Goal: Information Seeking & Learning: Find specific page/section

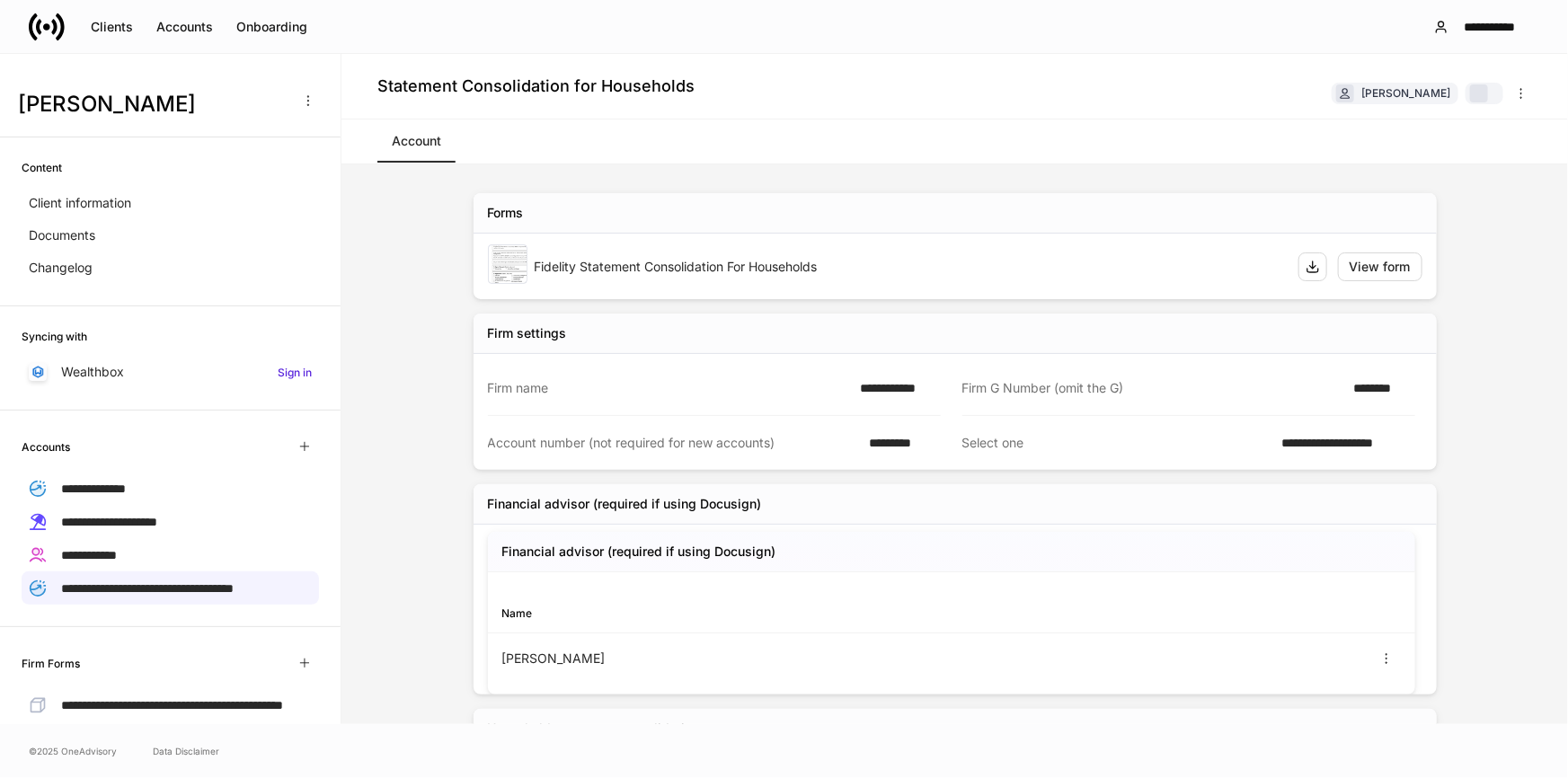
scroll to position [209, 0]
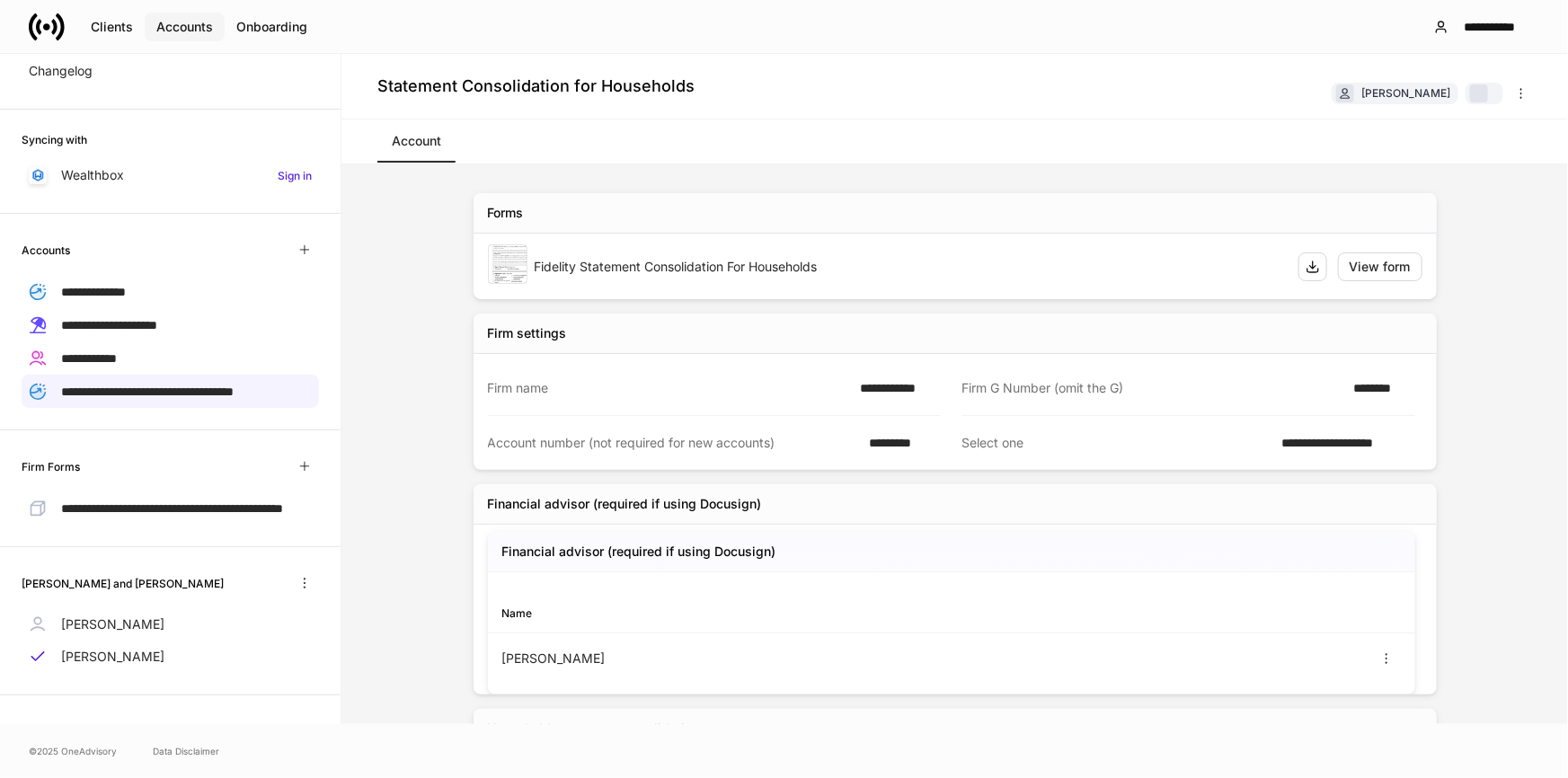
click at [171, 22] on div "Accounts" at bounding box center [184, 26] width 57 height 18
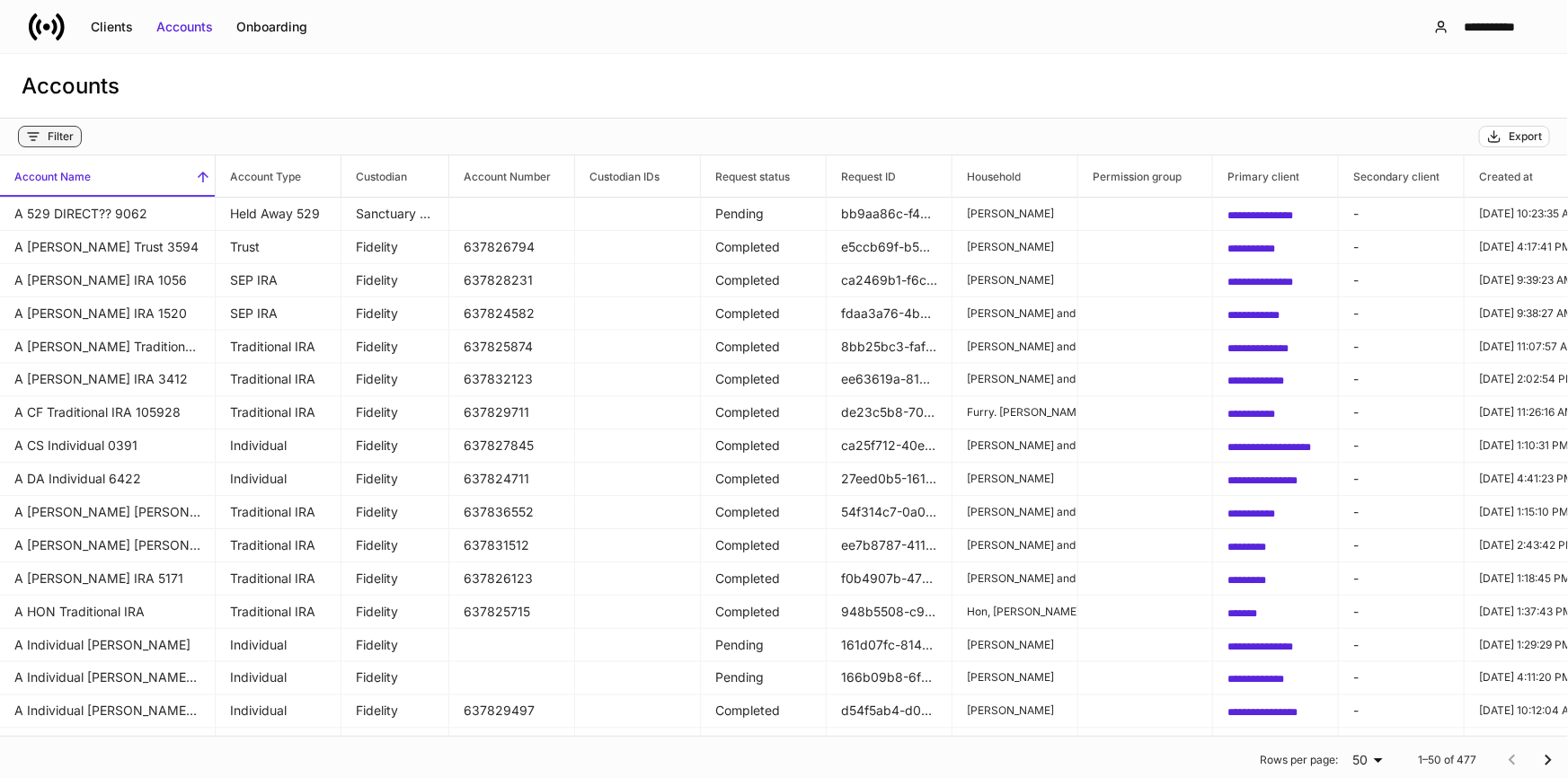
click at [66, 130] on div "Filter" at bounding box center [61, 136] width 26 height 14
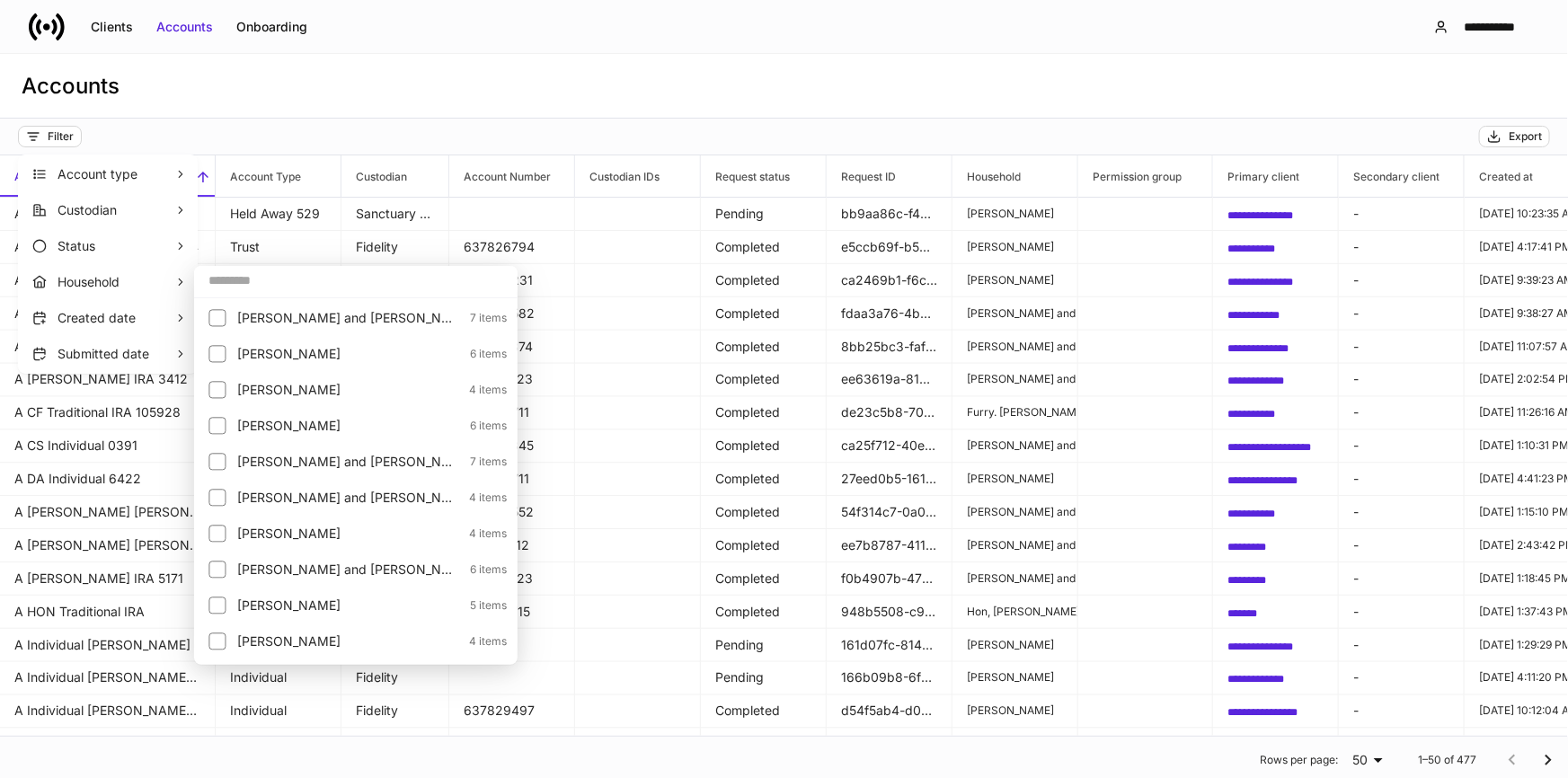
click at [302, 281] on input "text" at bounding box center [356, 280] width 323 height 33
paste input "*********"
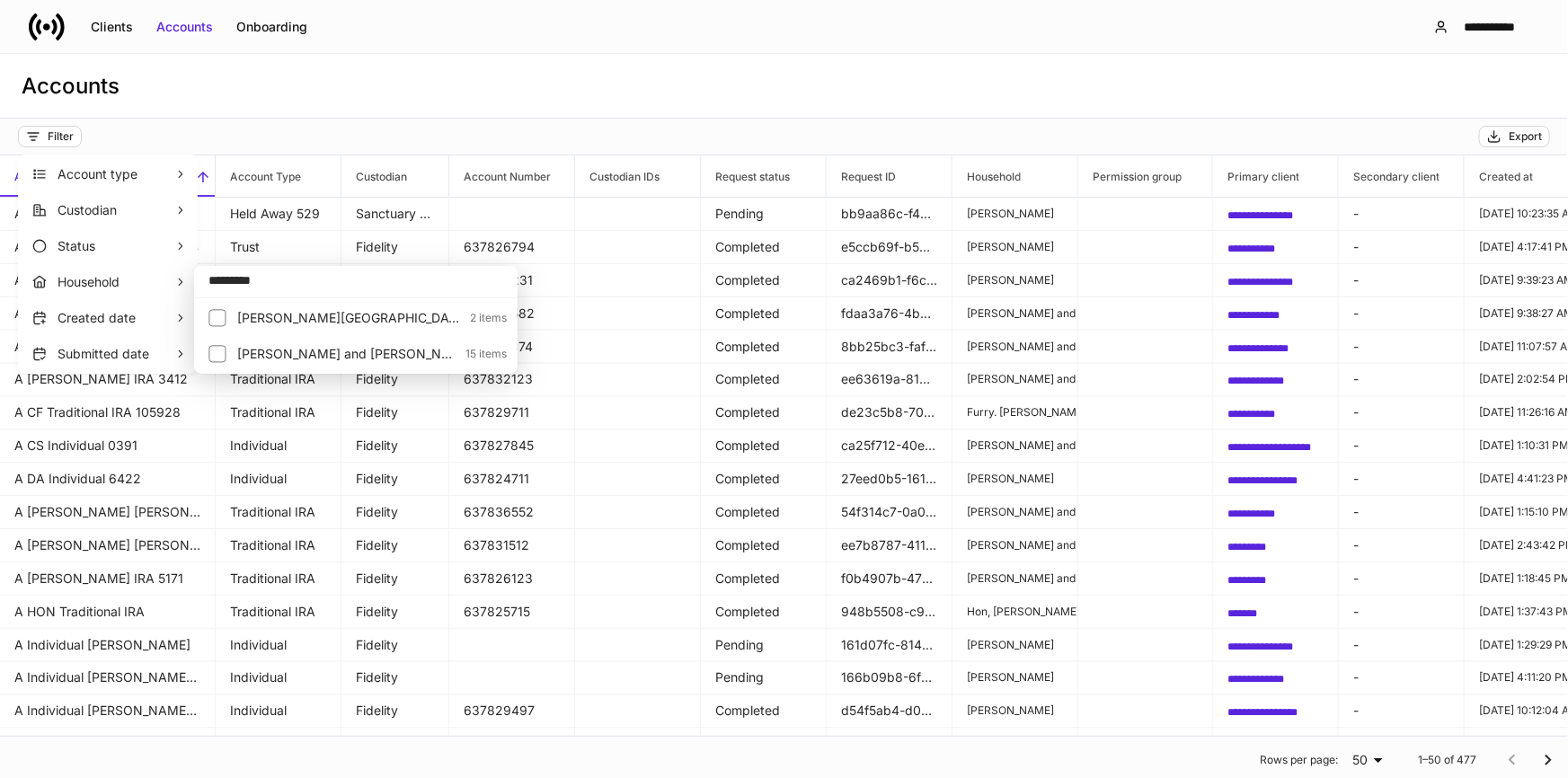
type input "*********"
click at [251, 349] on p "[PERSON_NAME] and [PERSON_NAME]" at bounding box center [346, 353] width 218 height 18
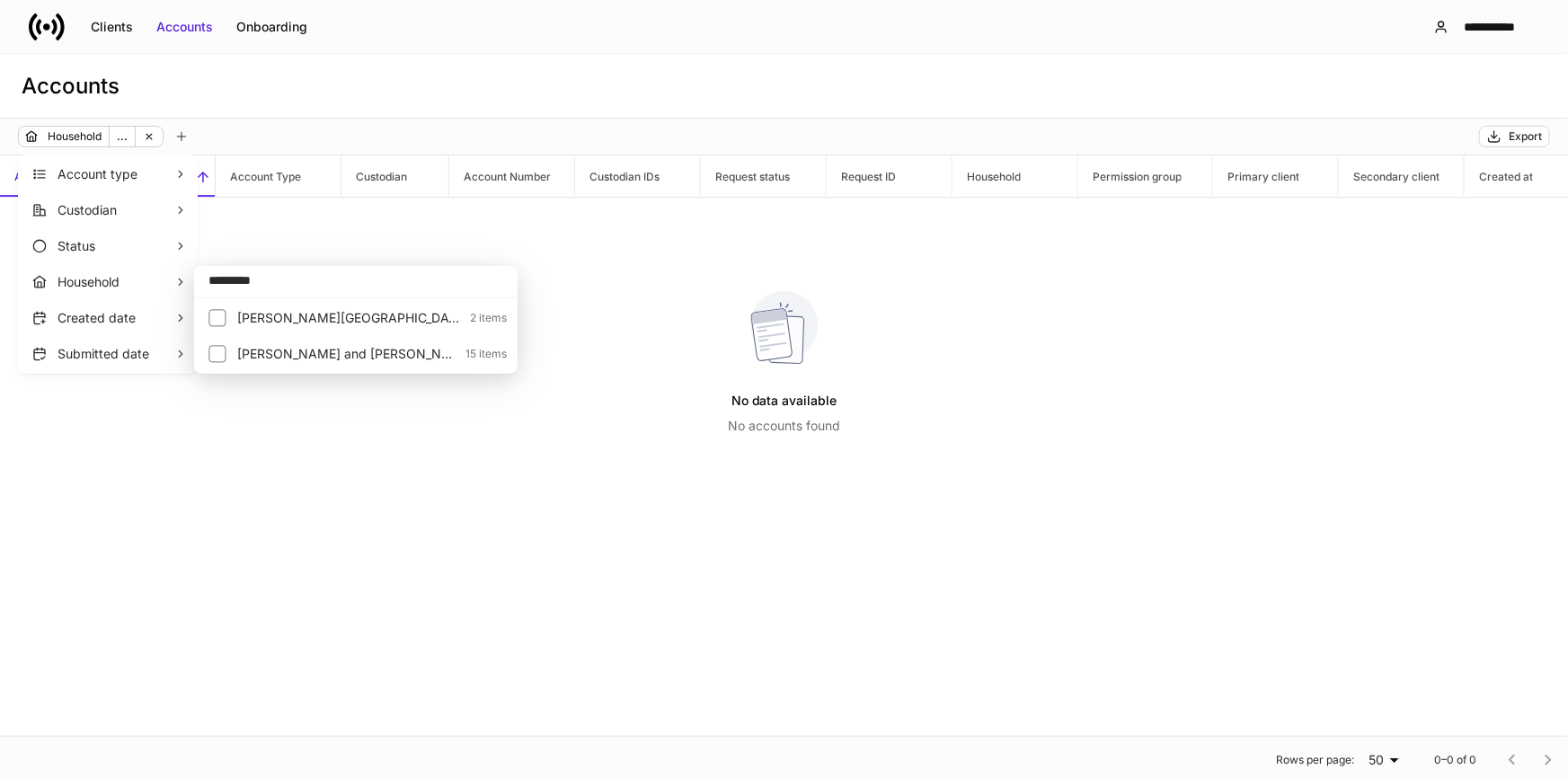
click at [605, 567] on div at bounding box center [784, 389] width 1568 height 778
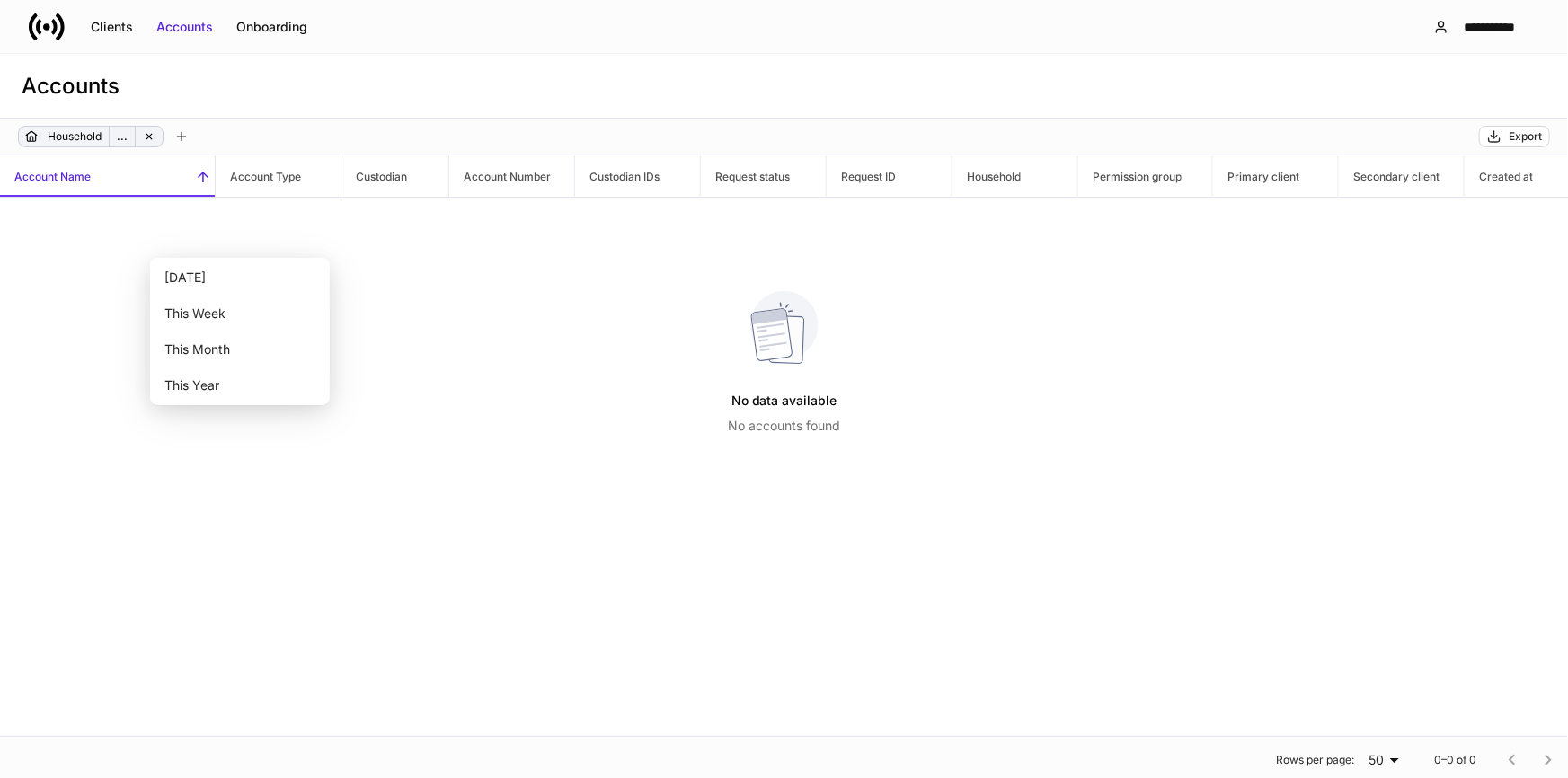
click at [83, 141] on p "Household" at bounding box center [75, 136] width 54 height 18
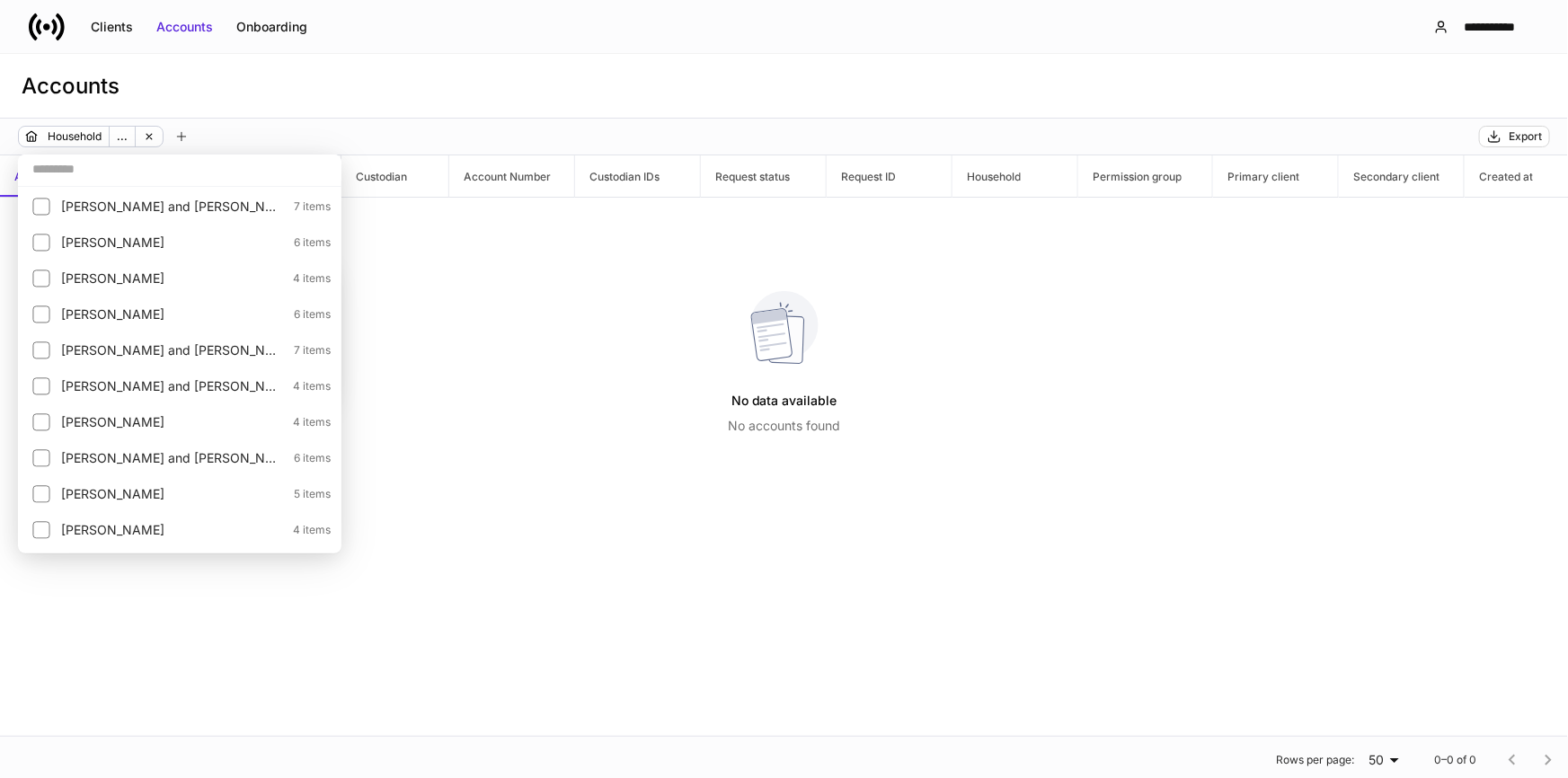
click at [97, 171] on input "text" at bounding box center [179, 169] width 323 height 33
paste input "*********"
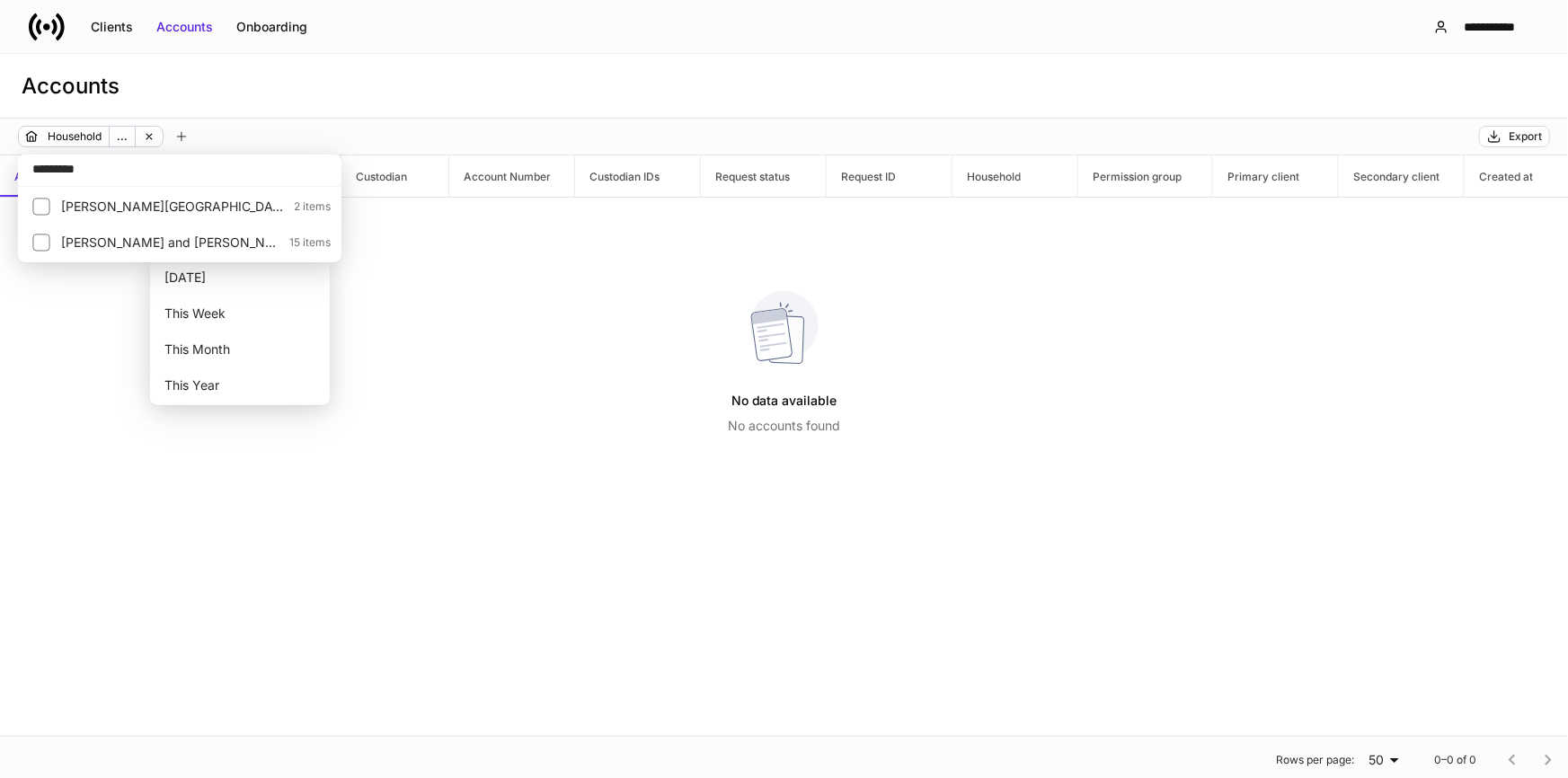
type input "*********"
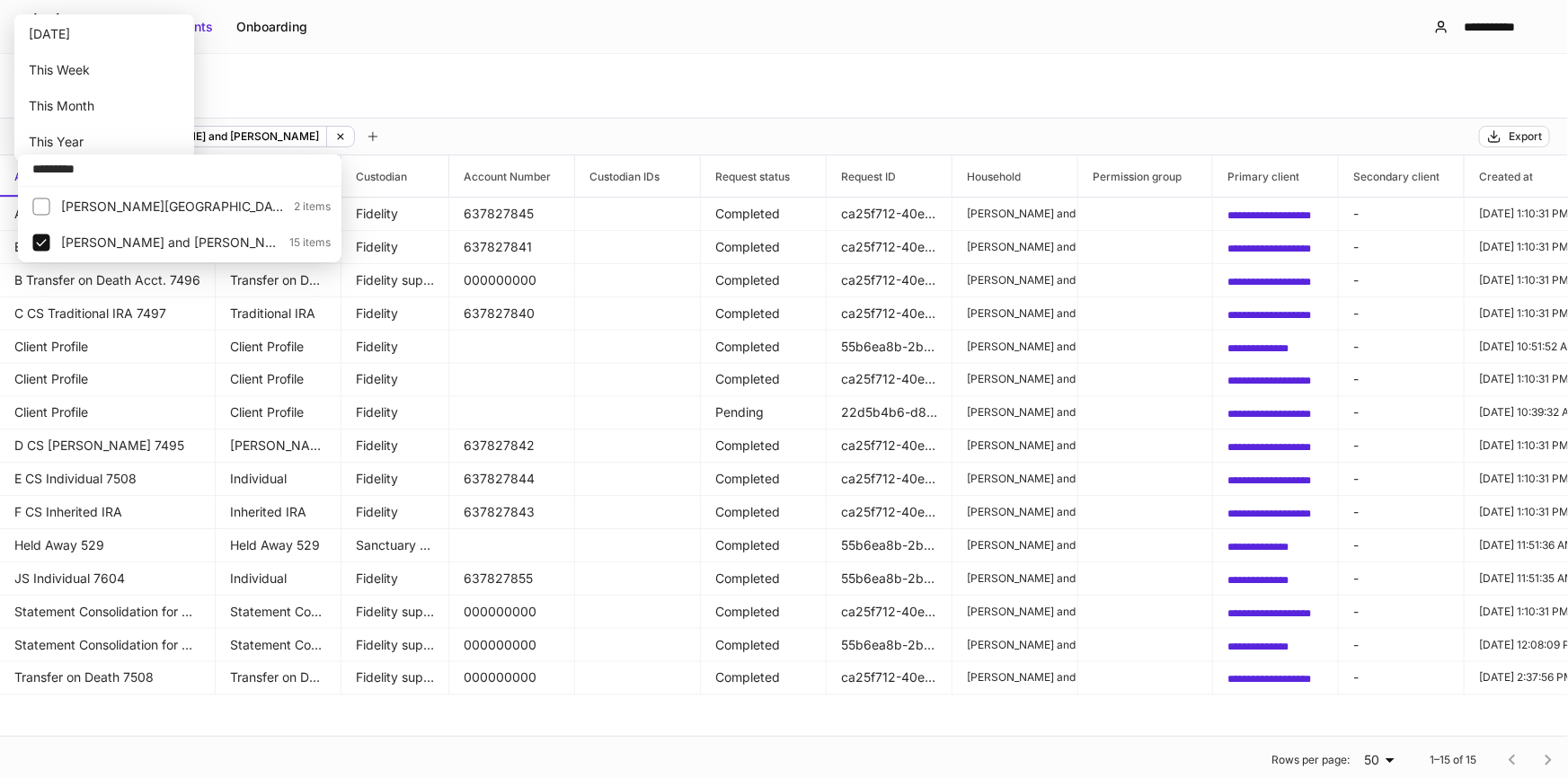
click at [469, 98] on div at bounding box center [784, 389] width 1568 height 778
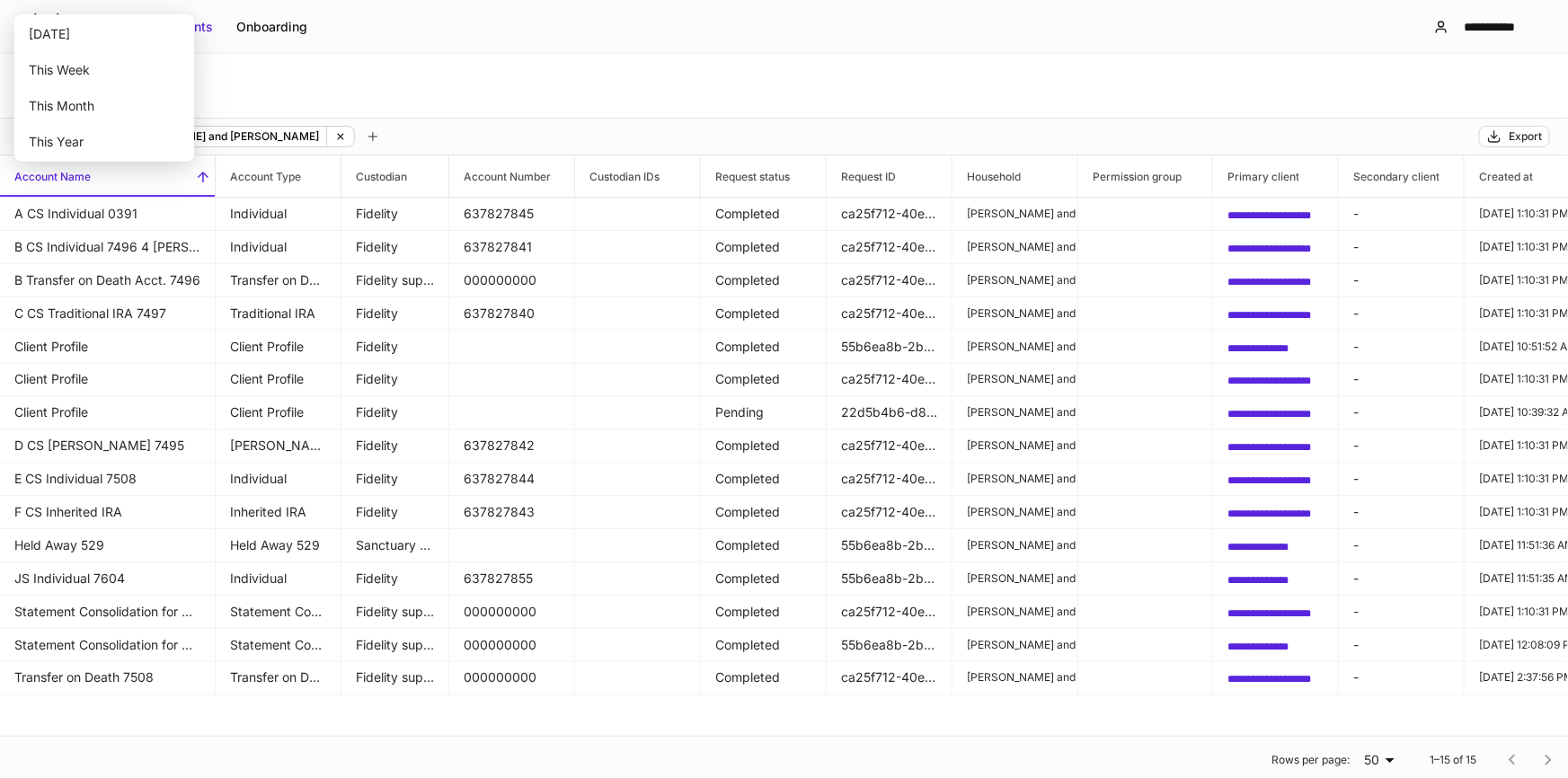
click at [520, 106] on div "Accounts" at bounding box center [784, 86] width 1568 height 64
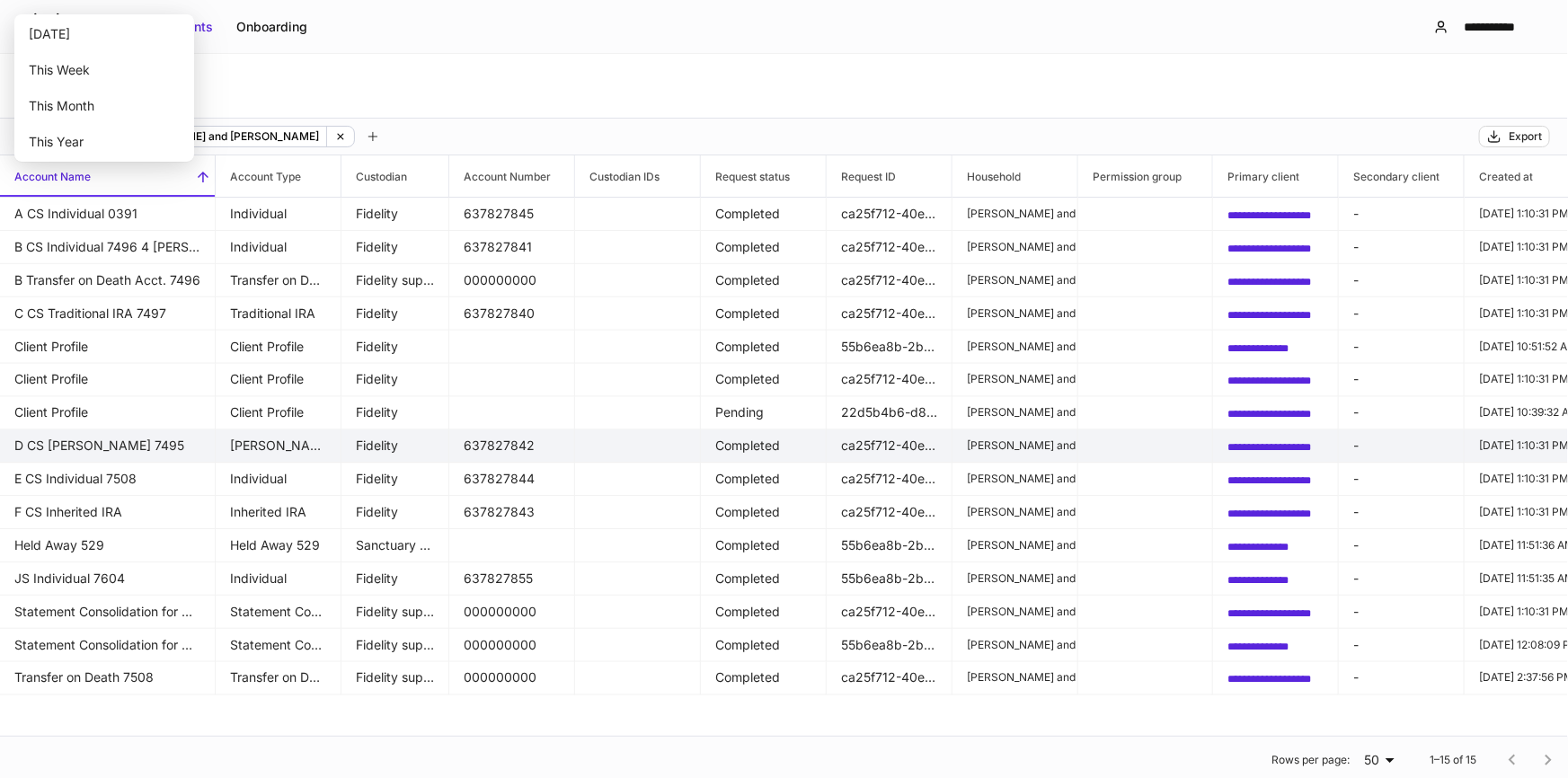
click at [165, 446] on td "D CS [PERSON_NAME] 7495" at bounding box center [107, 446] width 216 height 34
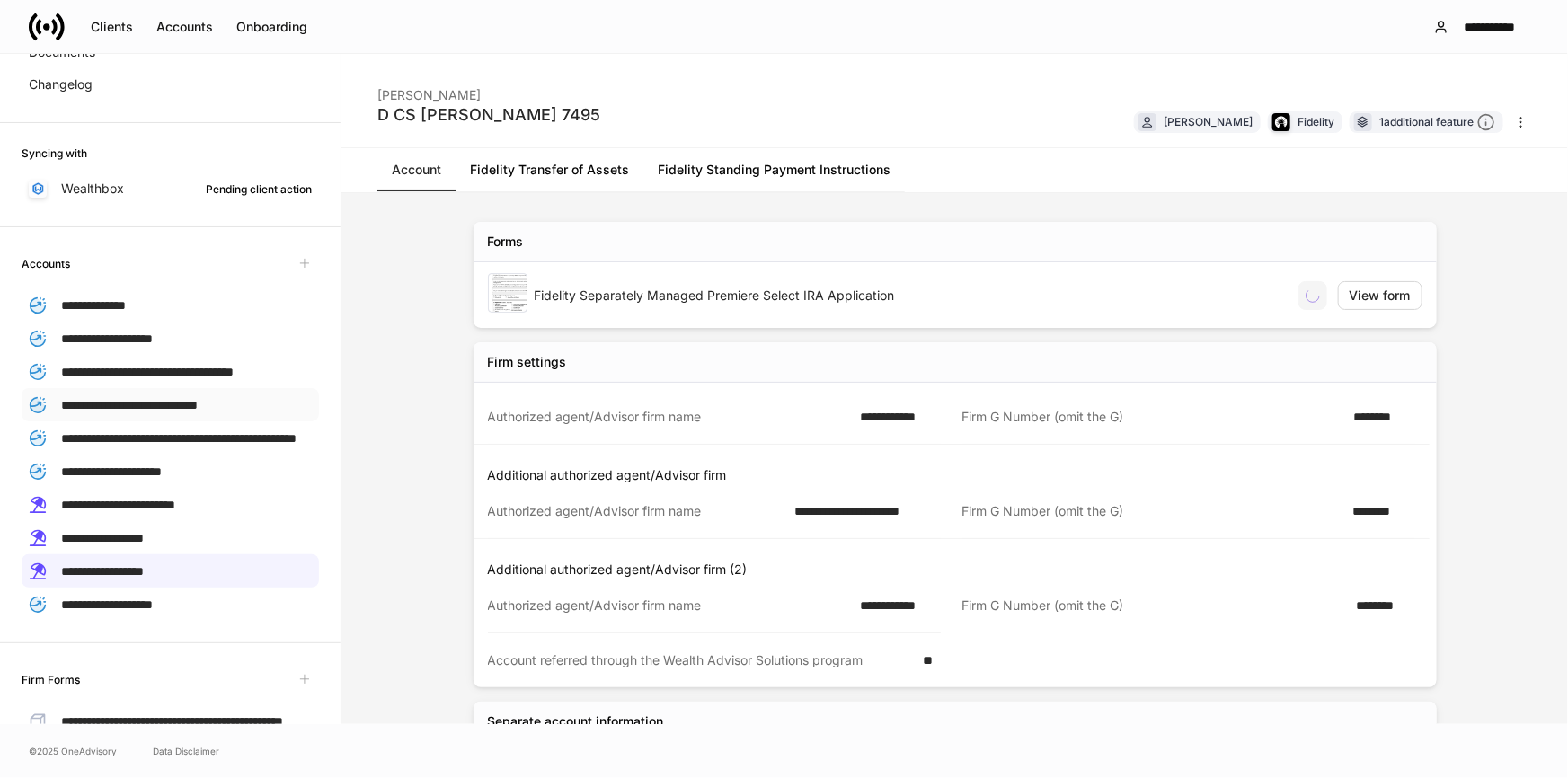
scroll to position [245, 0]
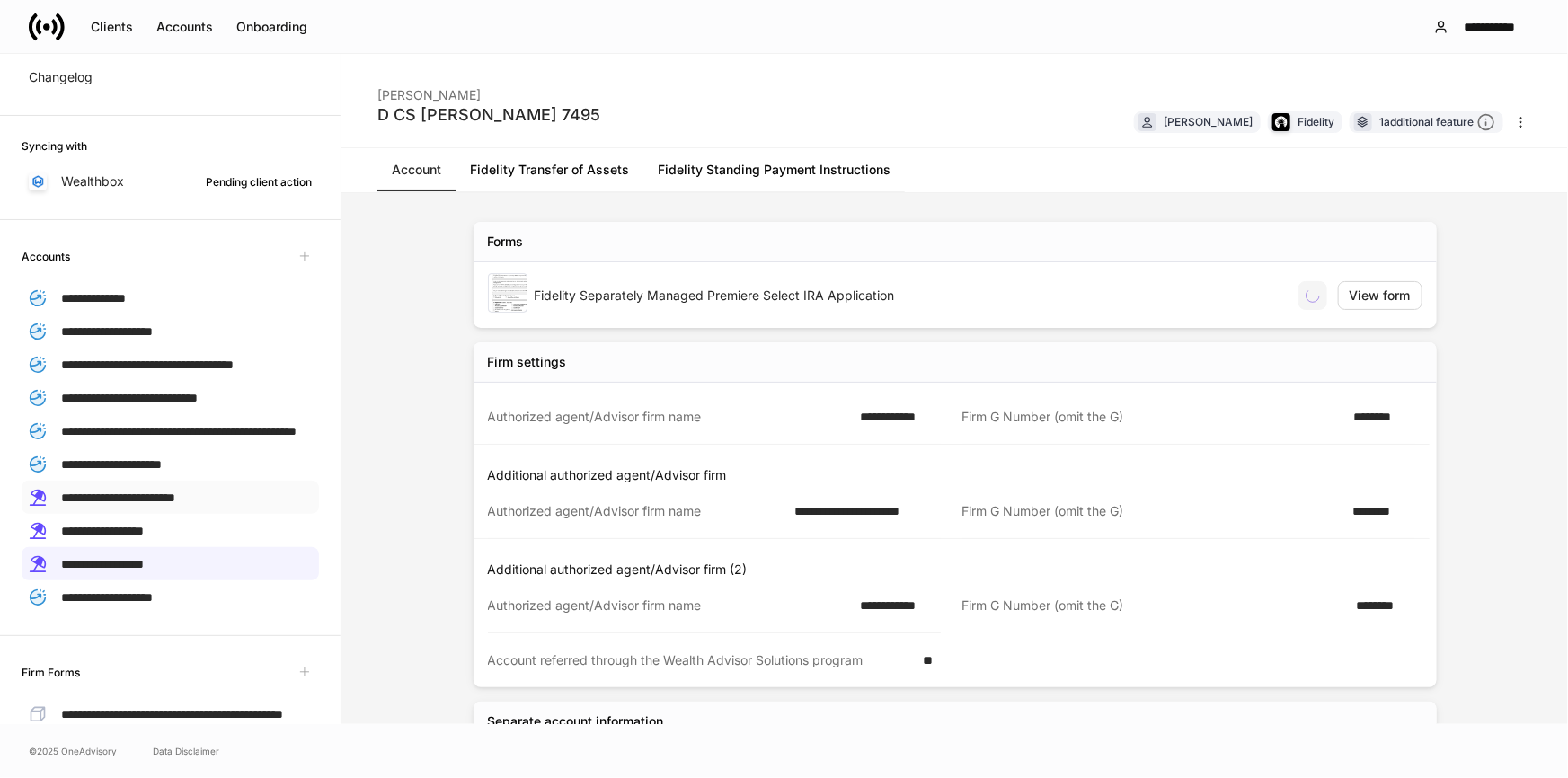
click at [151, 504] on span "**********" at bounding box center [118, 497] width 114 height 12
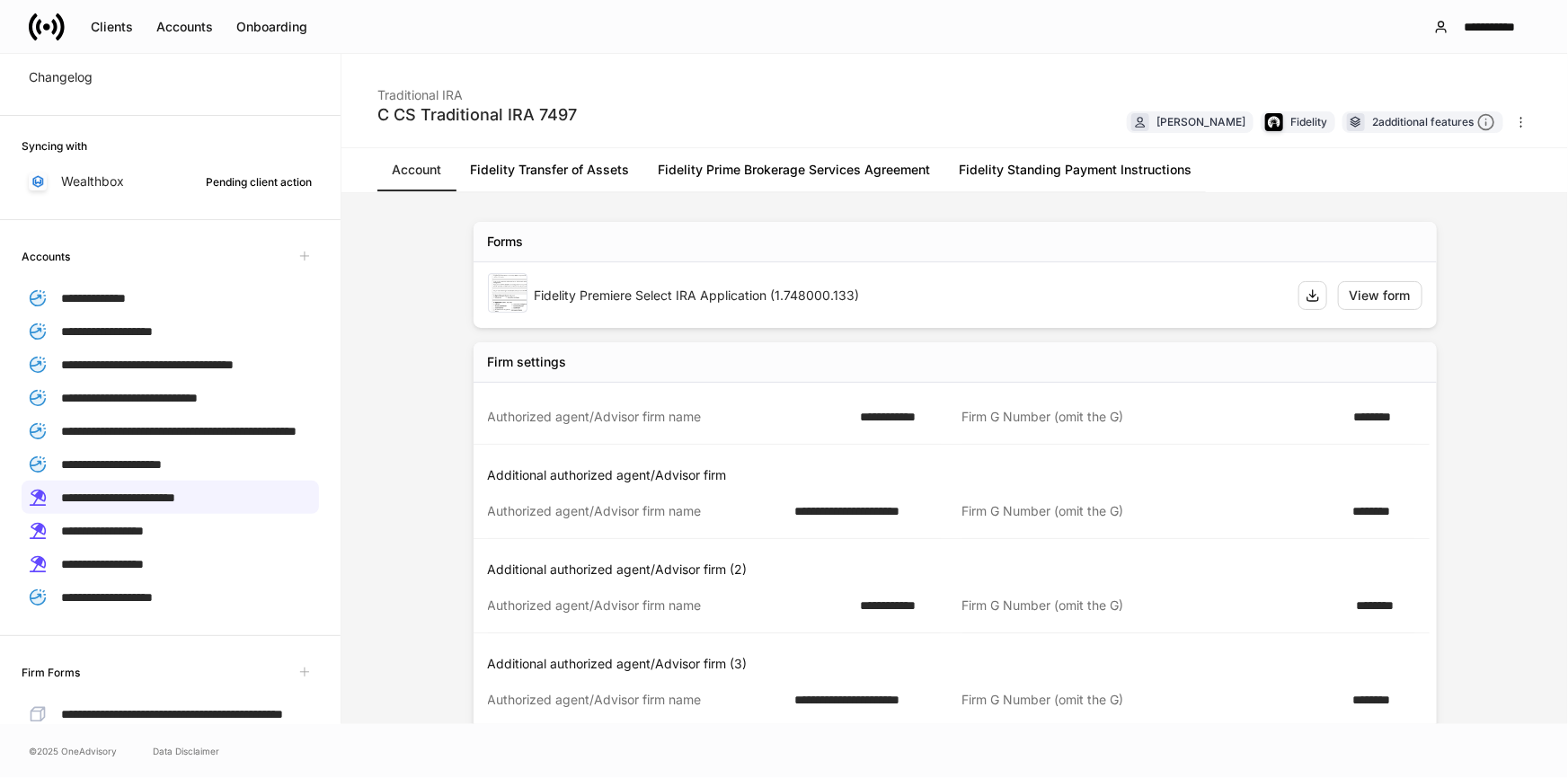
click at [1062, 179] on link "Fidelity Standing Payment Instructions" at bounding box center [1075, 170] width 261 height 43
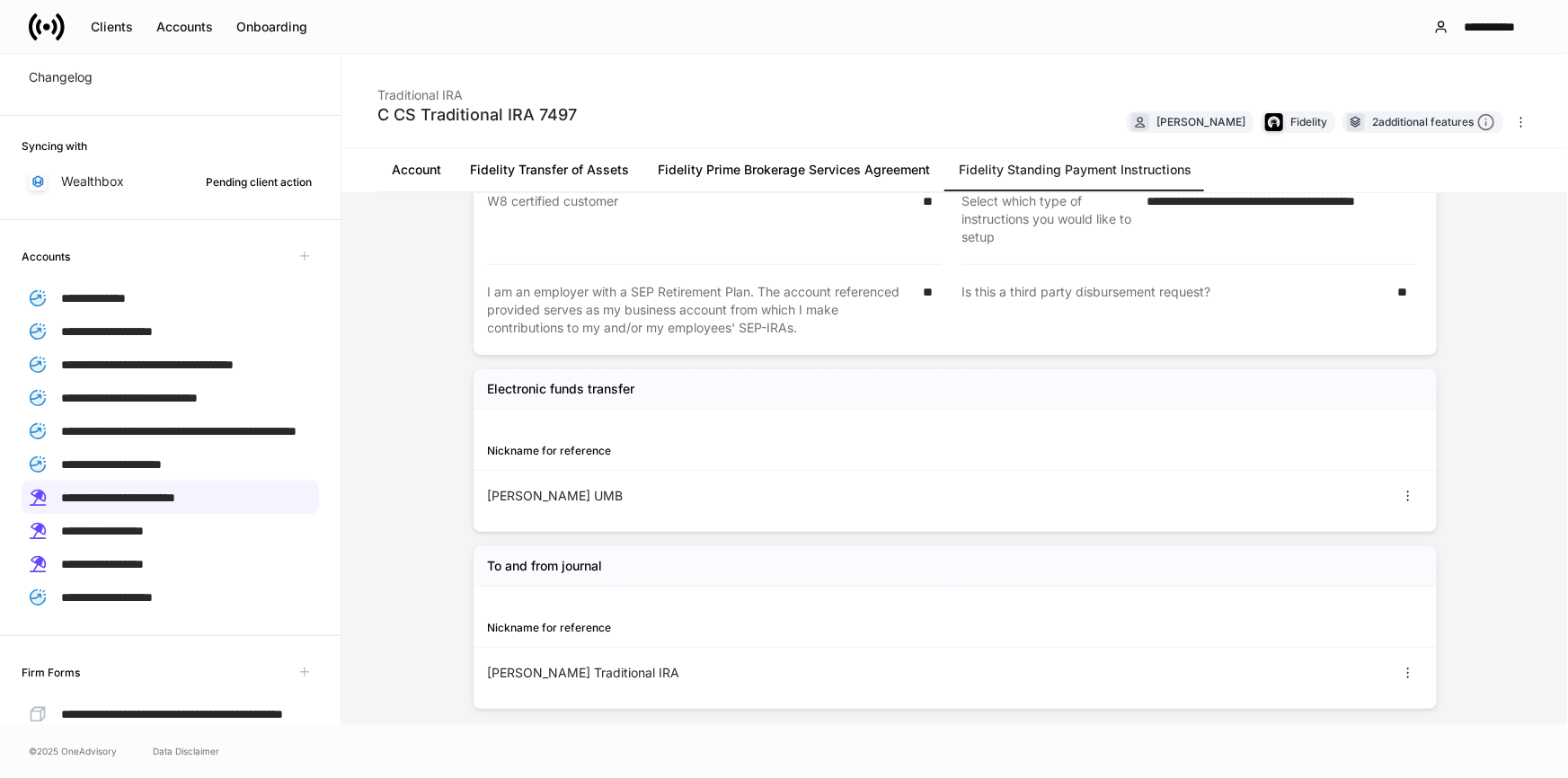
scroll to position [344, 0]
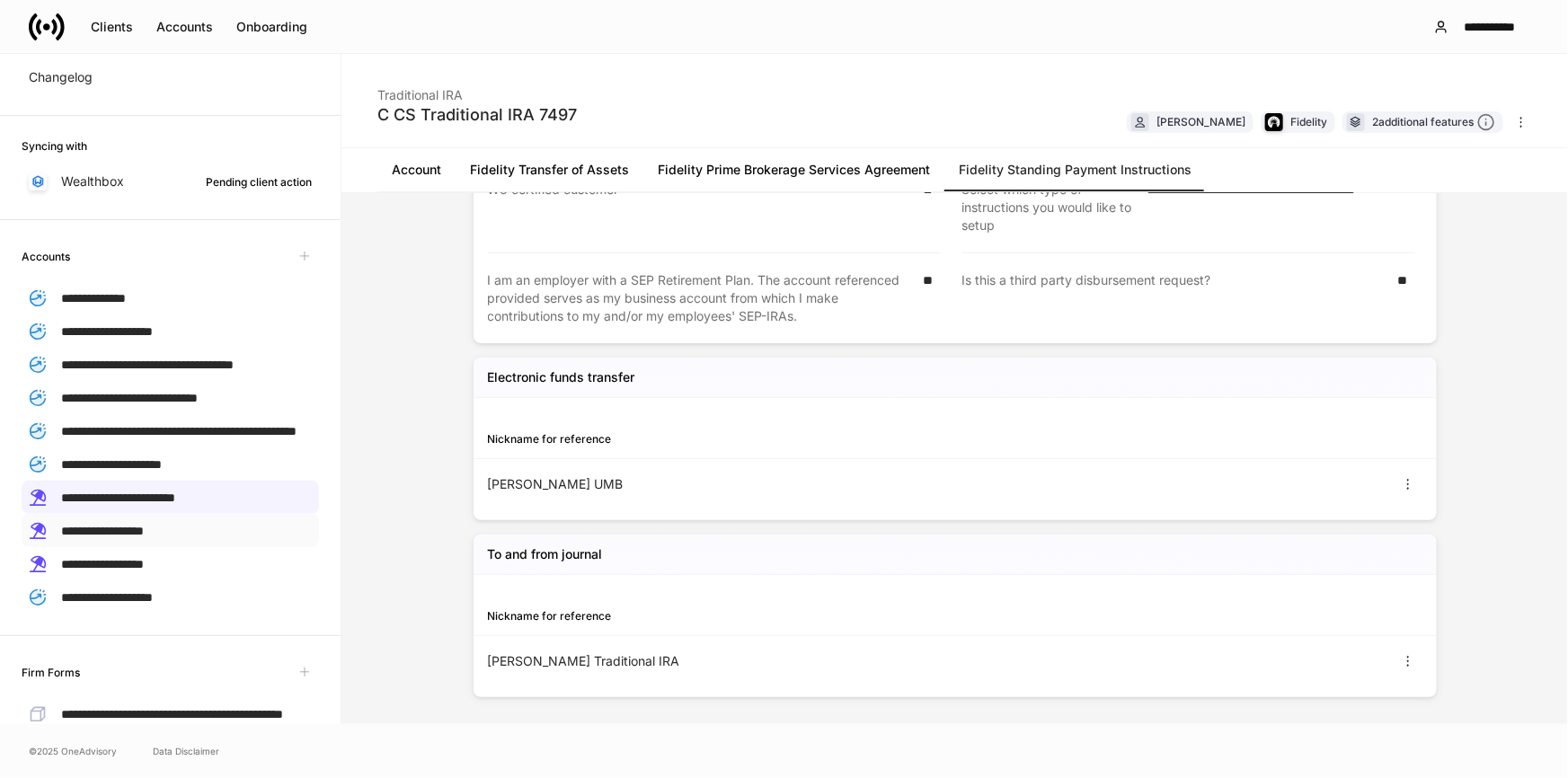
click at [120, 537] on span "**********" at bounding box center [102, 530] width 83 height 12
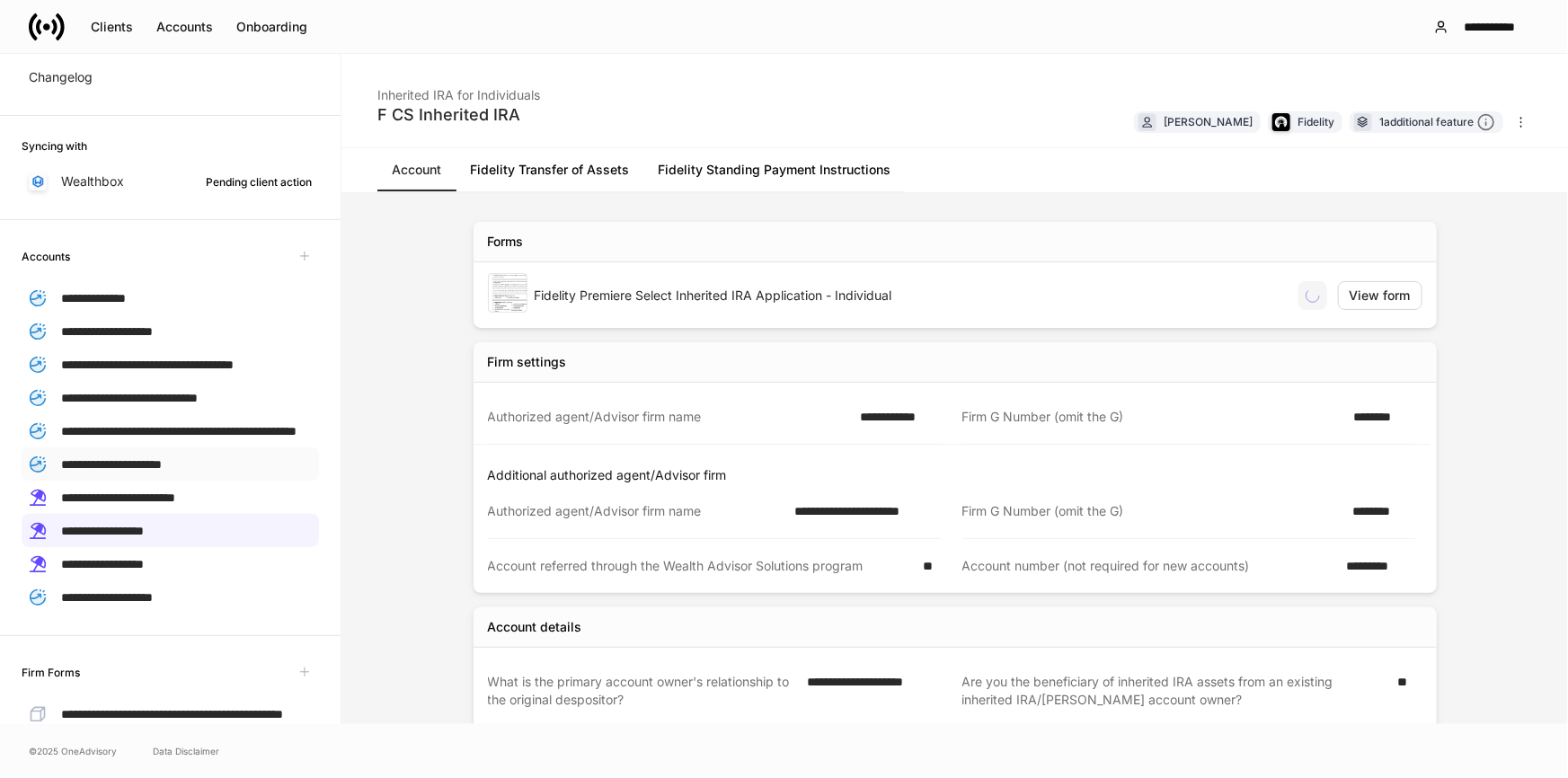
click at [162, 471] on span "**********" at bounding box center [111, 464] width 101 height 12
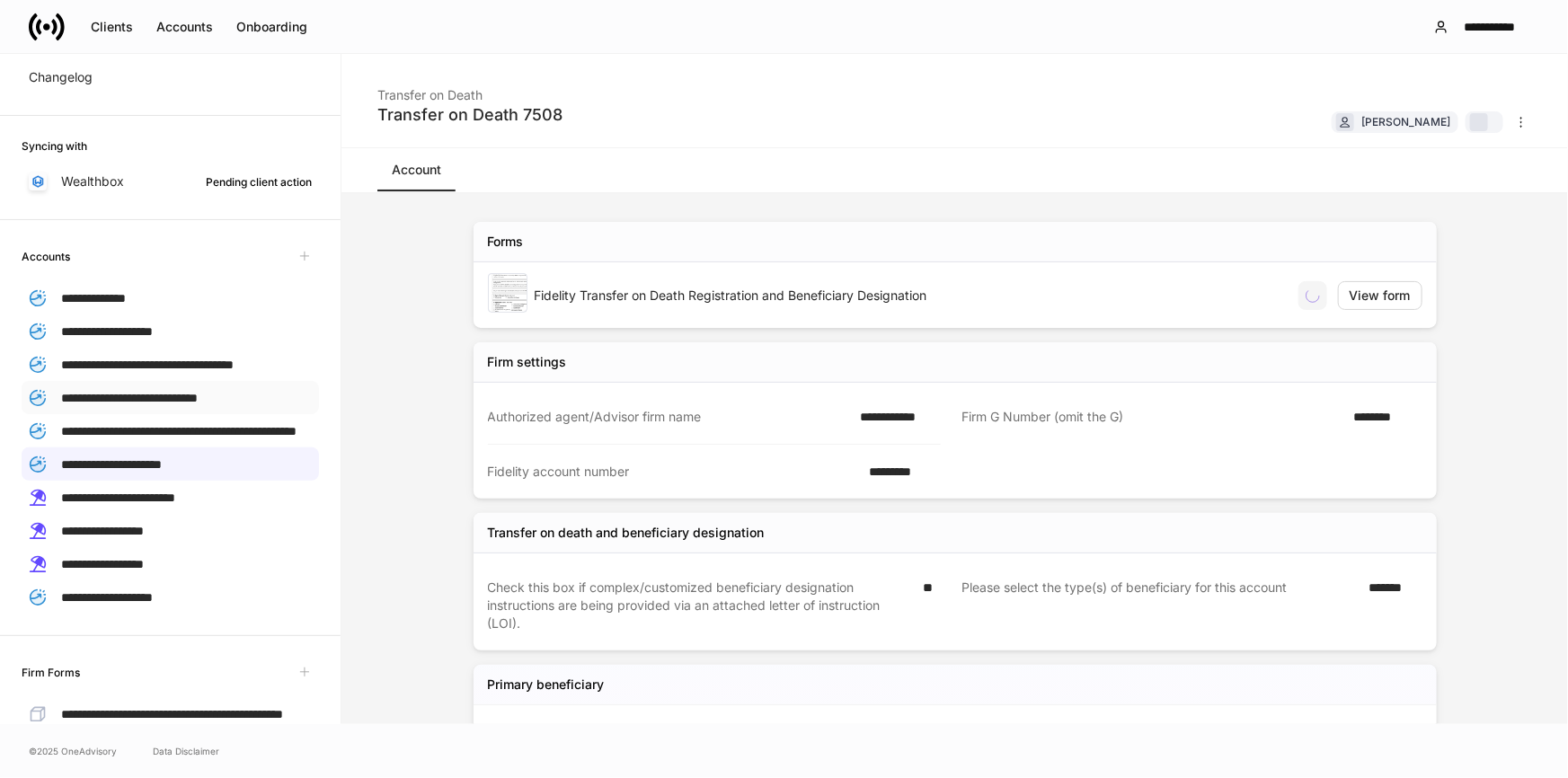
click at [190, 404] on span "**********" at bounding box center [129, 397] width 136 height 12
click at [171, 504] on span "**********" at bounding box center [118, 497] width 114 height 12
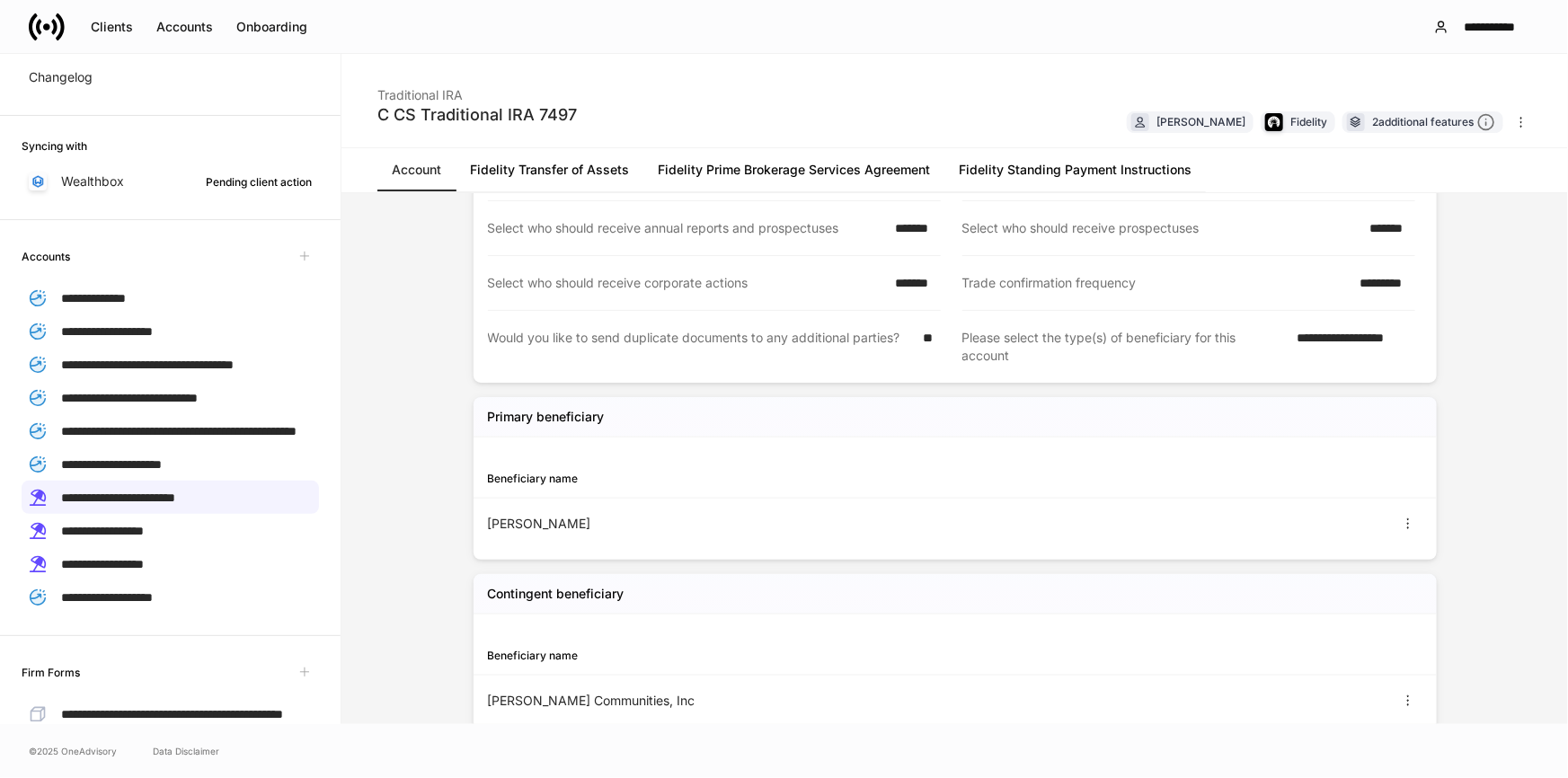
scroll to position [1181, 0]
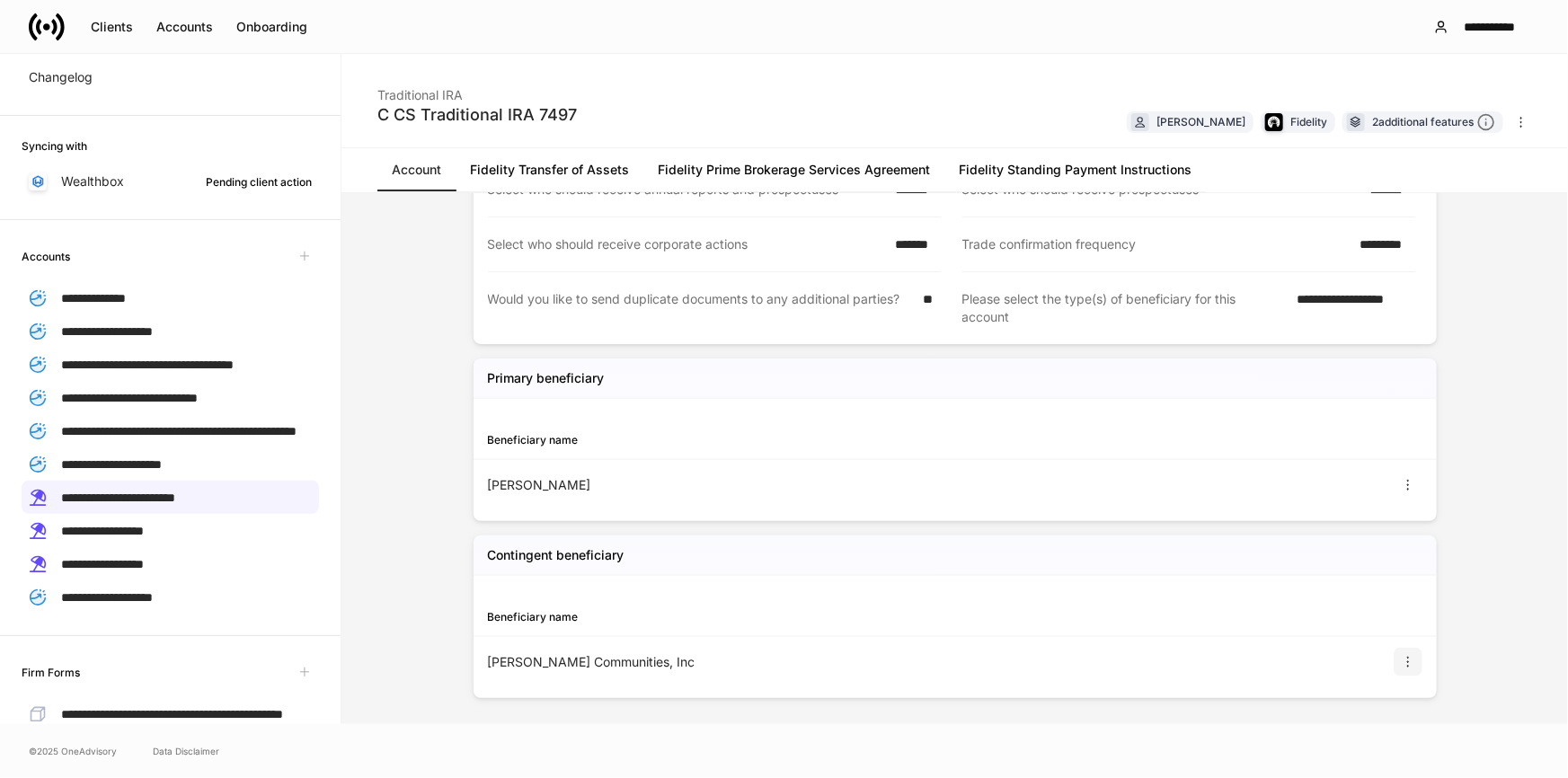
click at [1402, 660] on icon "button" at bounding box center [1407, 661] width 14 height 14
drag, startPoint x: 333, startPoint y: 344, endPoint x: 342, endPoint y: 381, distance: 38.1
click at [329, 377] on div at bounding box center [784, 389] width 1568 height 778
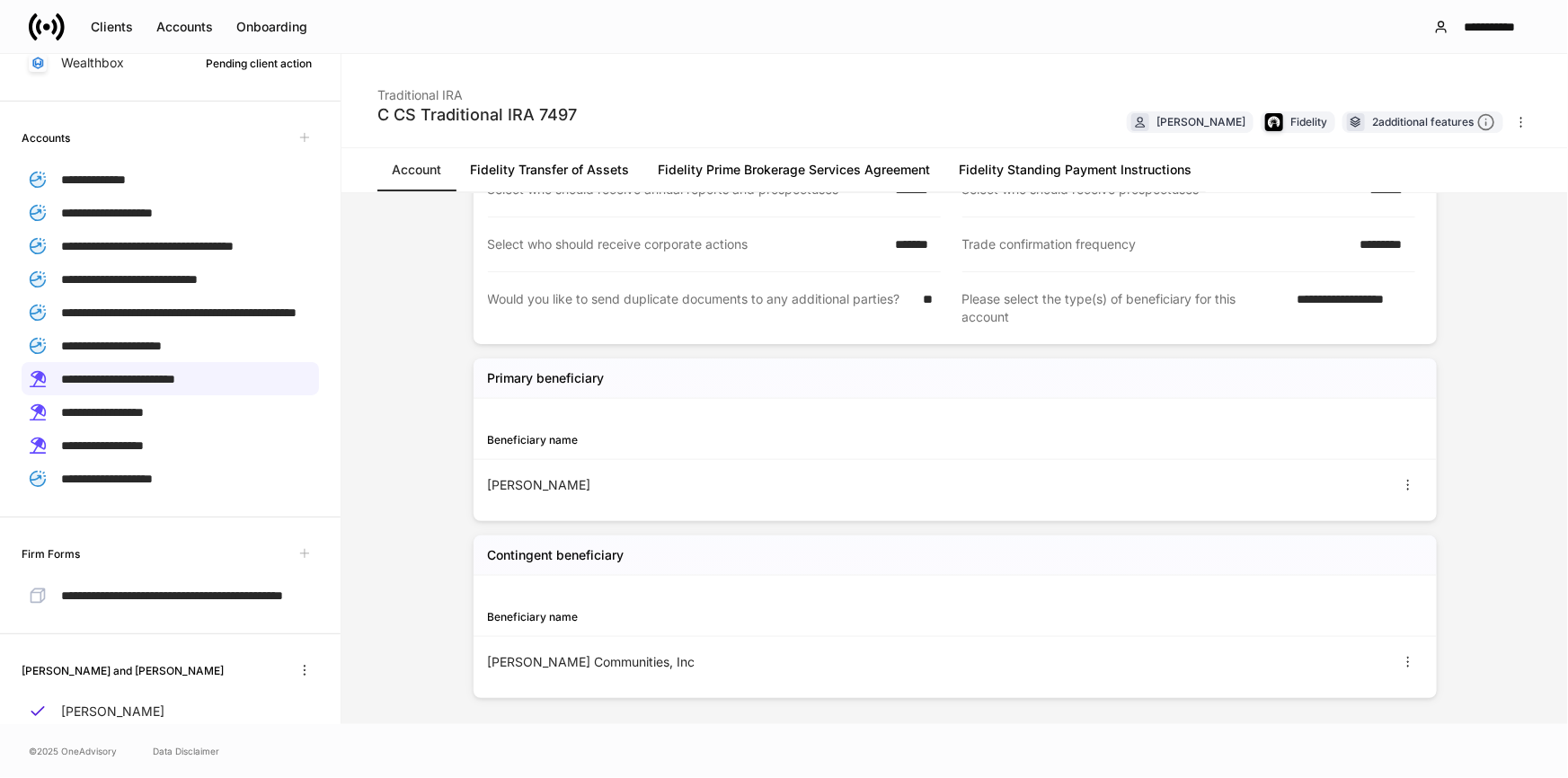
scroll to position [526, 0]
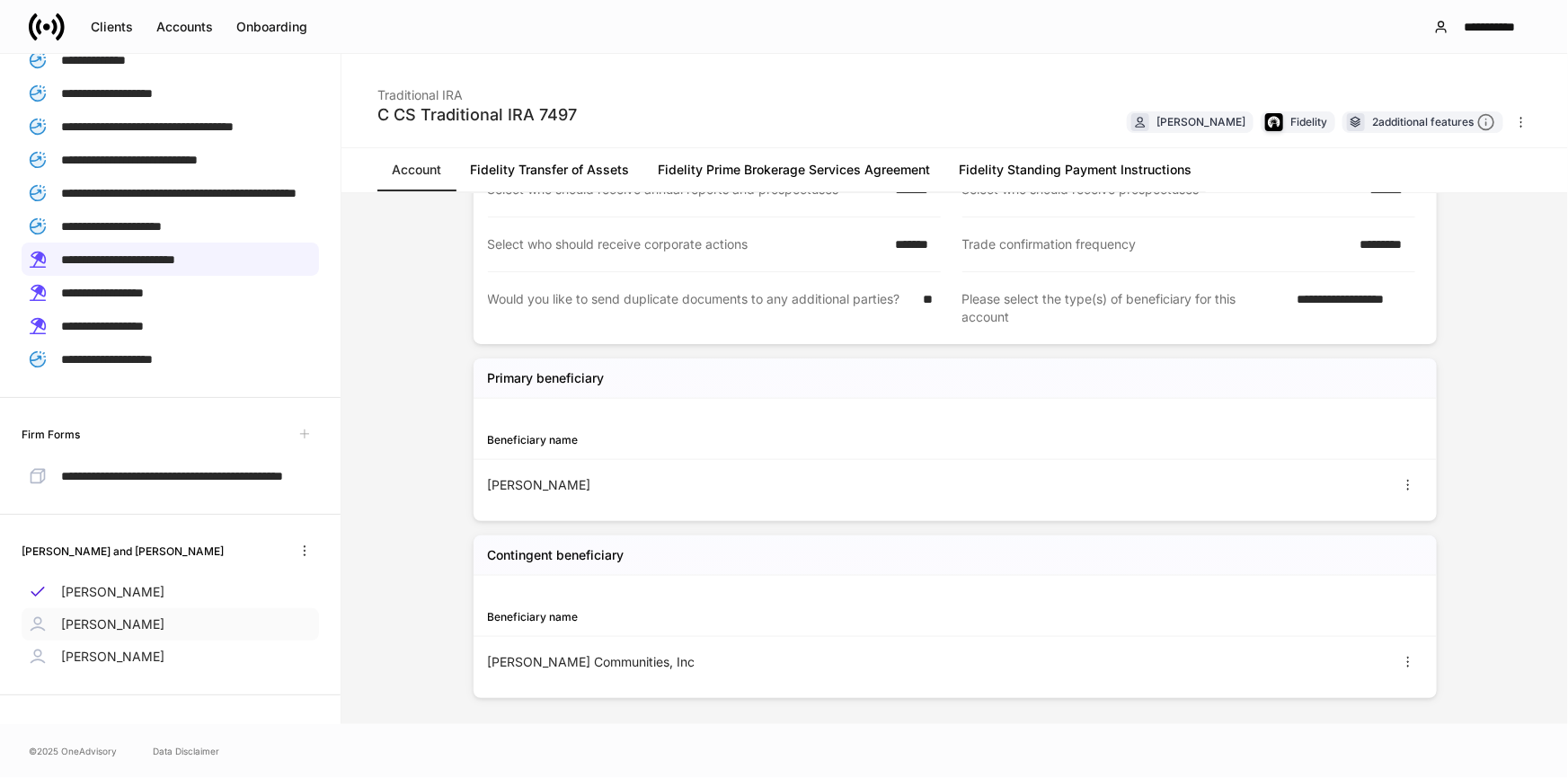
click at [105, 628] on p "[PERSON_NAME]" at bounding box center [112, 624] width 104 height 18
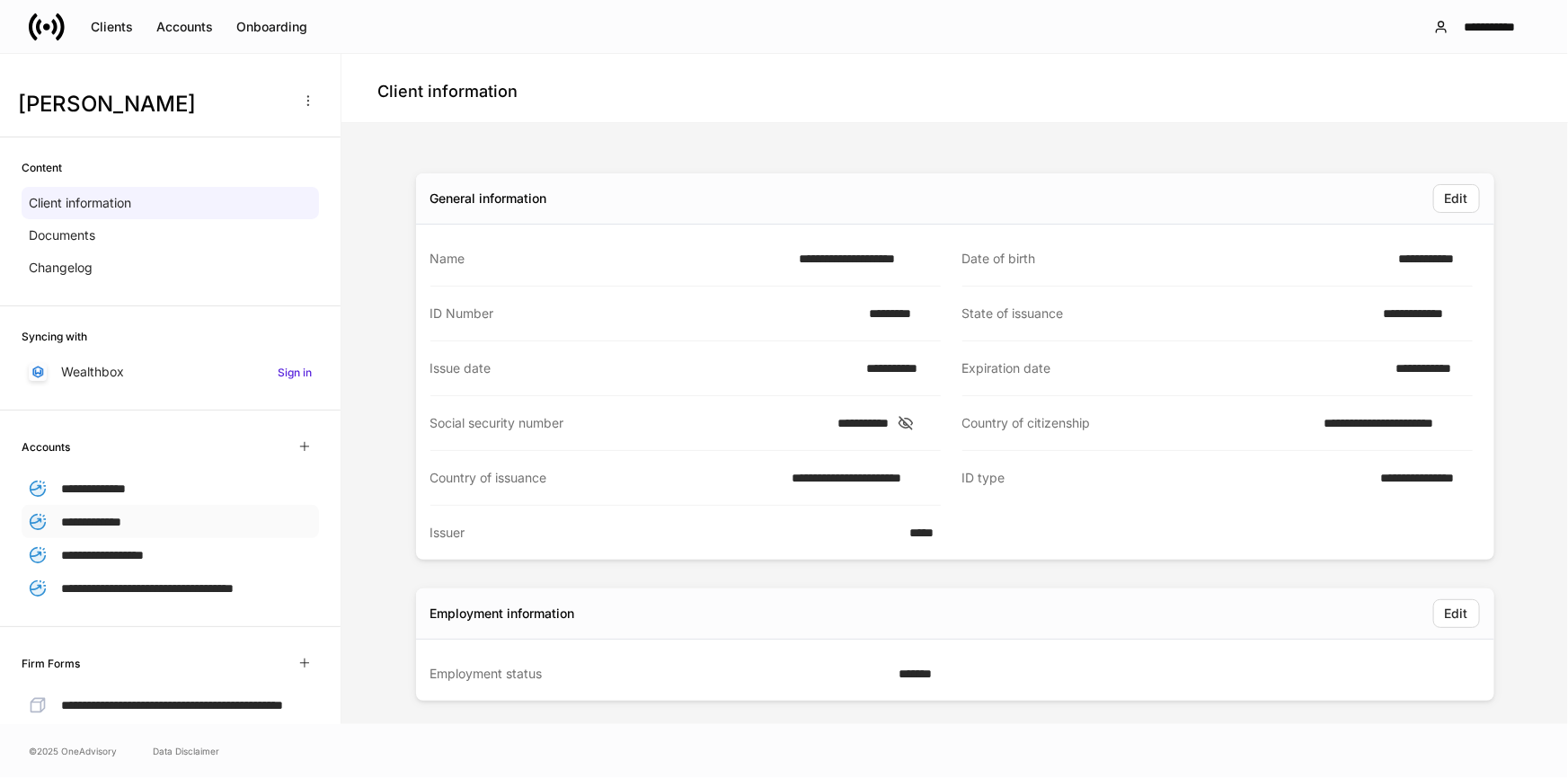
scroll to position [260, 0]
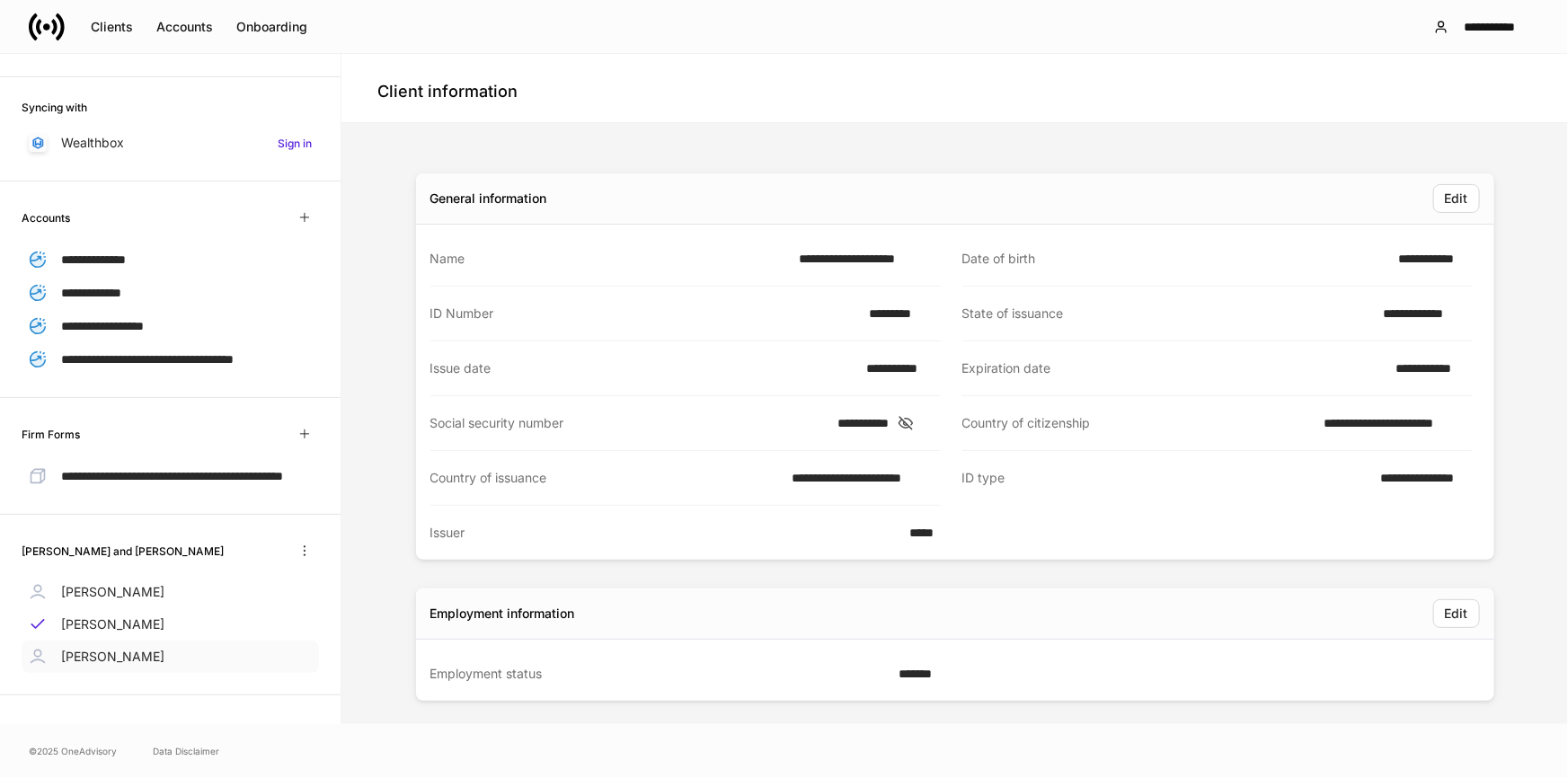
click at [112, 662] on p "[PERSON_NAME]" at bounding box center [112, 657] width 104 height 18
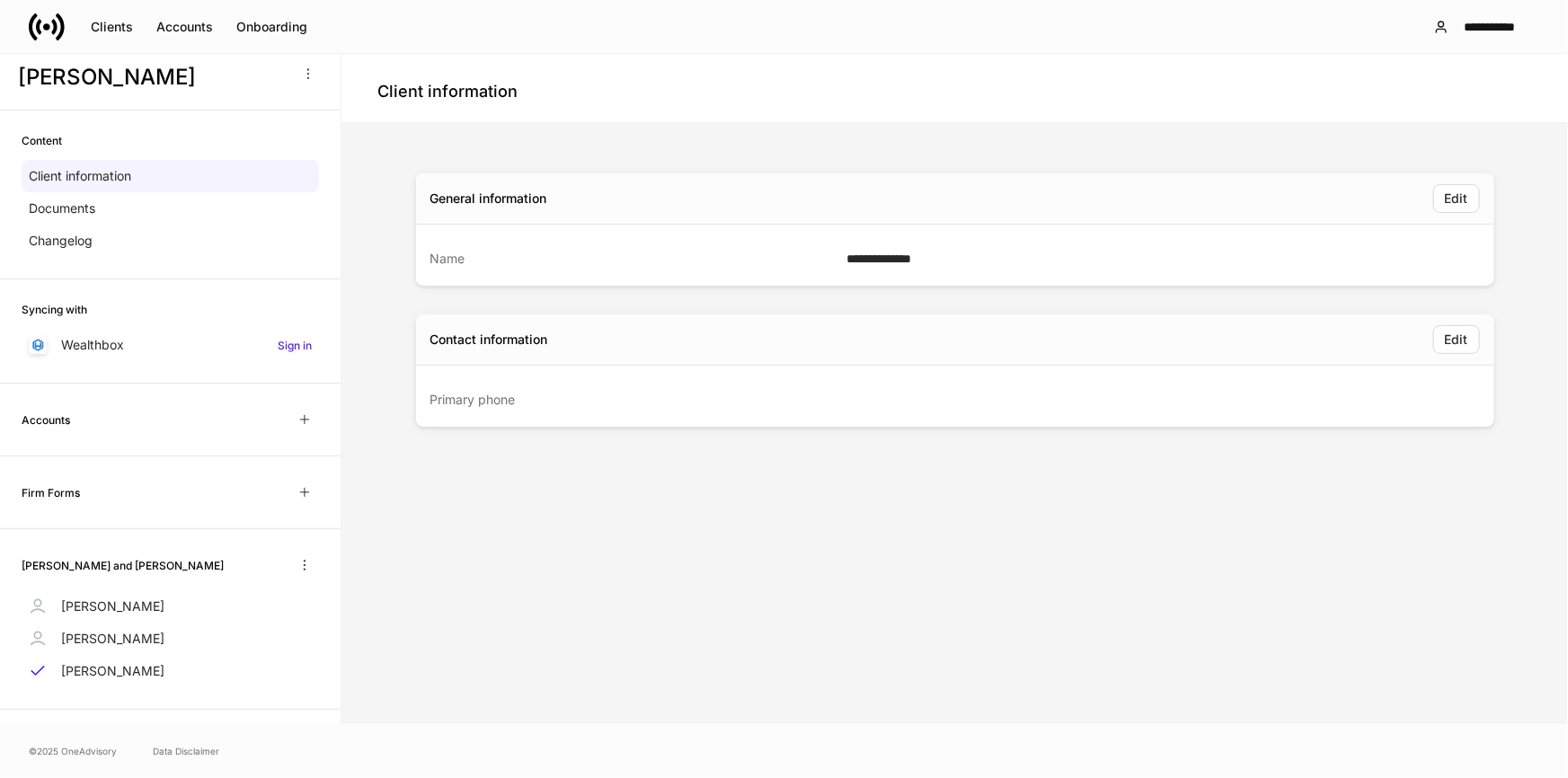
scroll to position [40, 0]
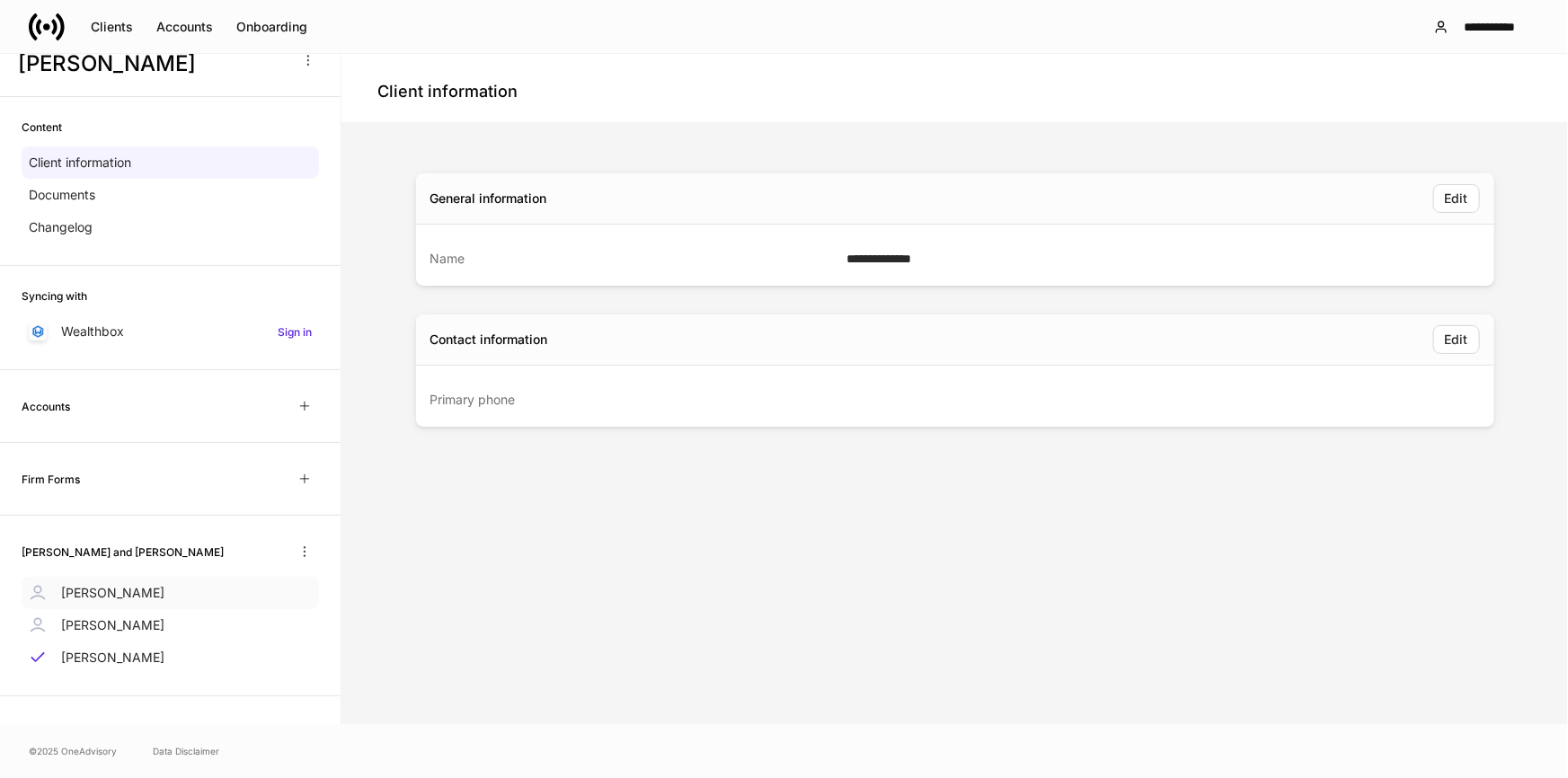
click at [130, 586] on p "[PERSON_NAME]" at bounding box center [112, 592] width 104 height 18
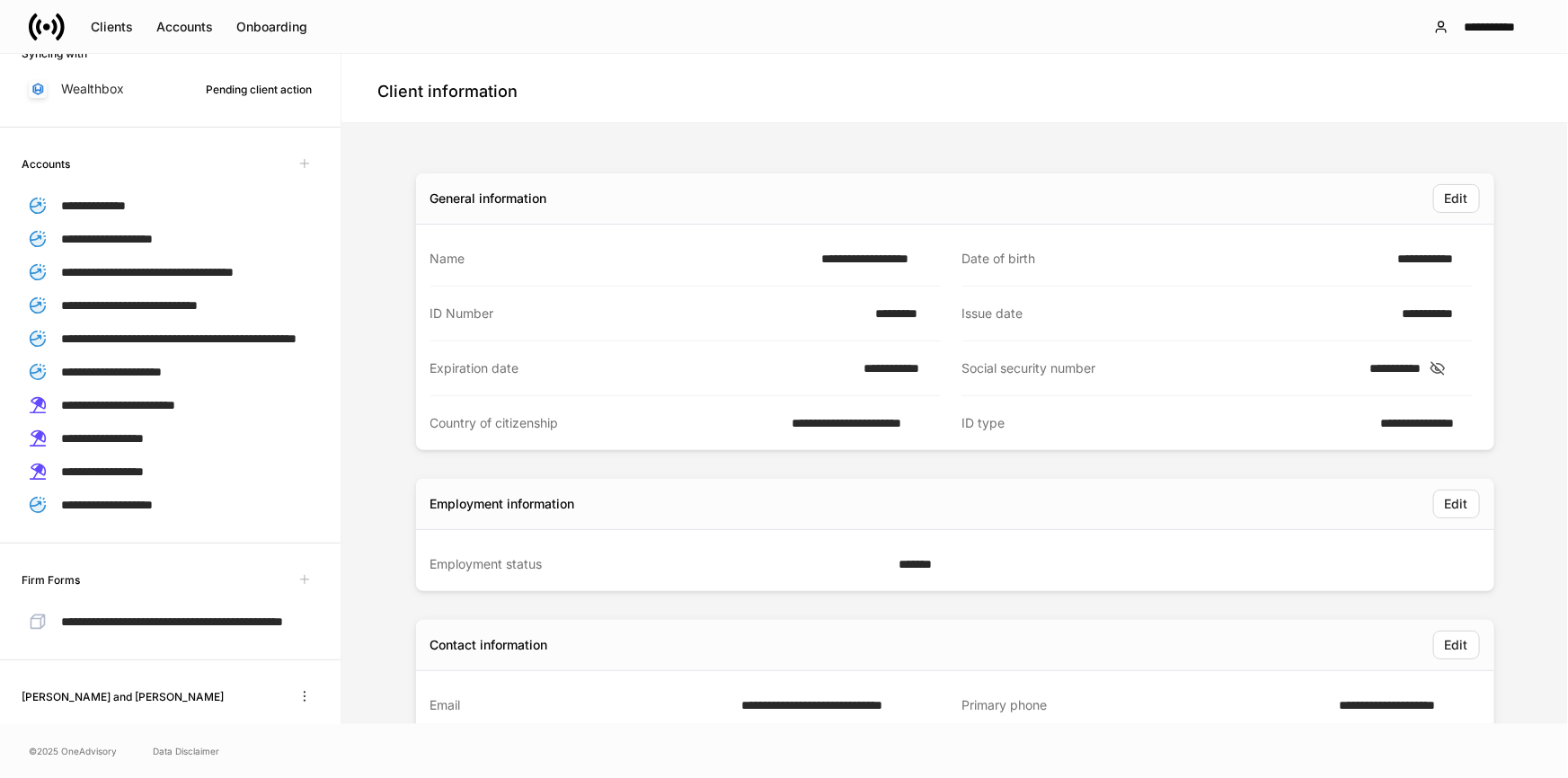
scroll to position [526, 0]
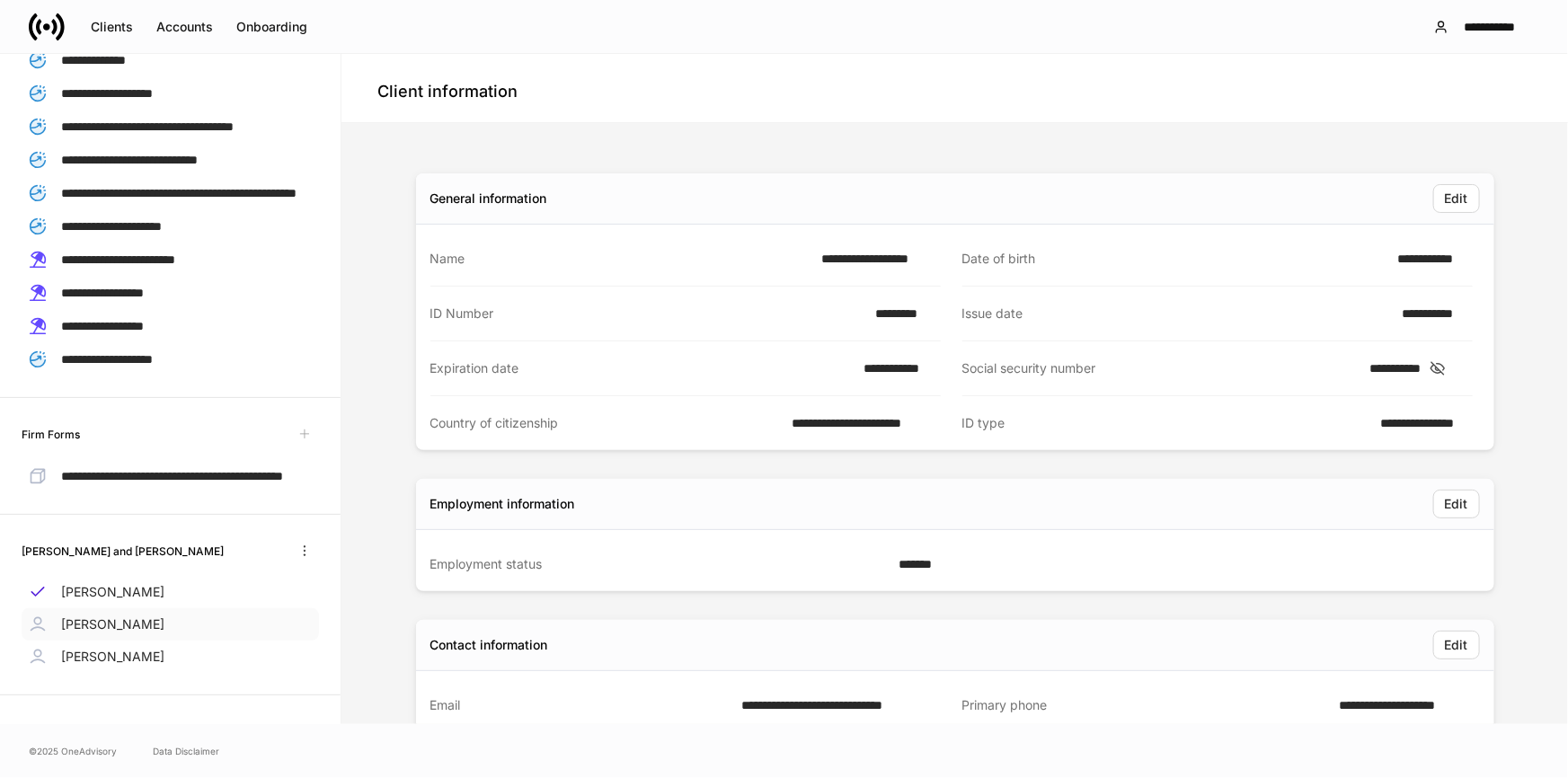
click at [123, 629] on p "[PERSON_NAME]" at bounding box center [112, 624] width 104 height 18
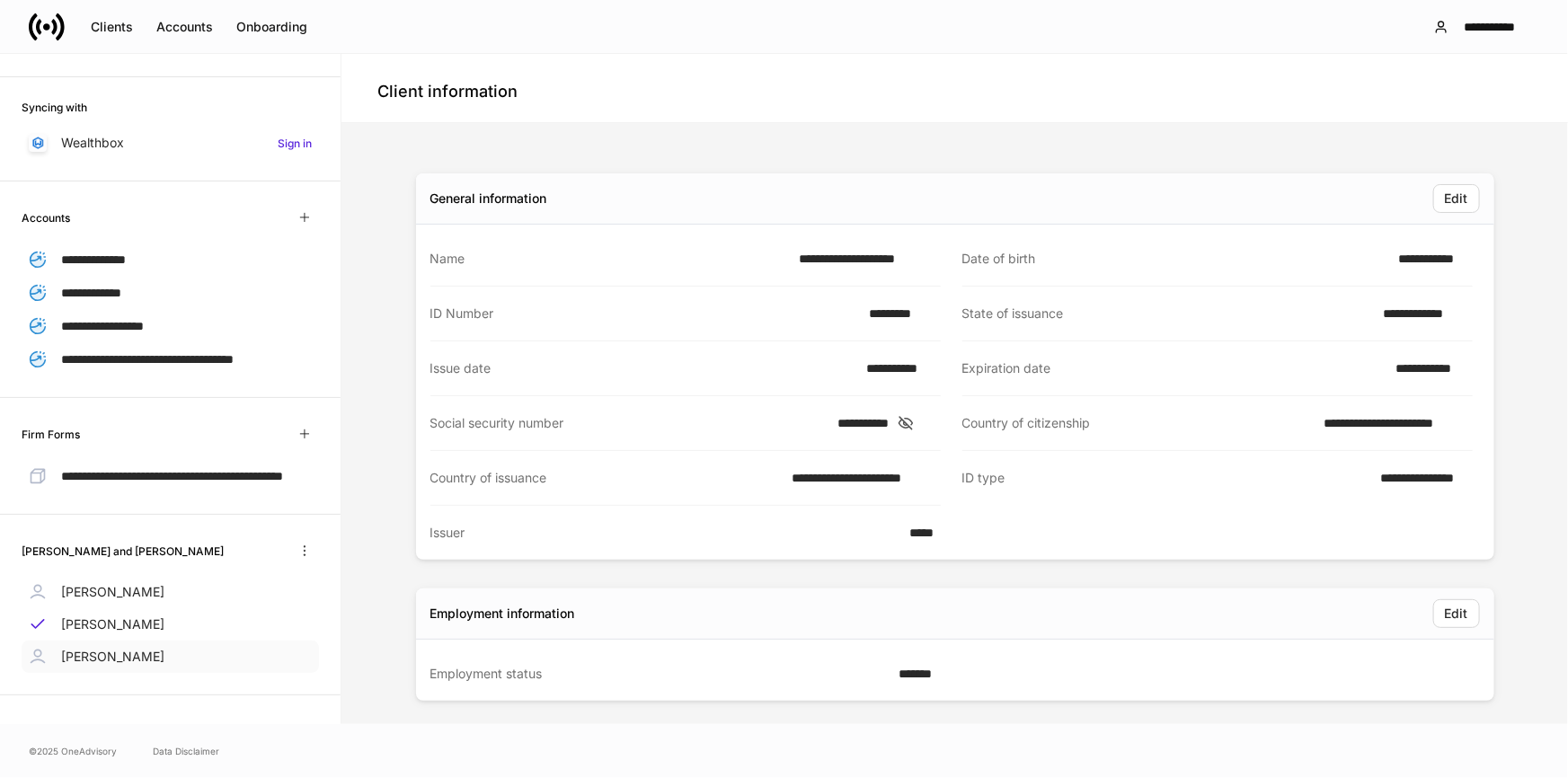
click at [122, 656] on p "[PERSON_NAME]" at bounding box center [112, 657] width 104 height 18
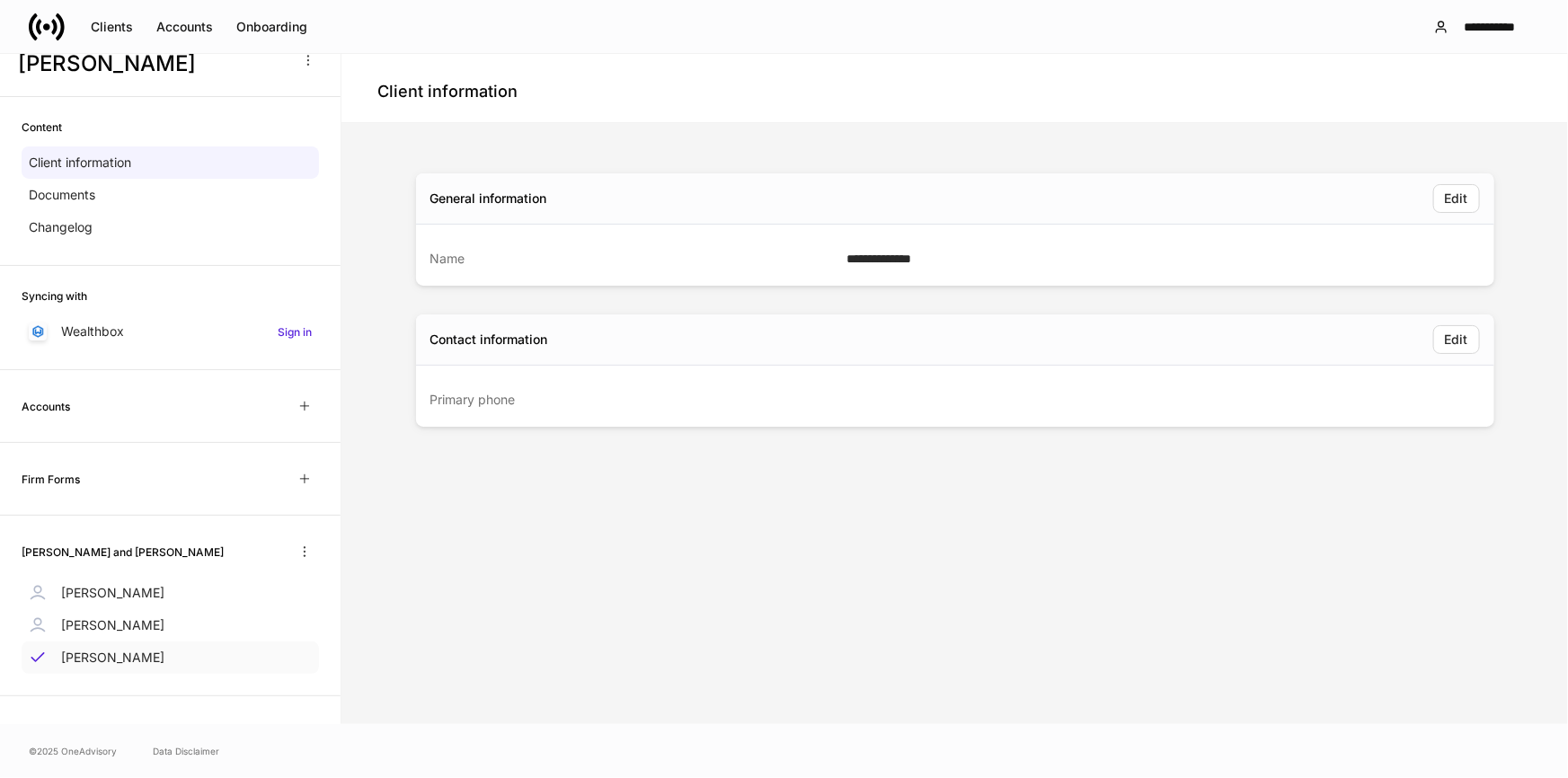
click at [119, 652] on p "[PERSON_NAME]" at bounding box center [112, 658] width 104 height 18
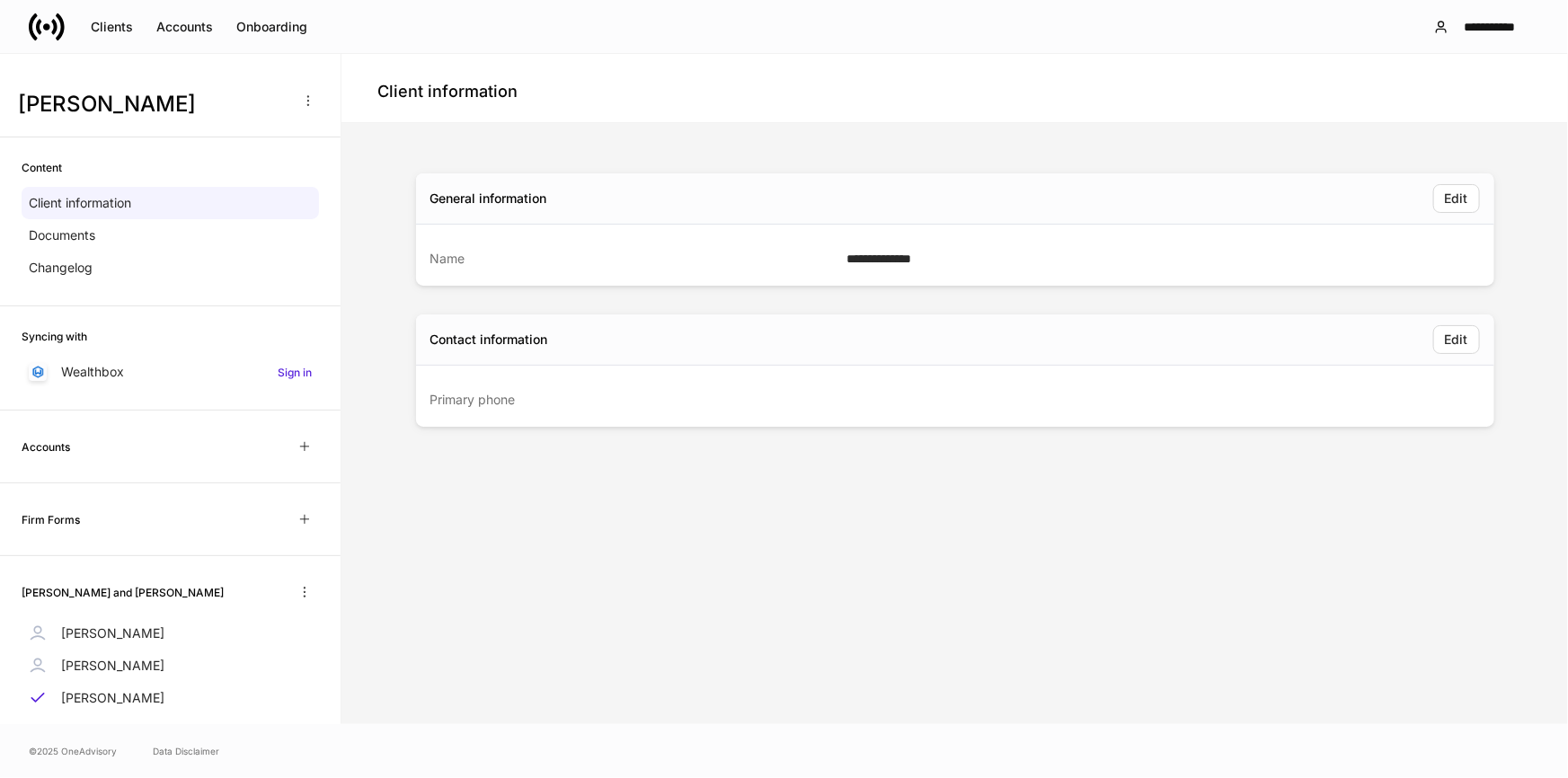
click at [106, 665] on p "[PERSON_NAME]" at bounding box center [112, 665] width 104 height 18
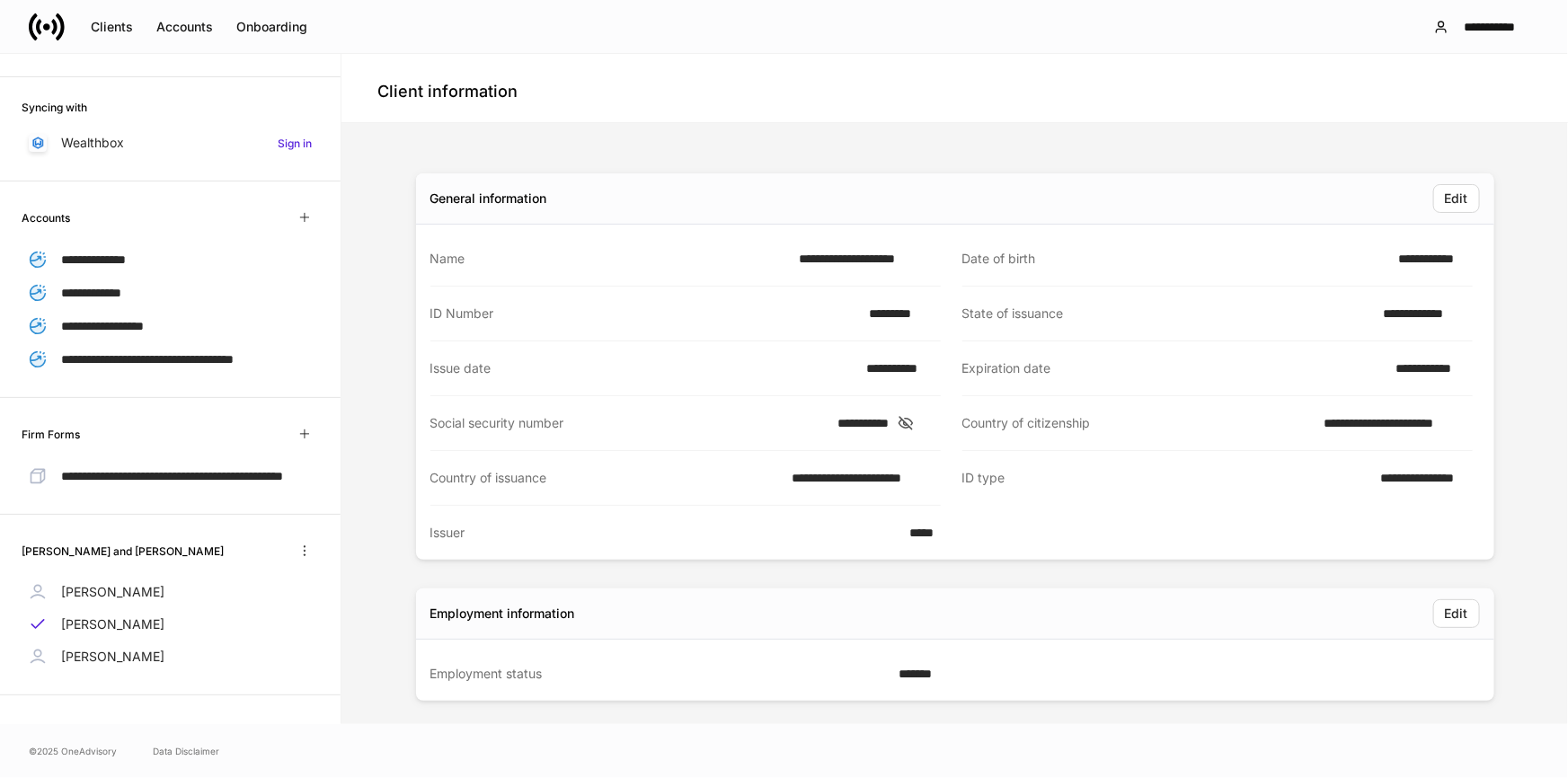
scroll to position [260, 0]
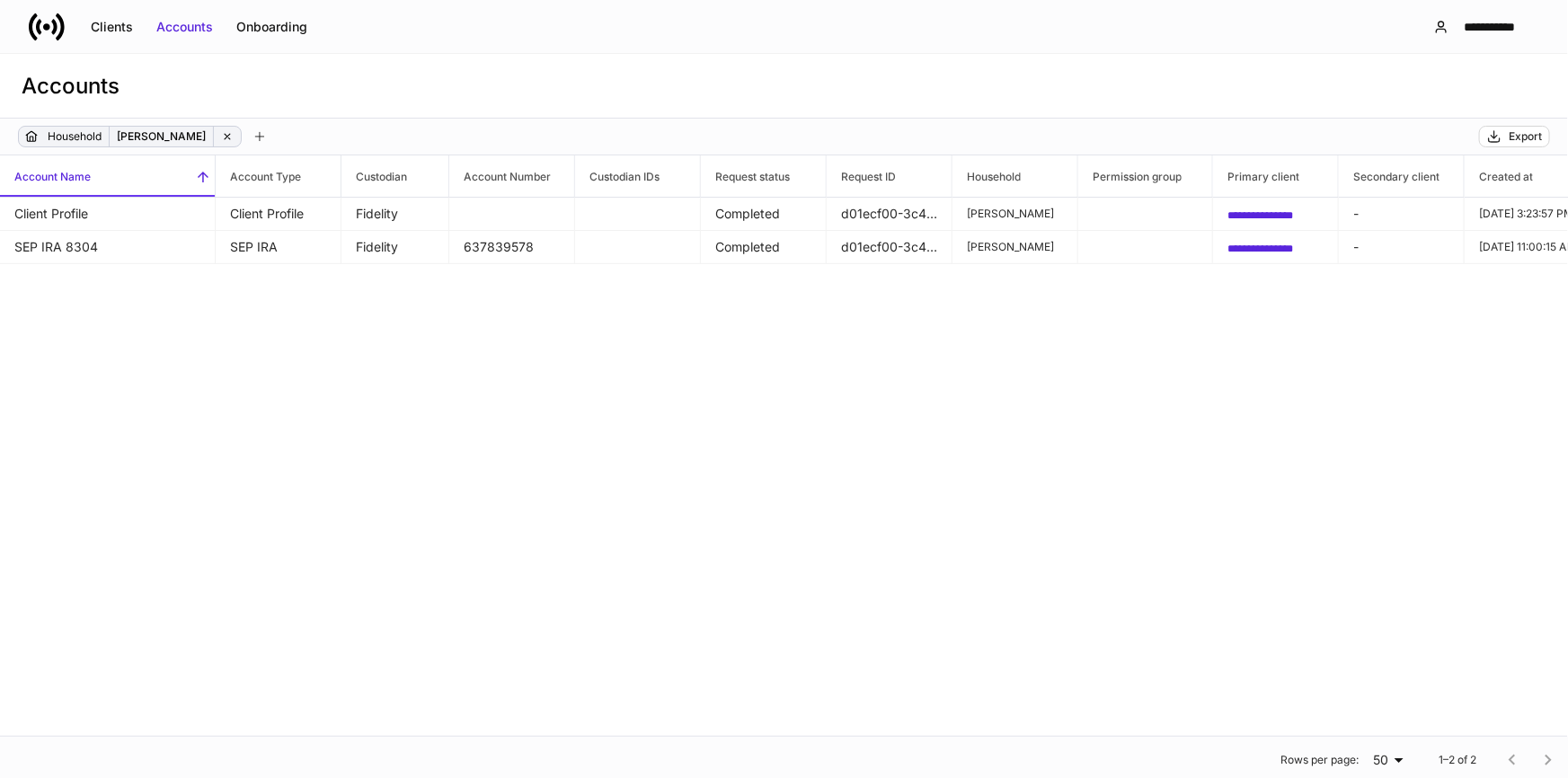
click at [221, 135] on icon at bounding box center [227, 135] width 12 height 12
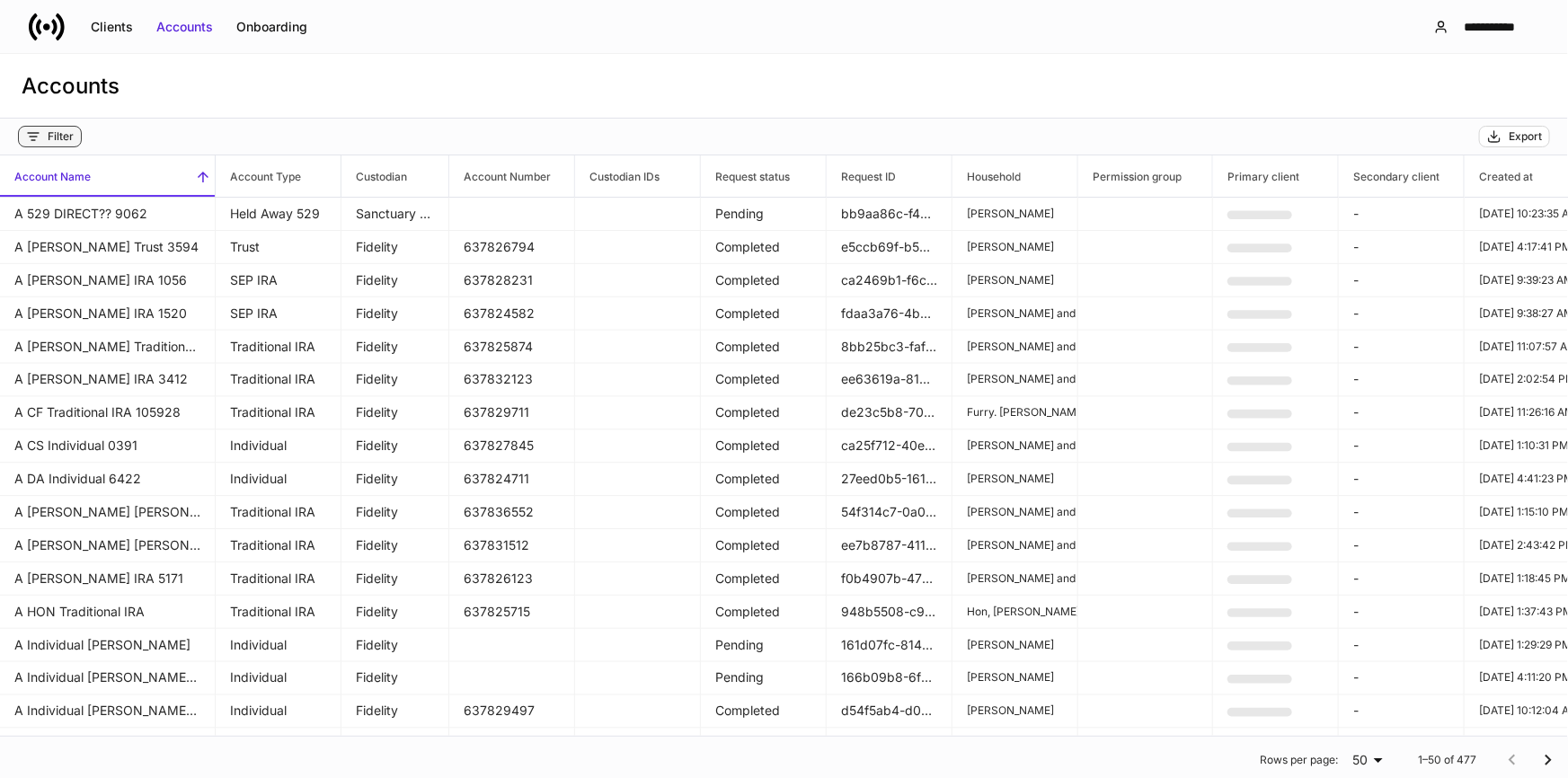
click at [46, 134] on div "Filter" at bounding box center [49, 136] width 48 height 14
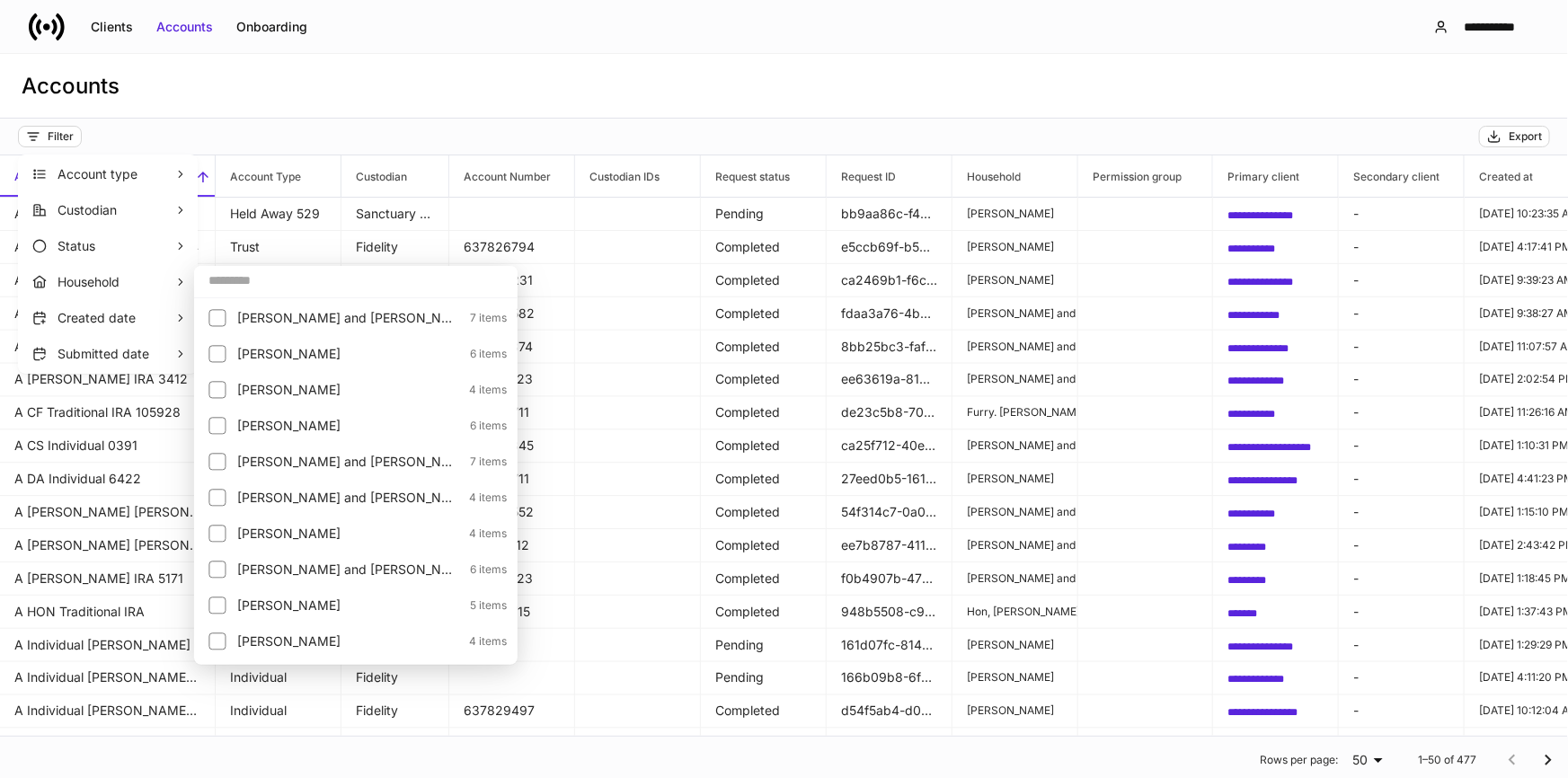
click at [230, 279] on input "text" at bounding box center [356, 280] width 323 height 33
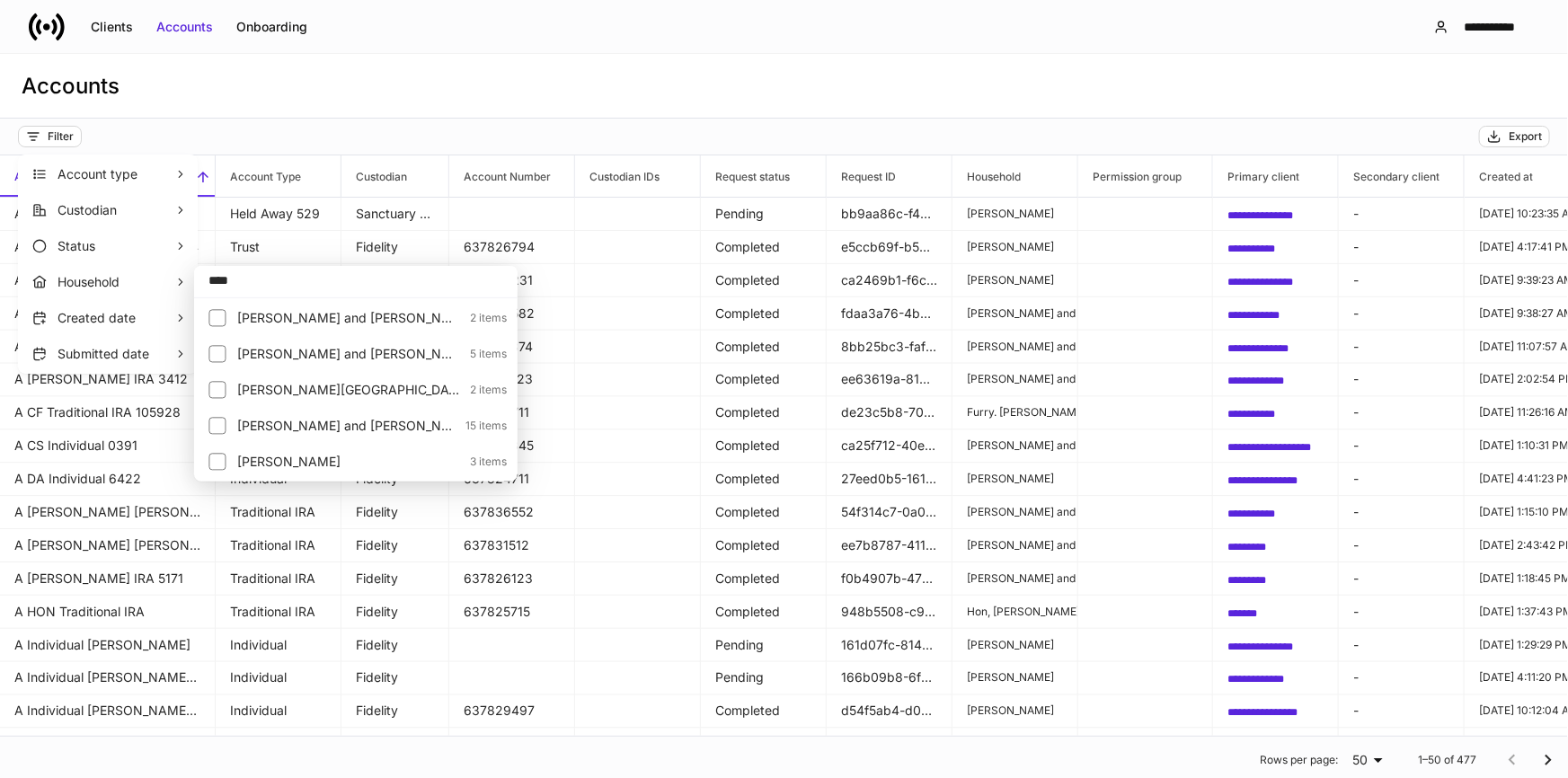
type input "****"
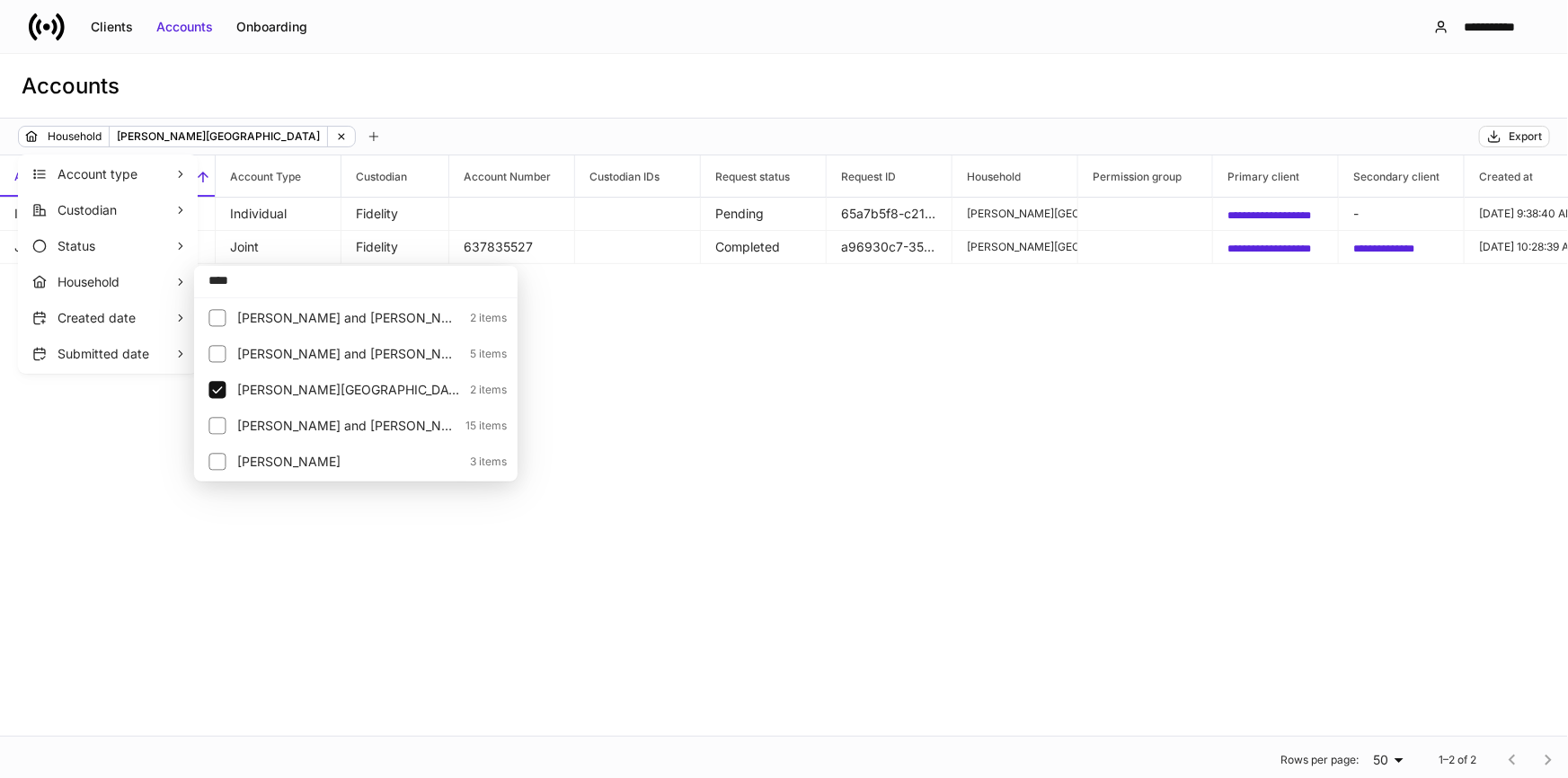
click at [603, 314] on div at bounding box center [784, 389] width 1568 height 778
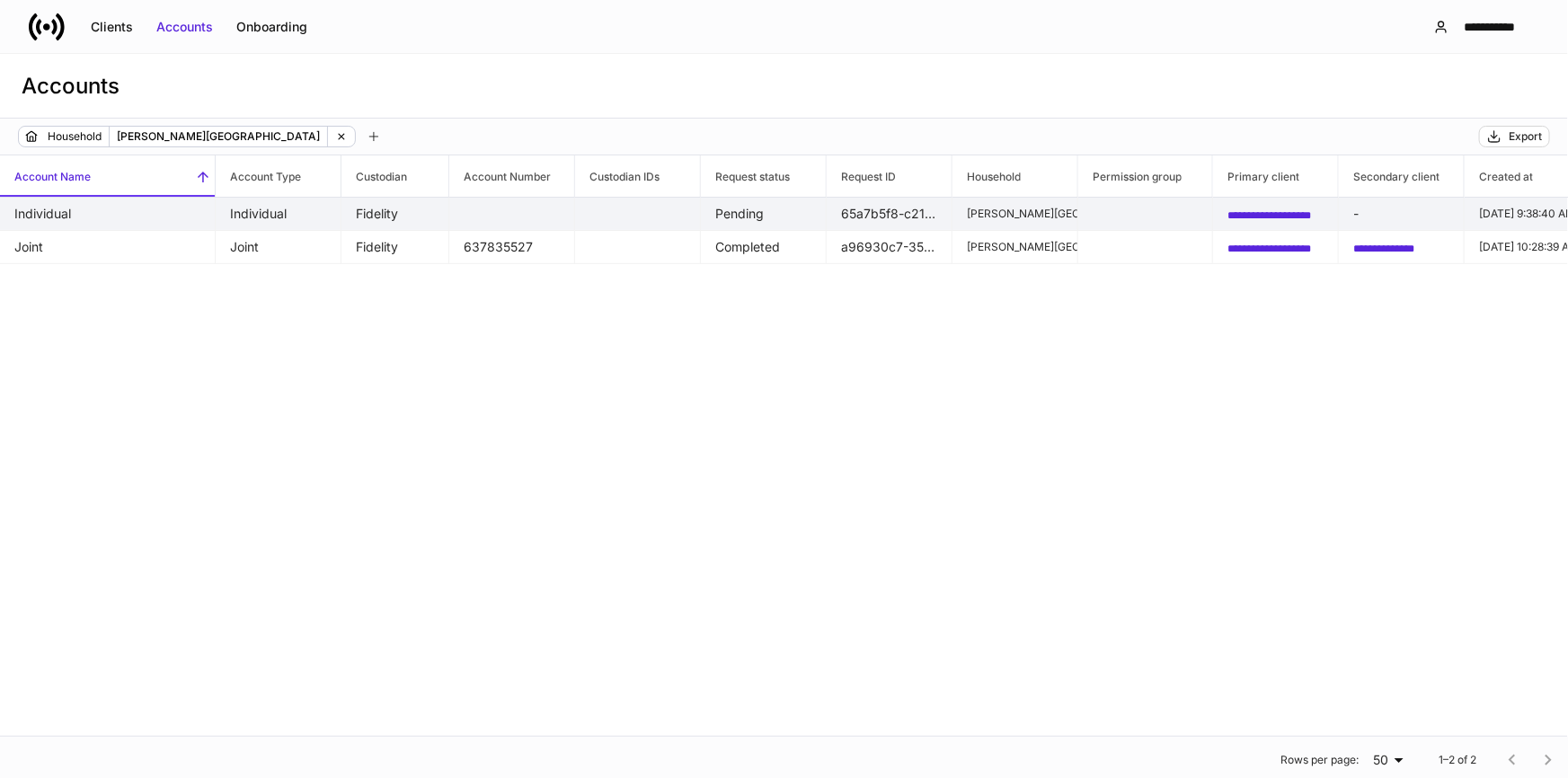
click at [1252, 211] on span "**********" at bounding box center [1268, 216] width 83 height 11
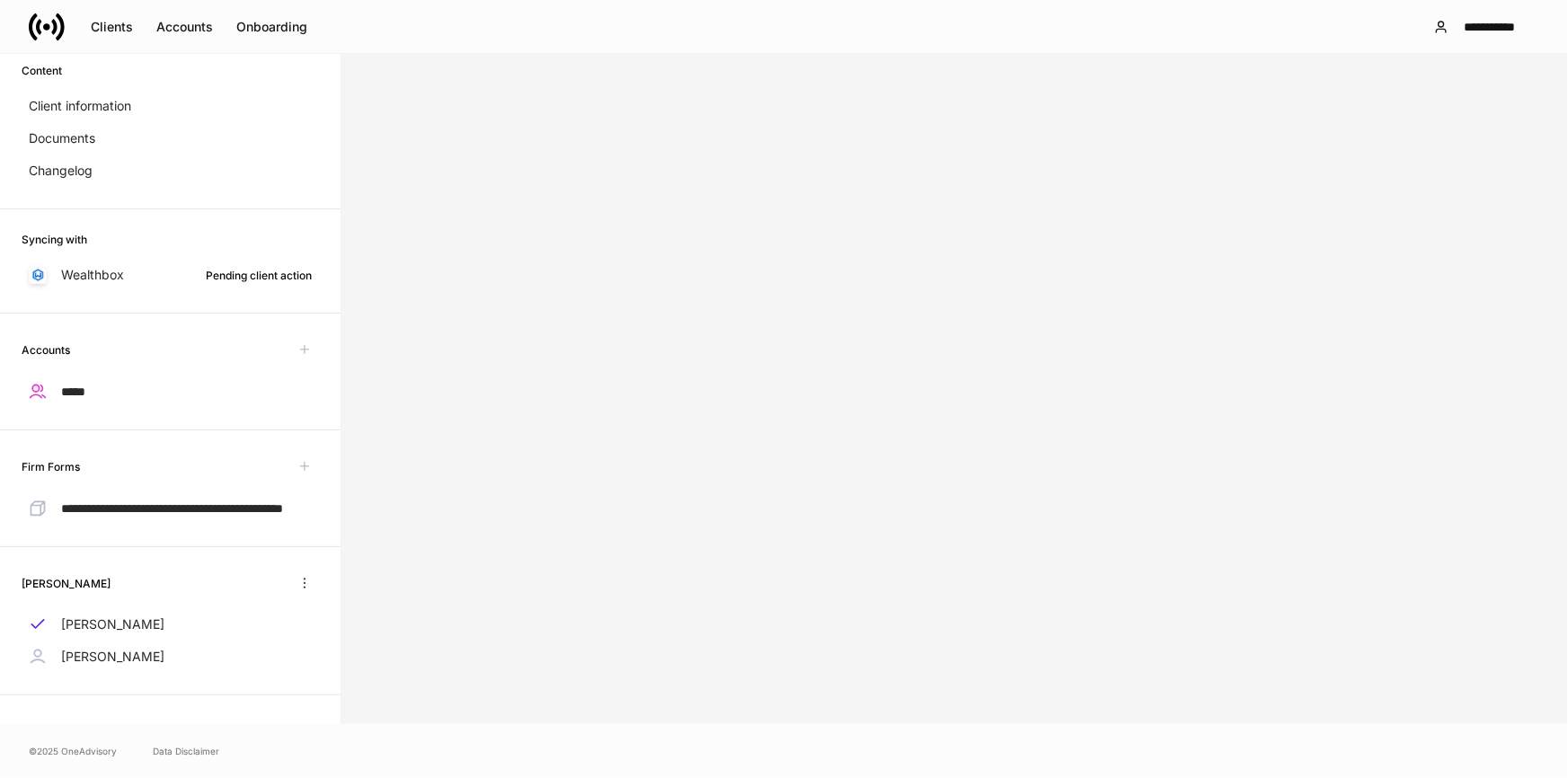
scroll to position [166, 0]
click at [124, 659] on p "[PERSON_NAME]" at bounding box center [112, 657] width 104 height 18
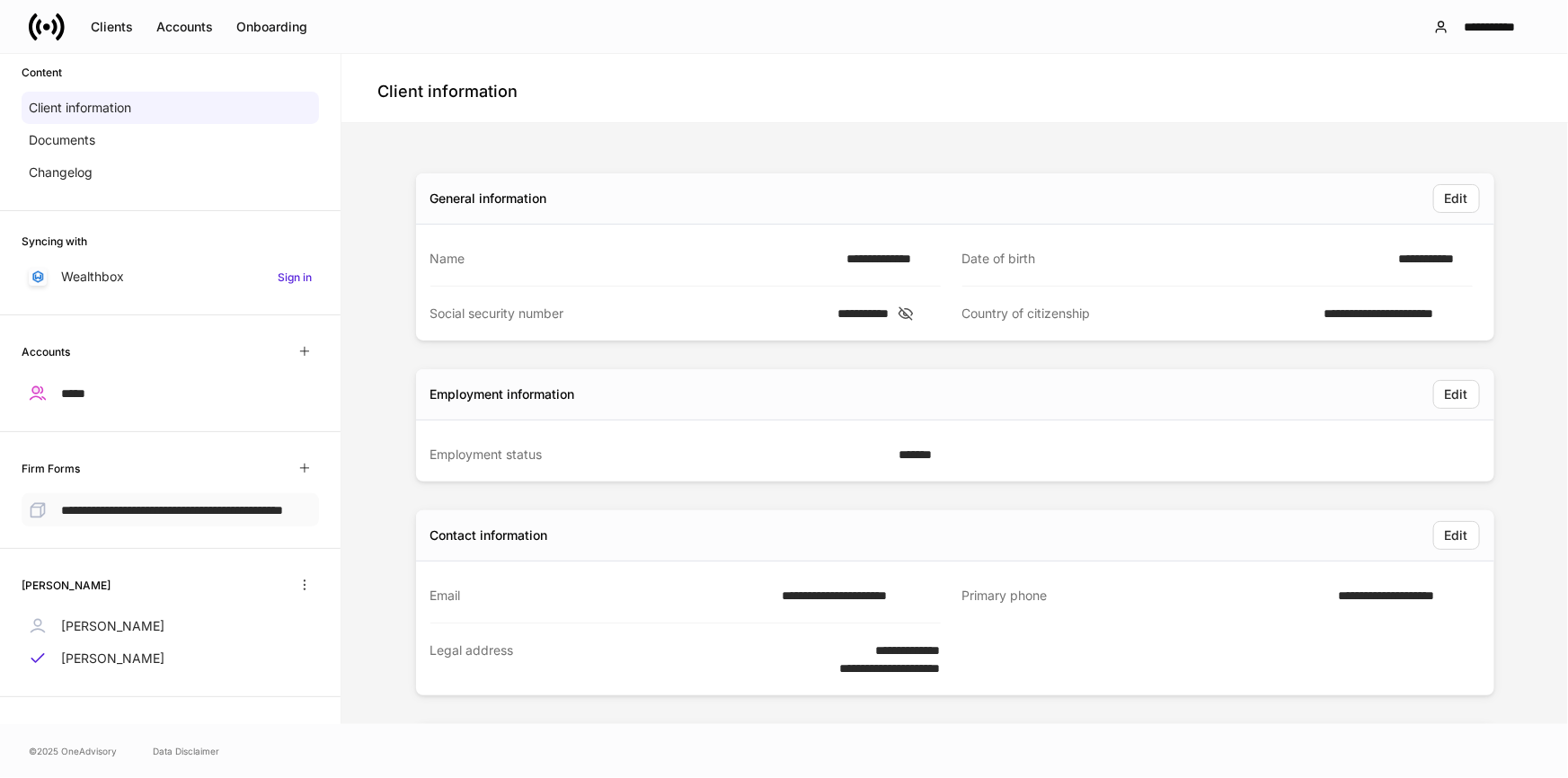
scroll to position [112, 0]
click at [117, 627] on p "[PERSON_NAME]" at bounding box center [112, 624] width 104 height 18
click at [128, 660] on p "[PERSON_NAME]" at bounding box center [112, 657] width 104 height 18
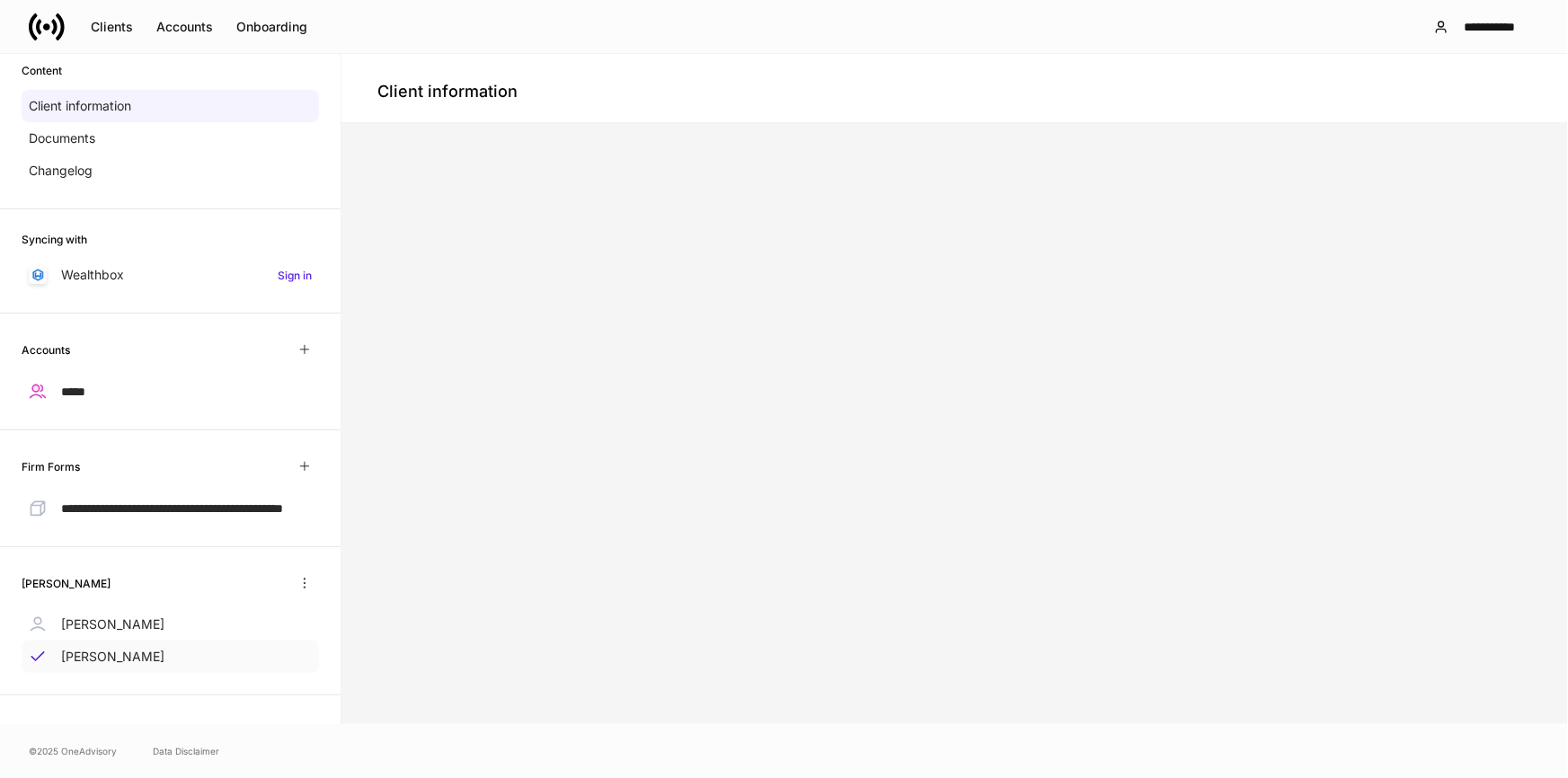
scroll to position [112, 0]
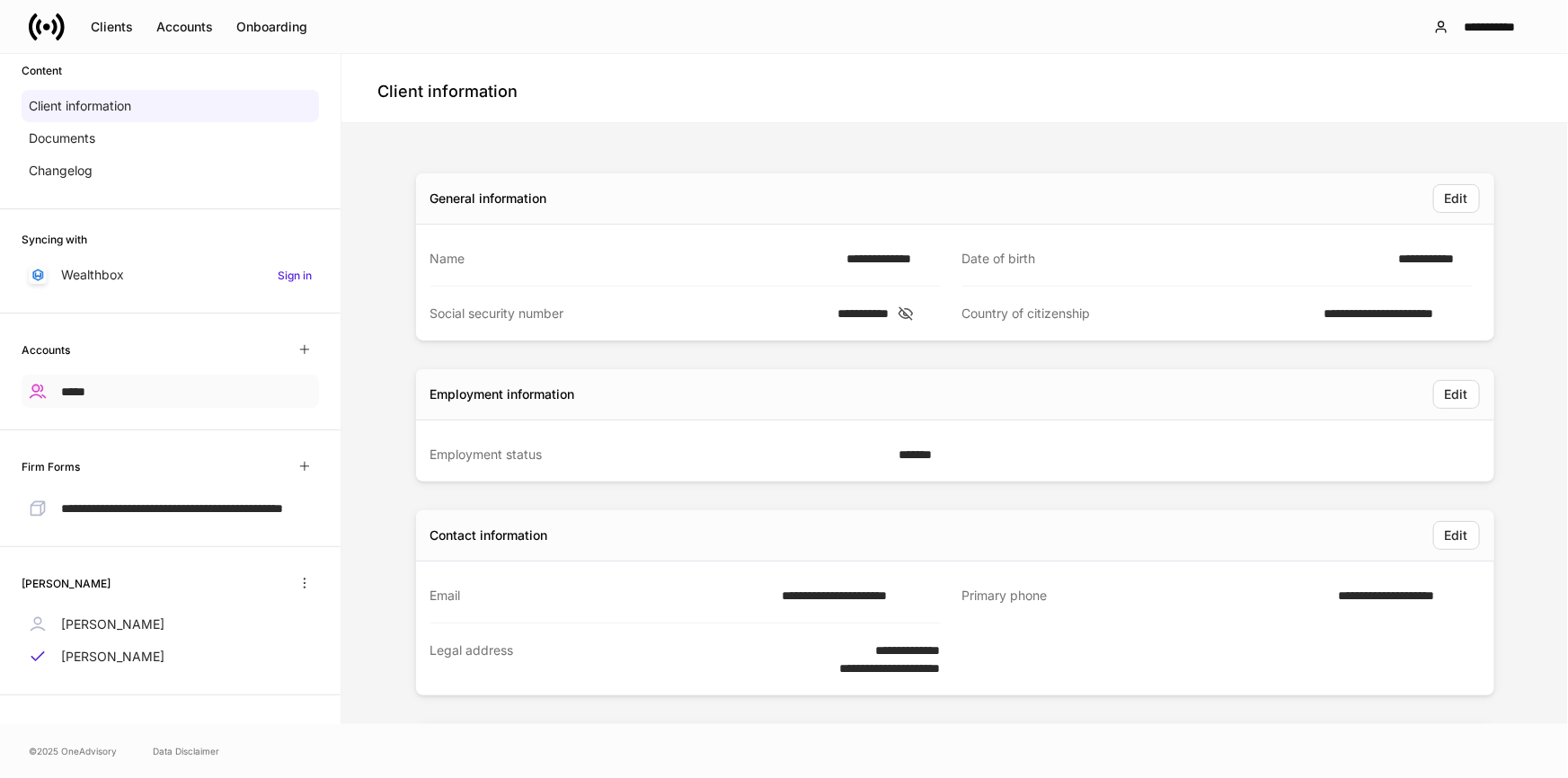
click at [103, 378] on div "*****" at bounding box center [170, 391] width 297 height 34
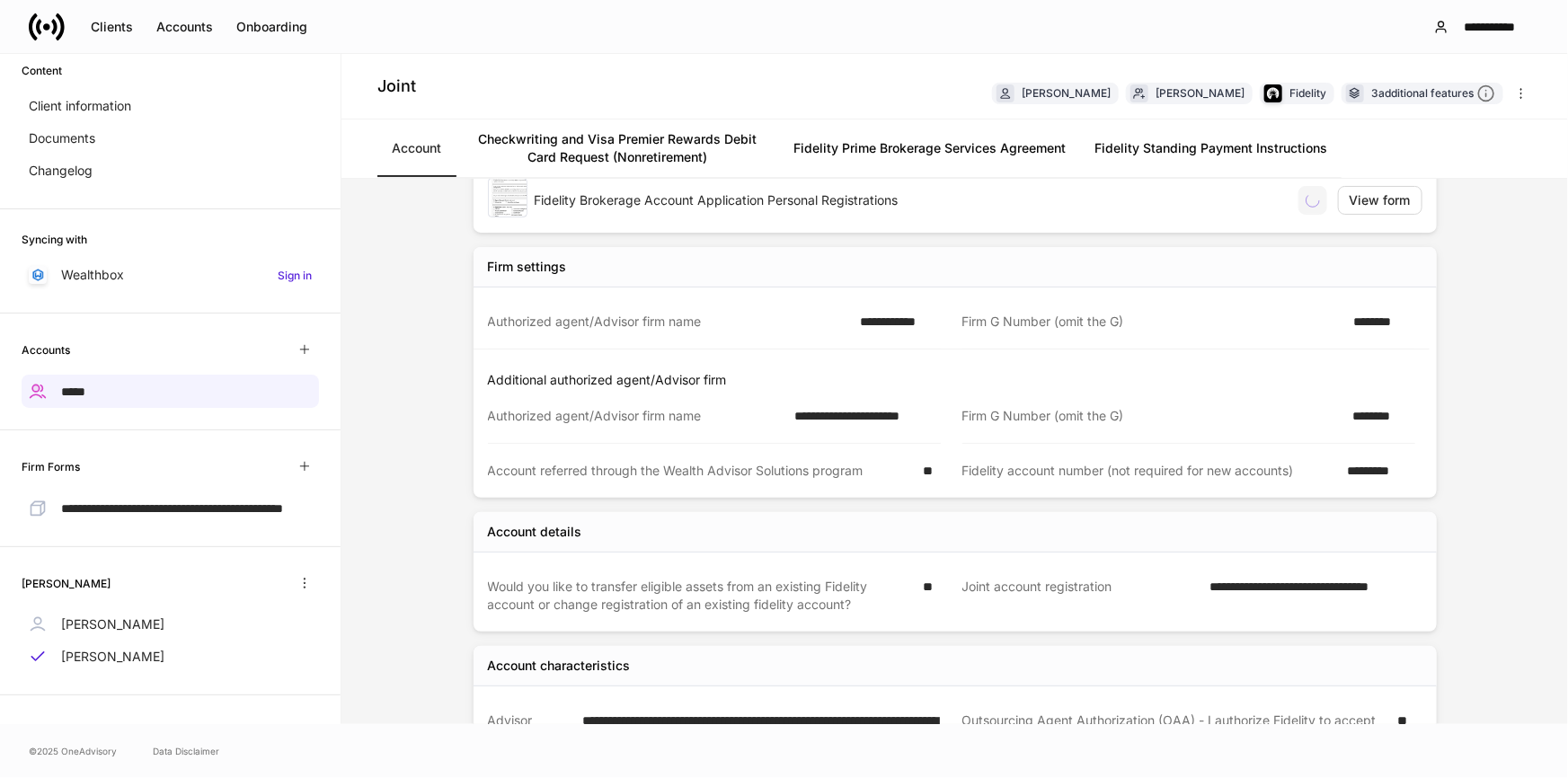
scroll to position [163, 0]
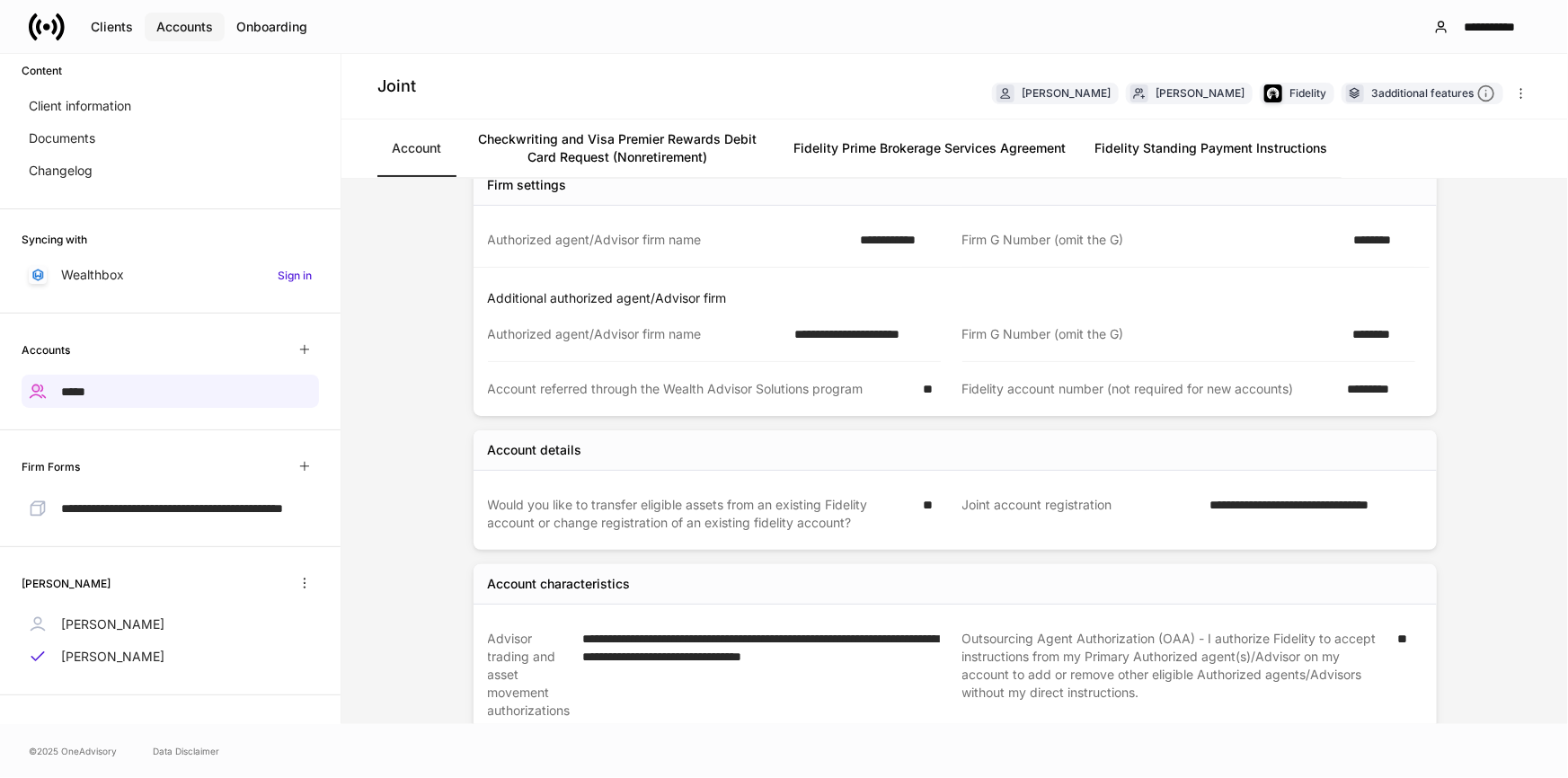
drag, startPoint x: 180, startPoint y: 22, endPoint x: 189, endPoint y: 28, distance: 10.8
click at [181, 22] on div "Accounts" at bounding box center [184, 26] width 57 height 18
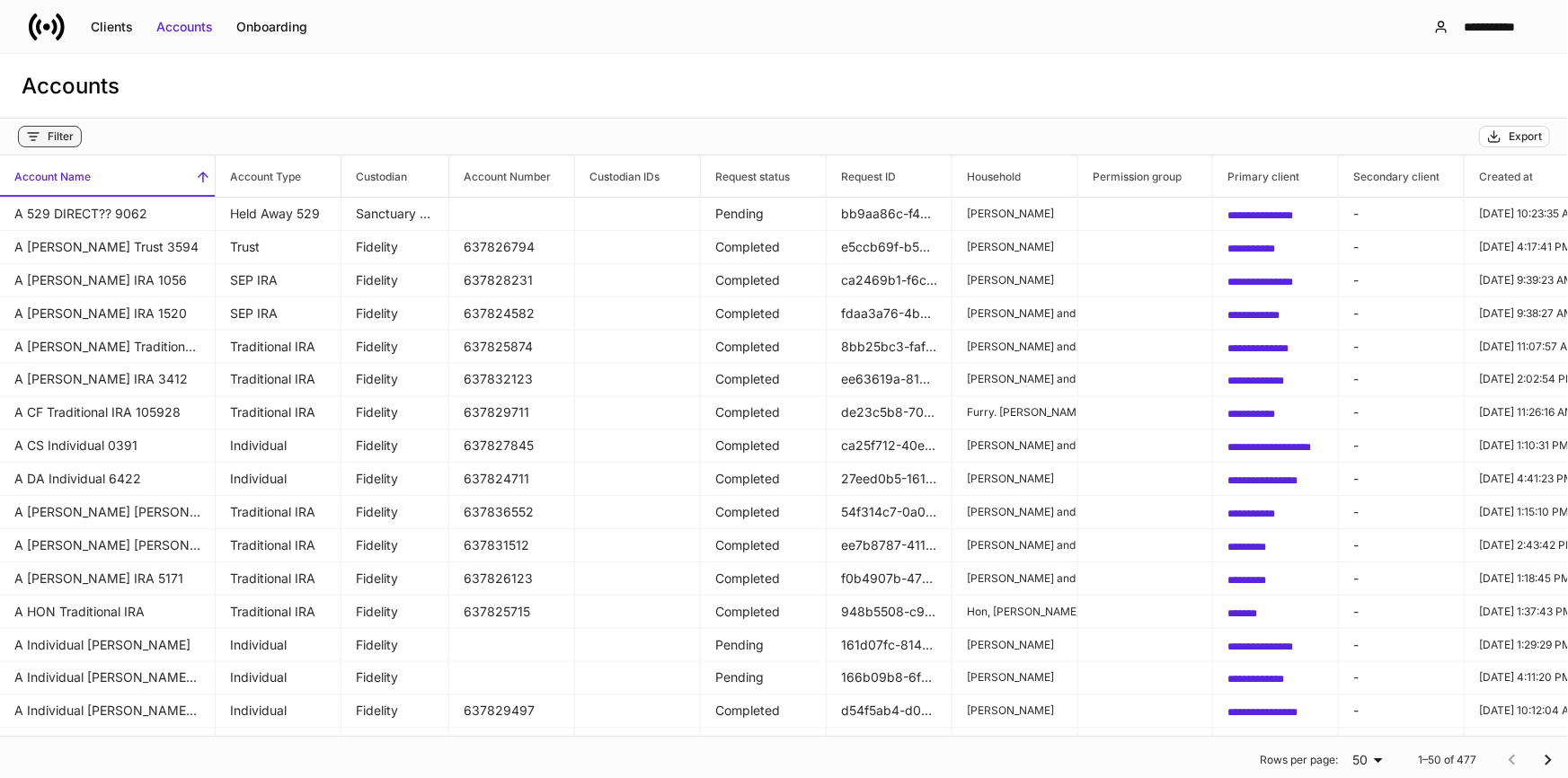
click at [53, 127] on button "Filter" at bounding box center [49, 136] width 64 height 21
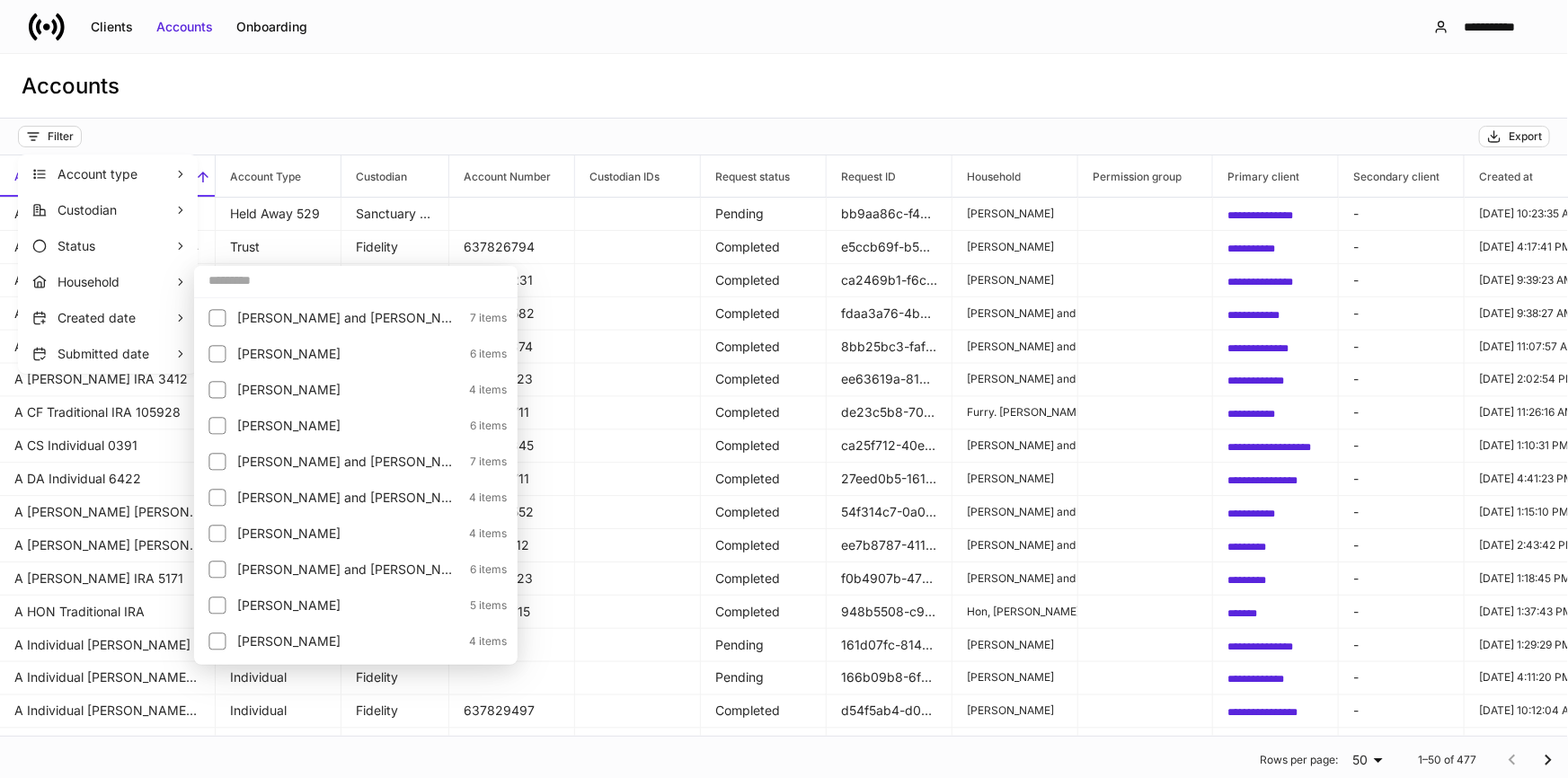
click at [322, 287] on input "text" at bounding box center [356, 280] width 323 height 33
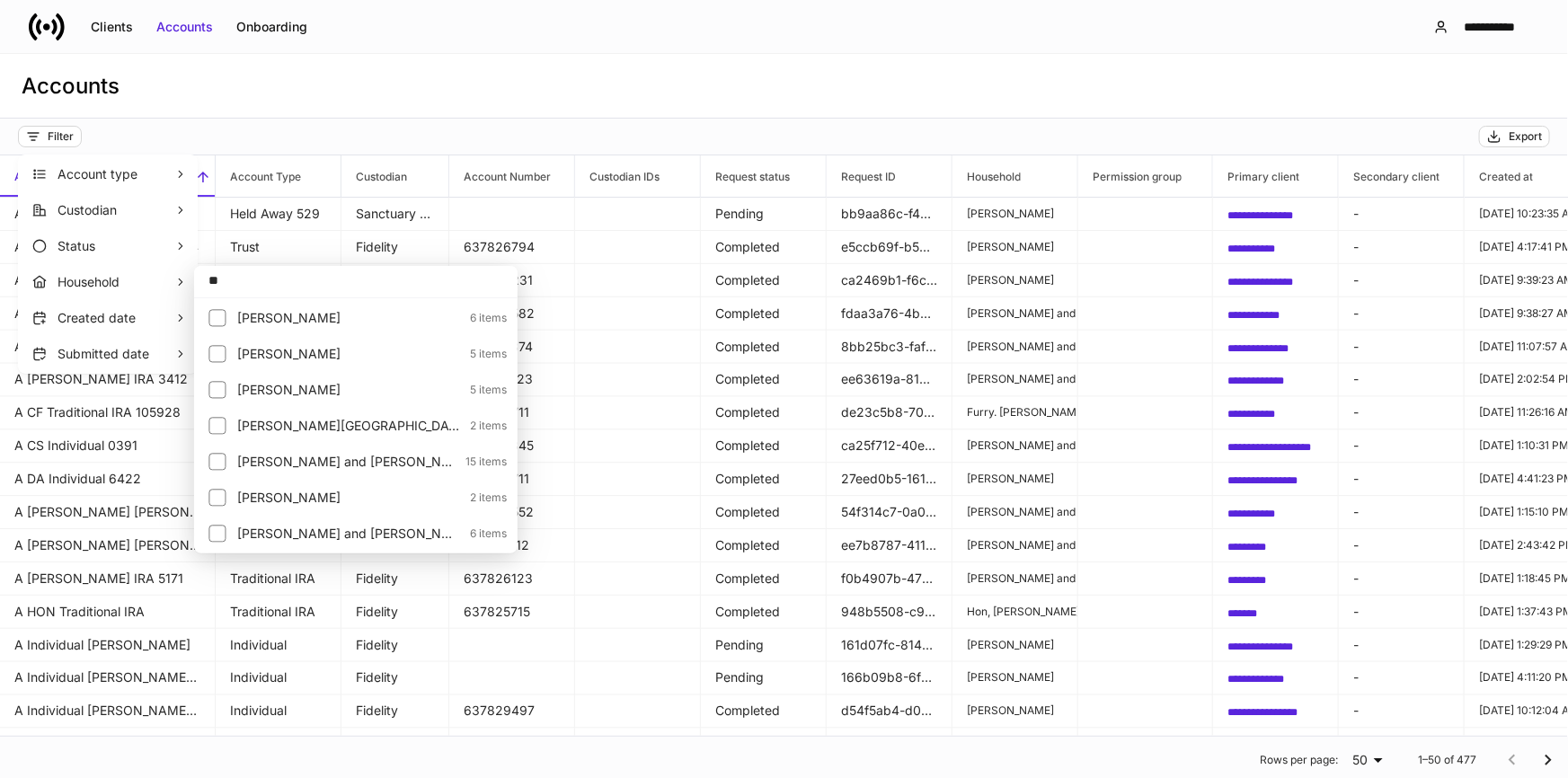
type input "*"
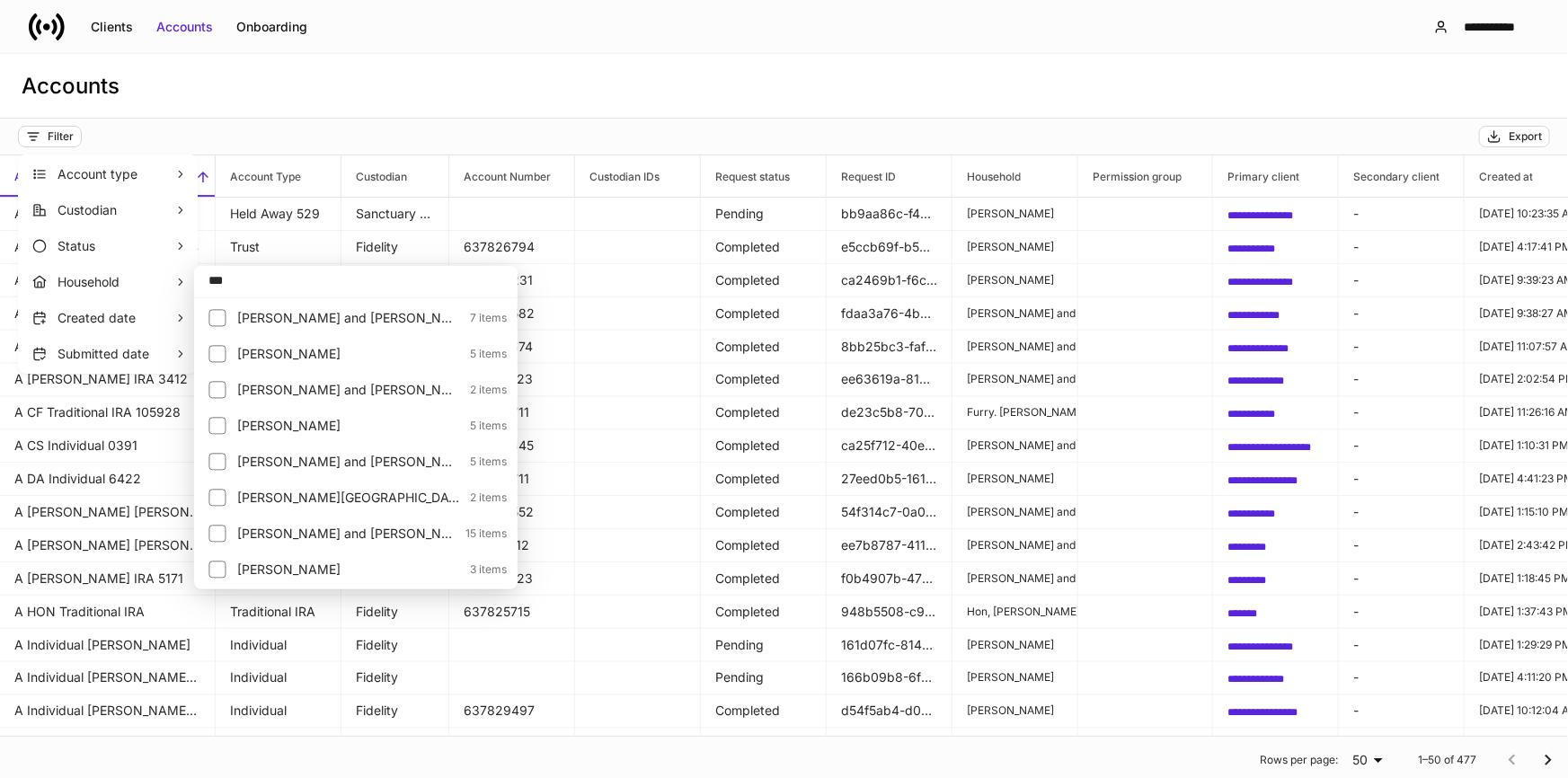
type input "***"
click at [270, 494] on p "[PERSON_NAME][GEOGRAPHIC_DATA]" at bounding box center [348, 497] width 222 height 18
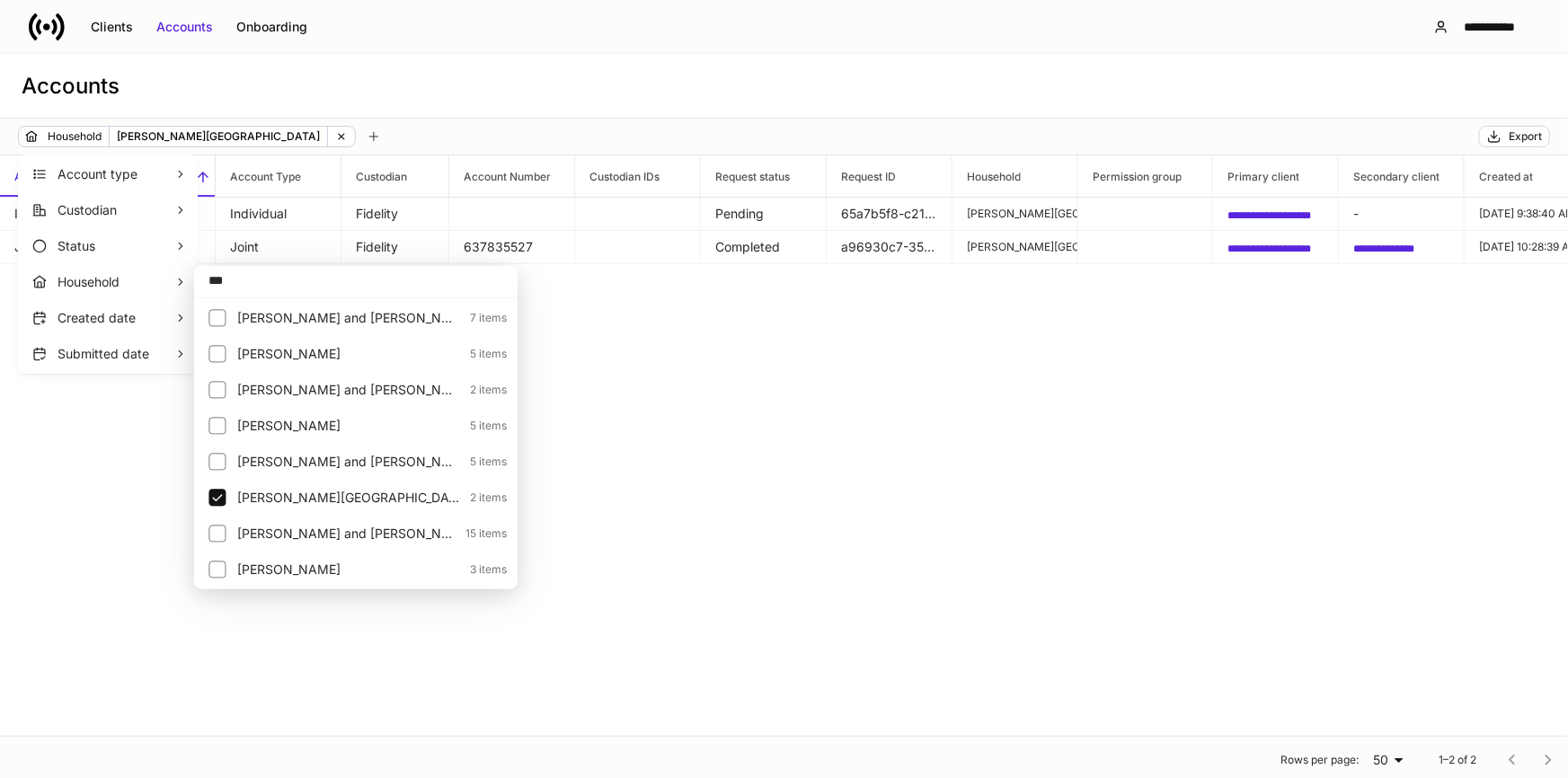
click at [711, 351] on div at bounding box center [784, 389] width 1568 height 778
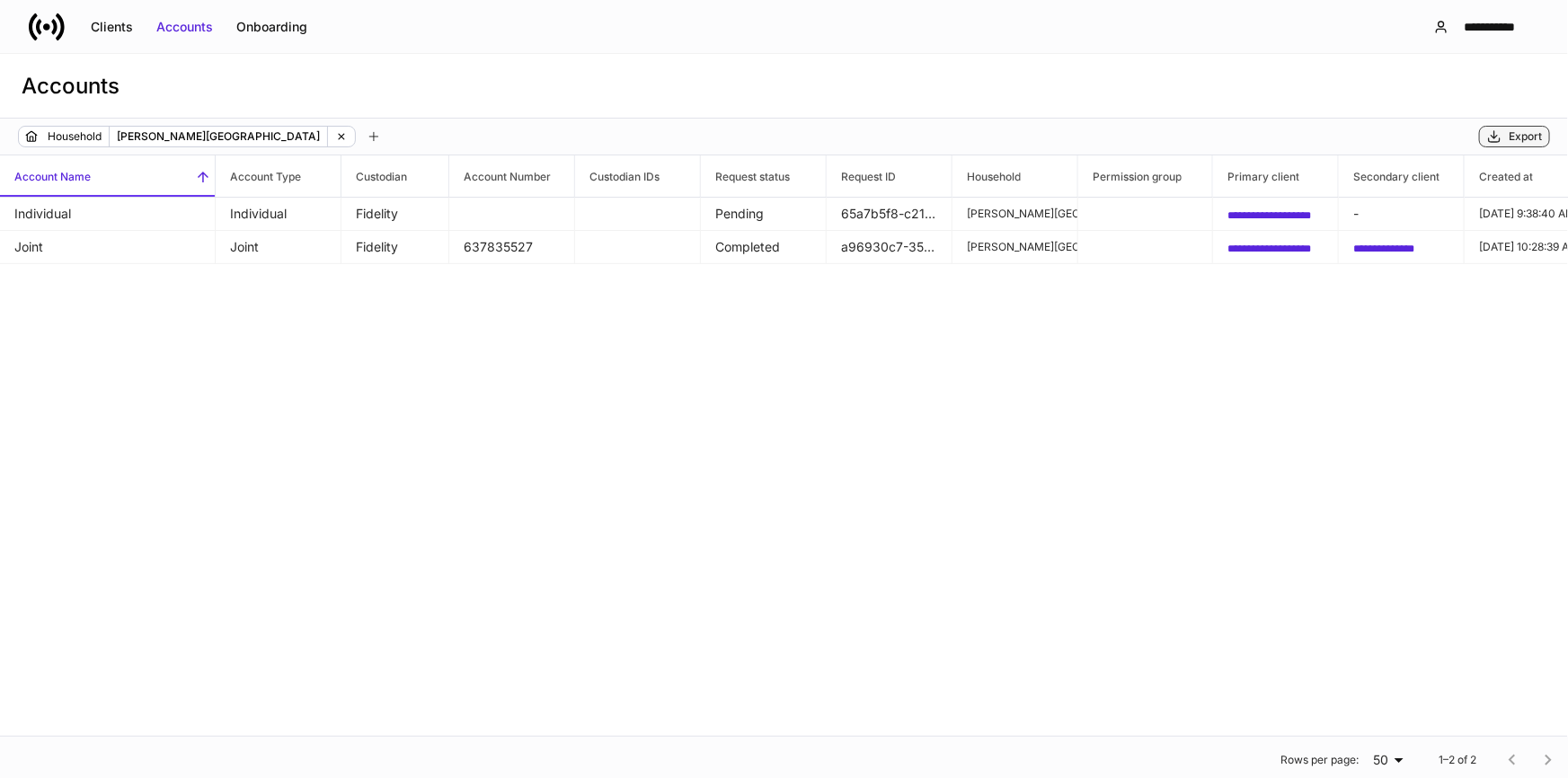
click at [1517, 136] on div "Export" at bounding box center [1525, 136] width 34 height 14
click at [195, 134] on p "[PERSON_NAME][GEOGRAPHIC_DATA]" at bounding box center [218, 136] width 203 height 18
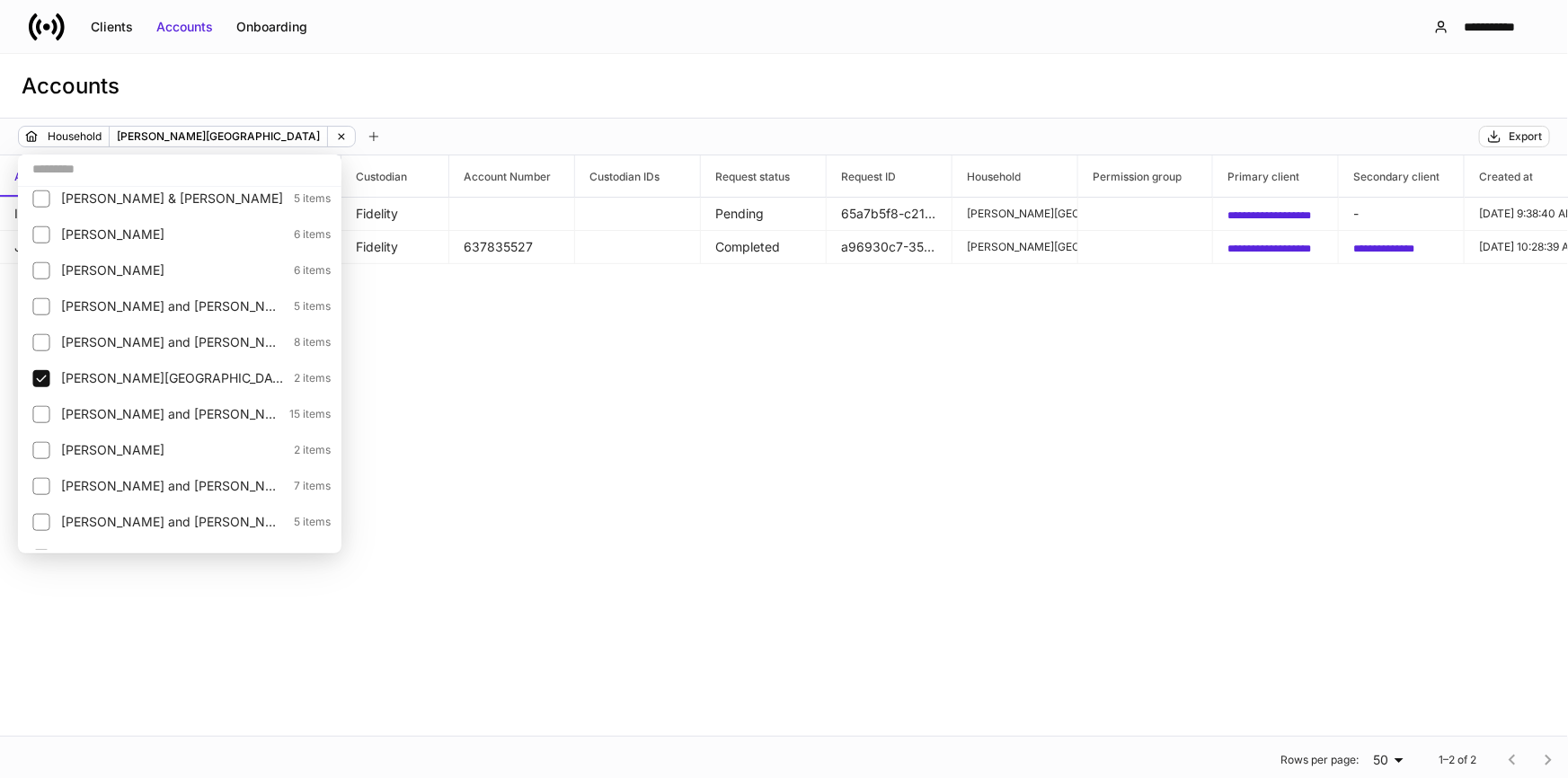
scroll to position [2695, 0]
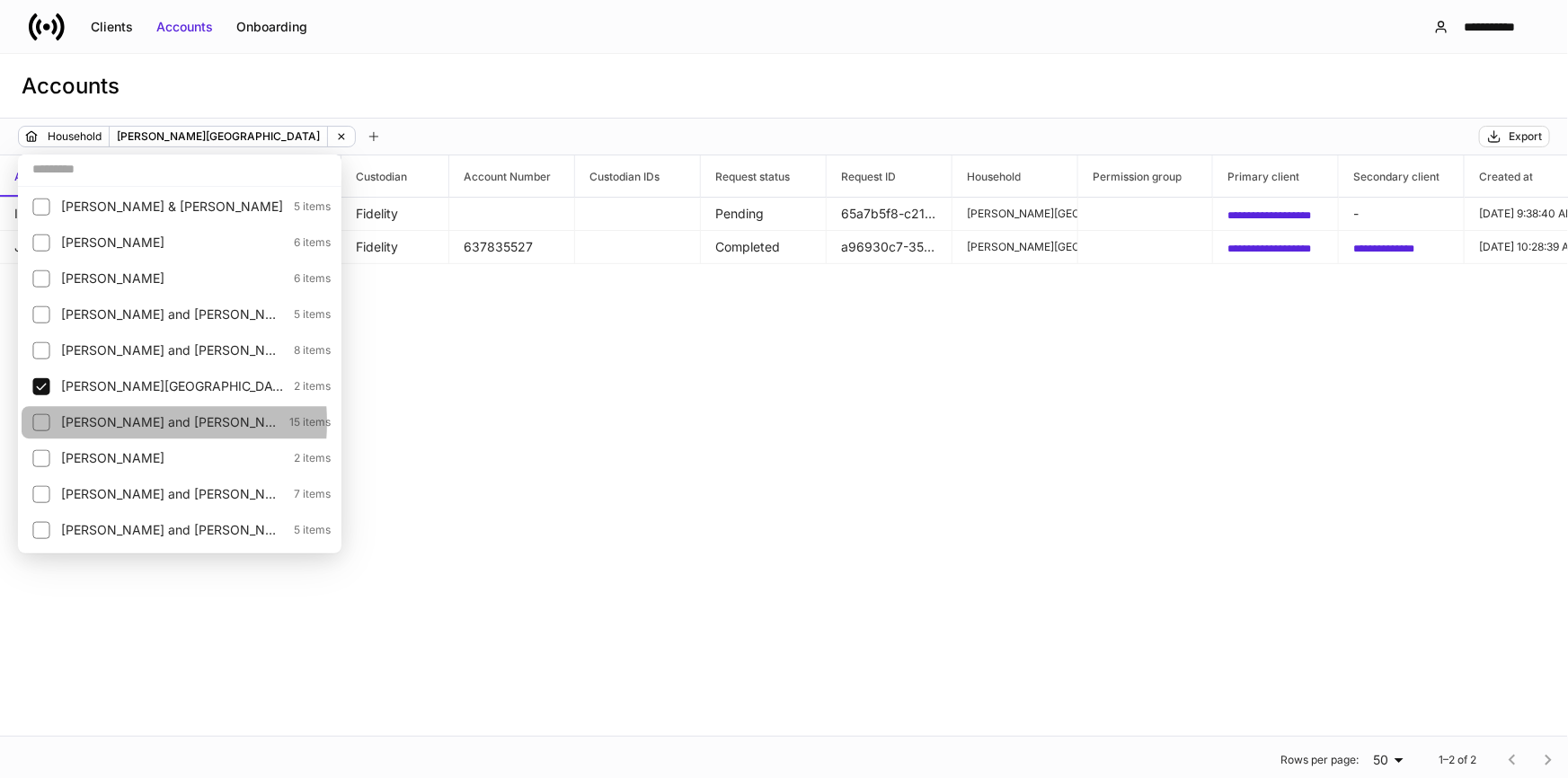
click at [111, 421] on p "[PERSON_NAME] and [PERSON_NAME]" at bounding box center [169, 422] width 218 height 18
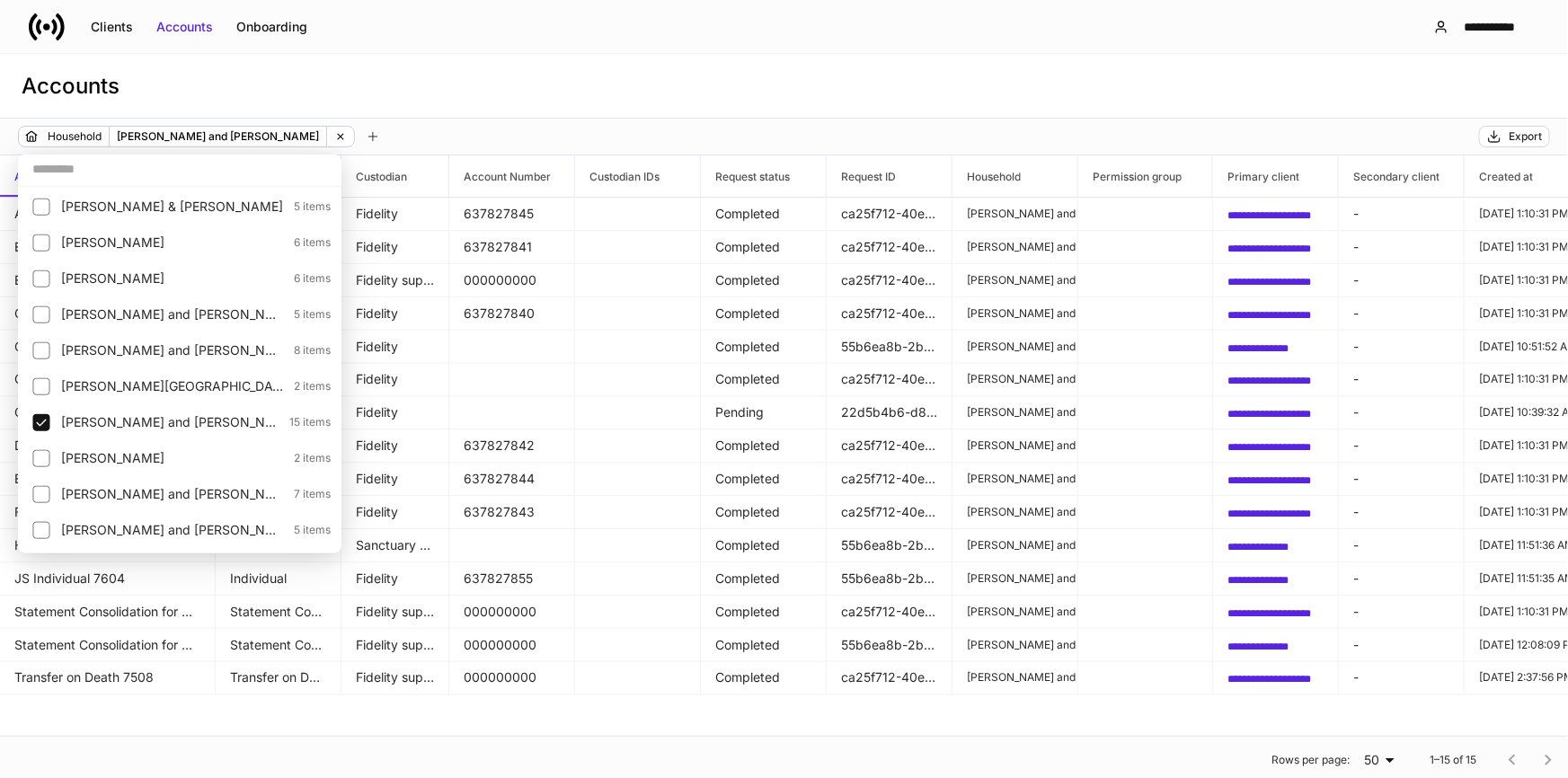
click at [742, 64] on div at bounding box center [784, 389] width 1568 height 778
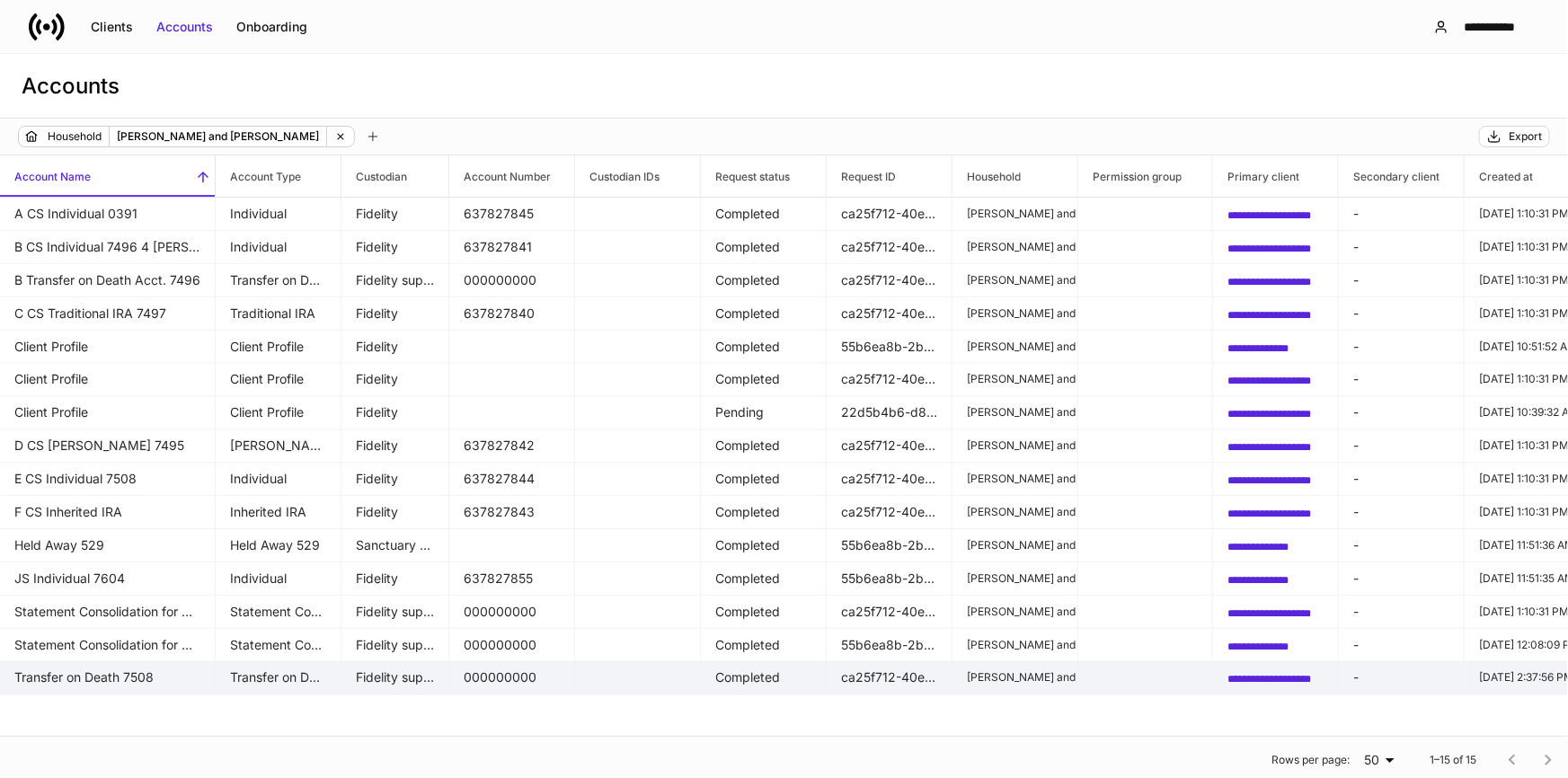
click at [1290, 680] on span "**********" at bounding box center [1268, 680] width 83 height 11
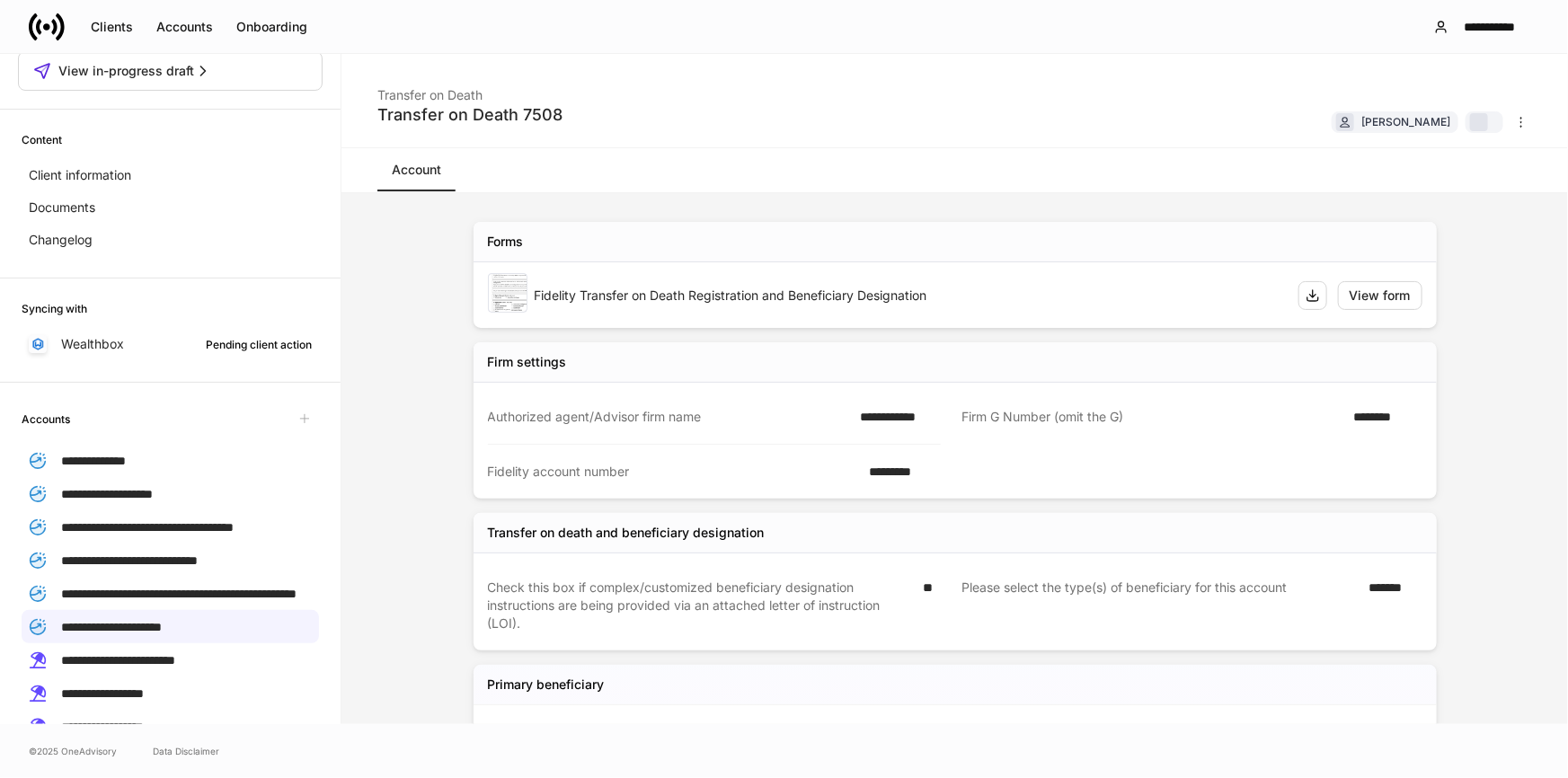
scroll to position [81, 0]
click at [215, 24] on button "Accounts" at bounding box center [185, 26] width 80 height 29
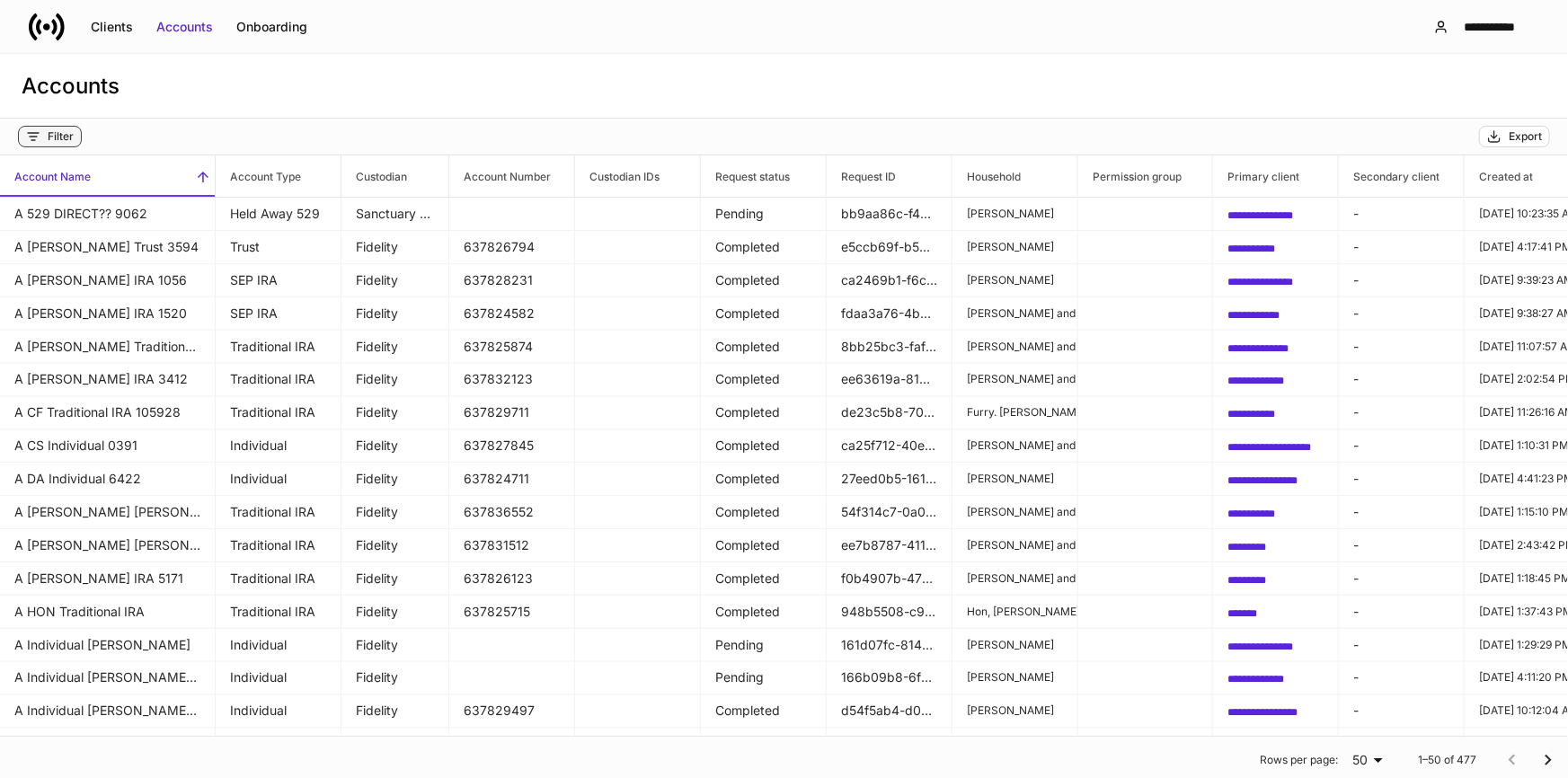
click at [49, 128] on button "Filter" at bounding box center [49, 136] width 64 height 21
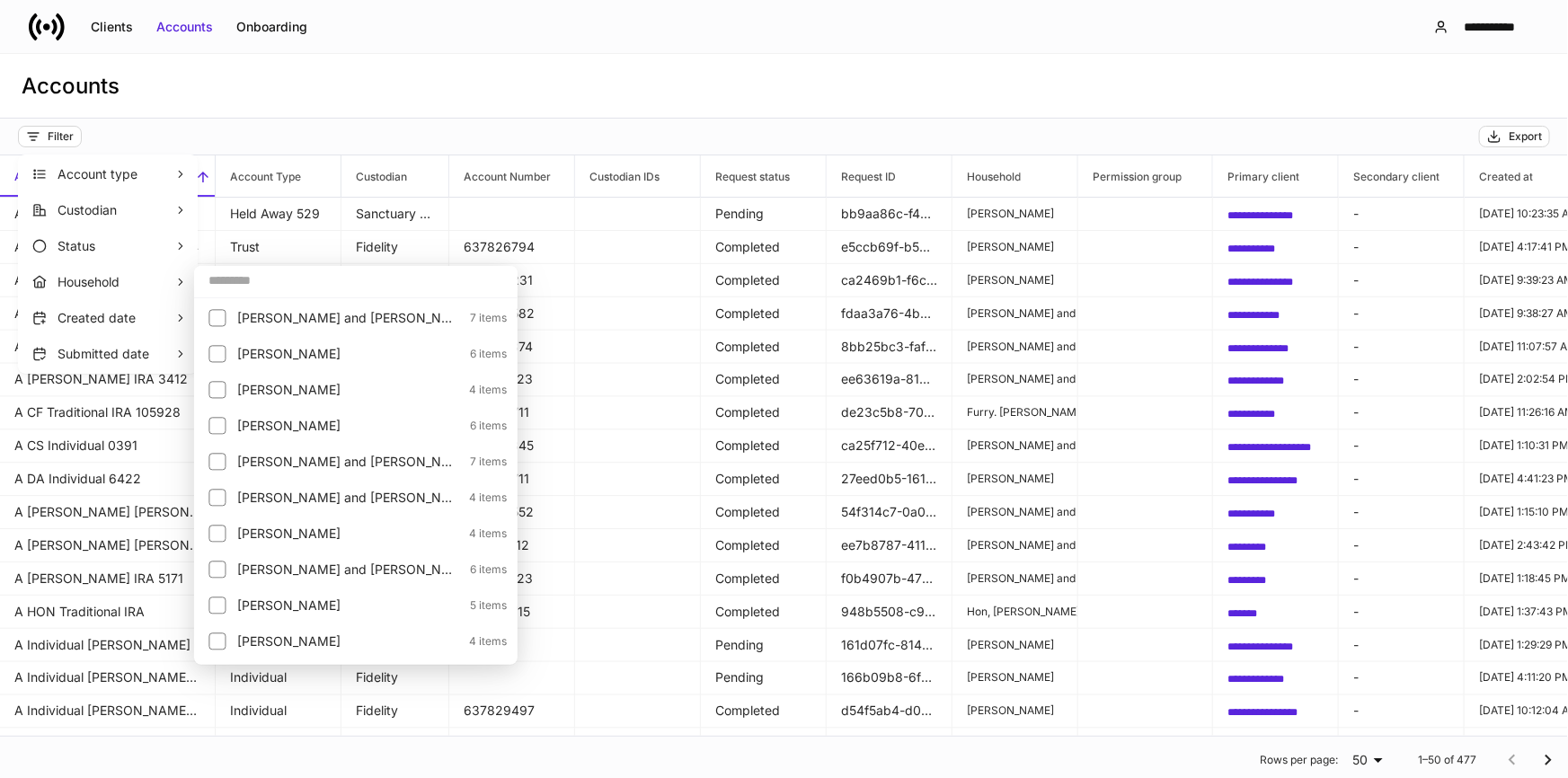
click at [248, 288] on input "text" at bounding box center [356, 280] width 323 height 33
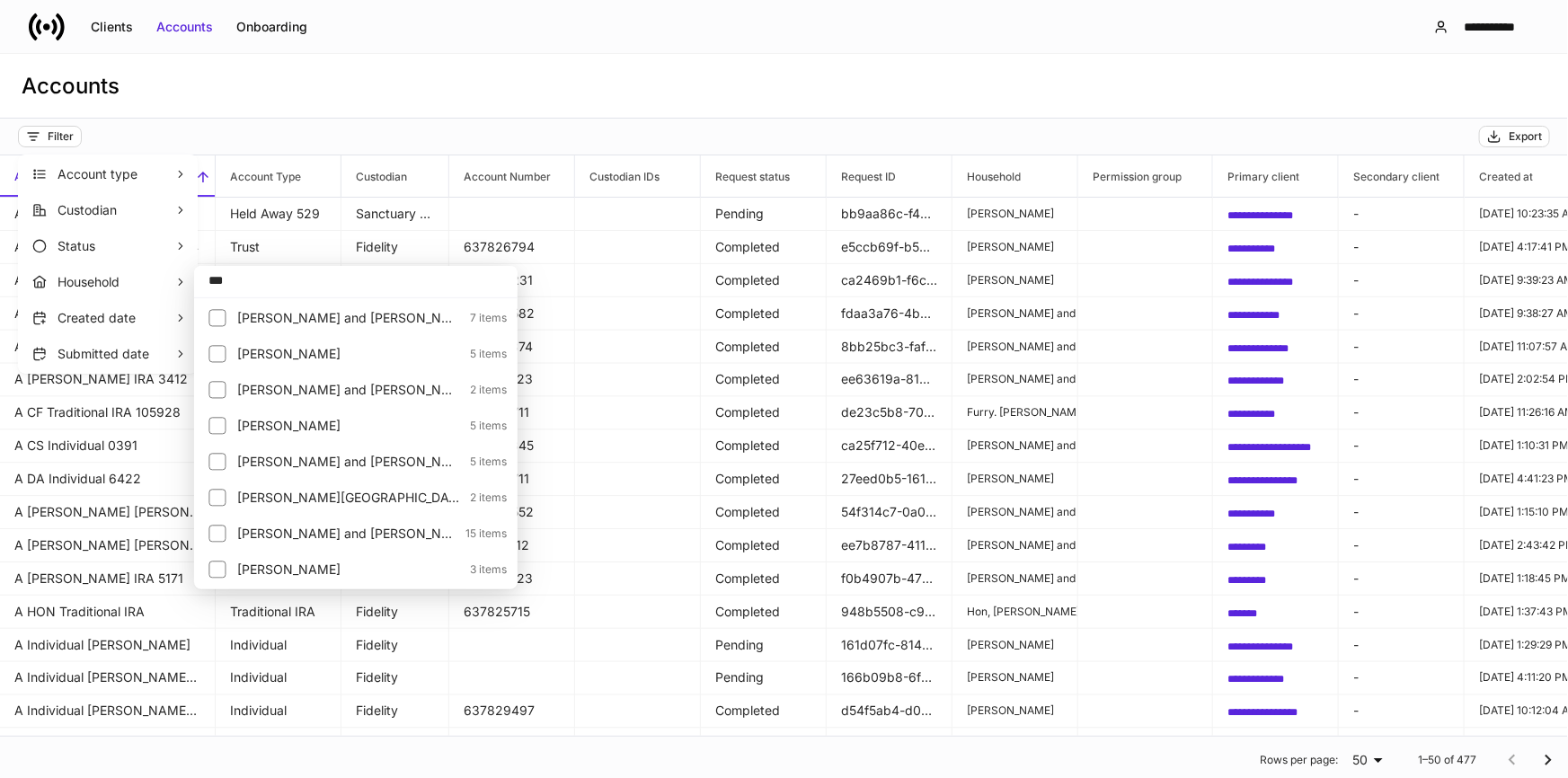
type input "***"
click at [324, 498] on p "[PERSON_NAME][GEOGRAPHIC_DATA]" at bounding box center [348, 497] width 222 height 18
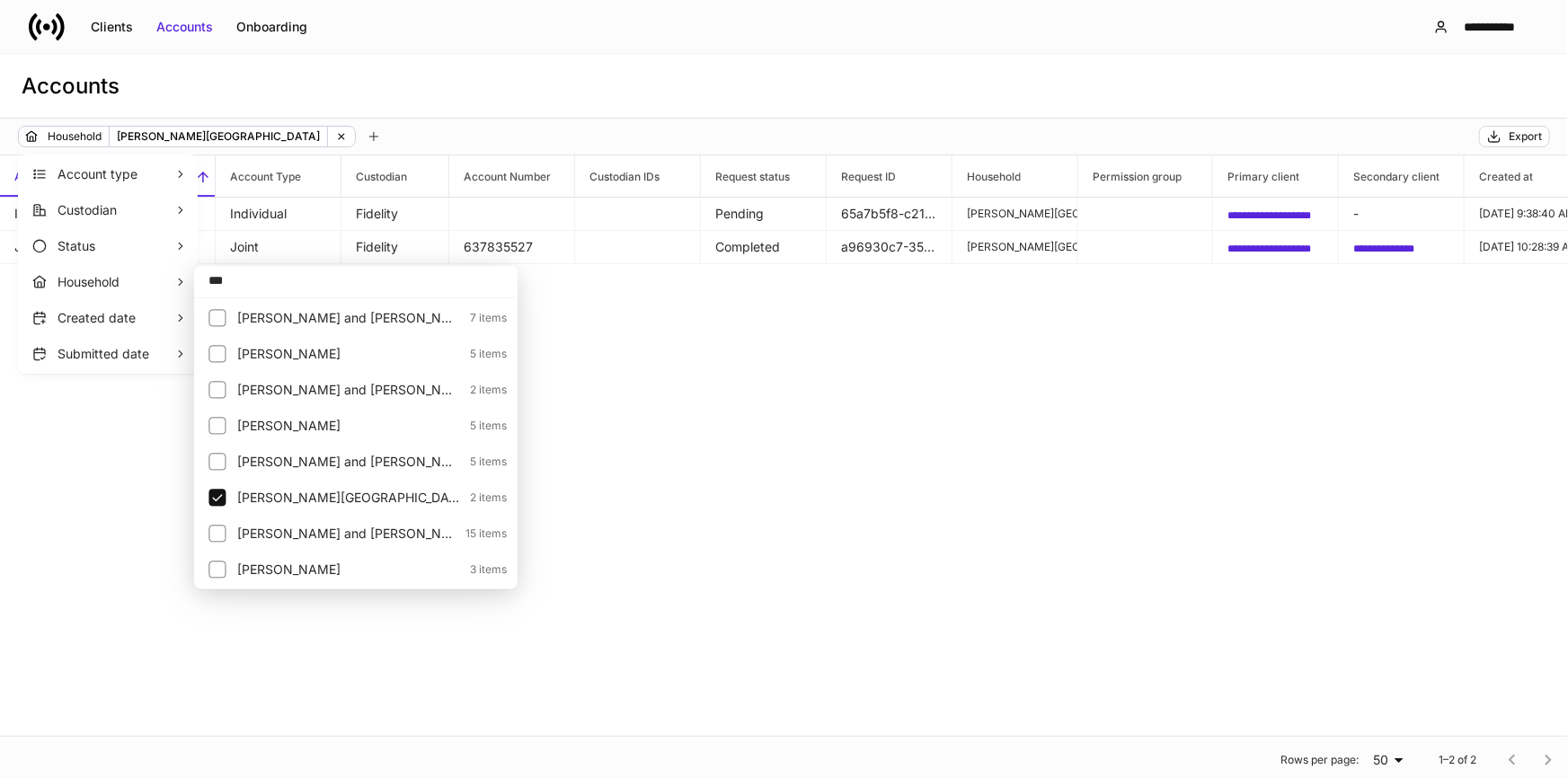
click at [537, 243] on div at bounding box center [784, 389] width 1568 height 778
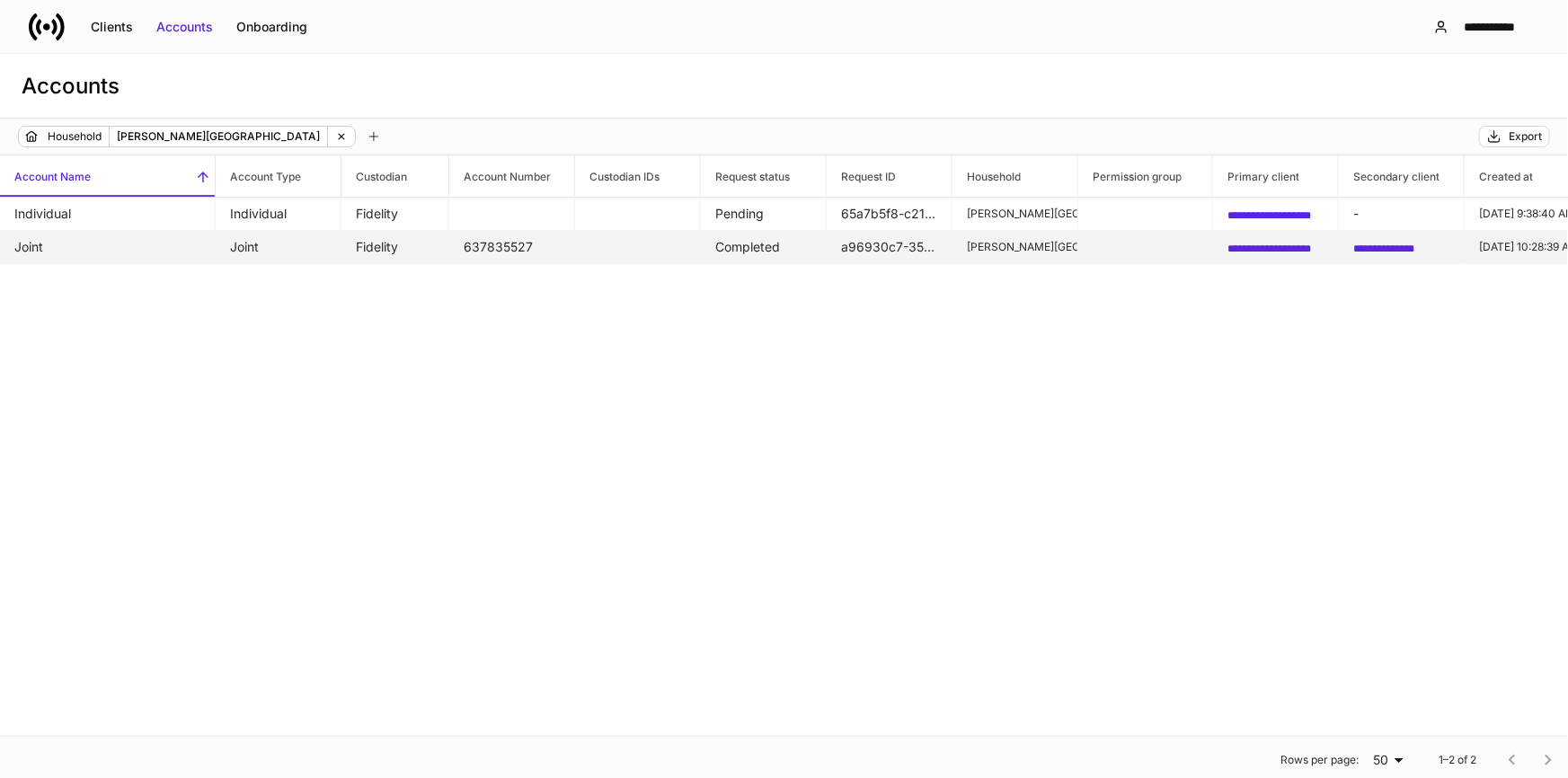
click at [492, 238] on td "637835527" at bounding box center [512, 248] width 126 height 34
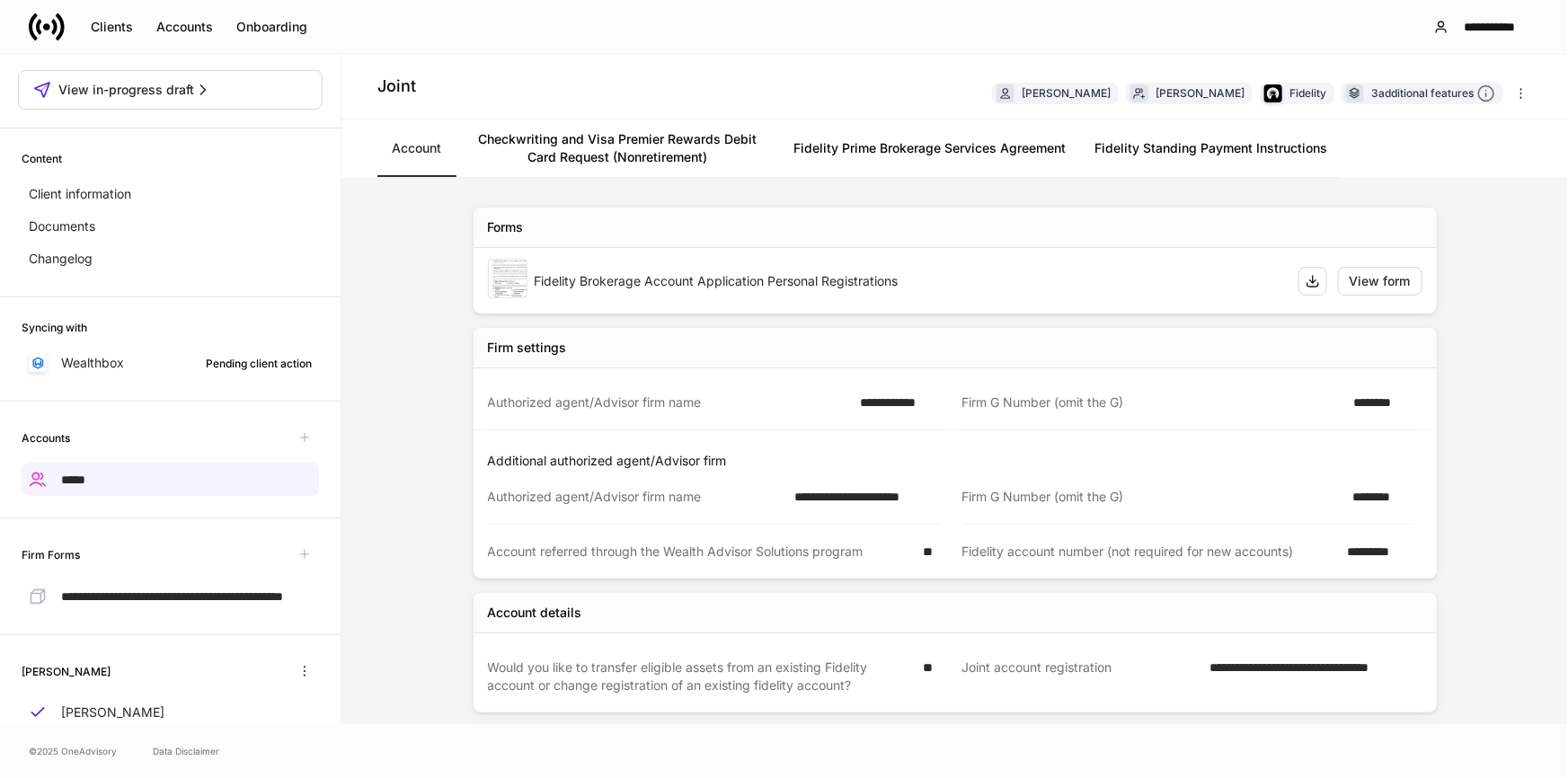
scroll to position [166, 0]
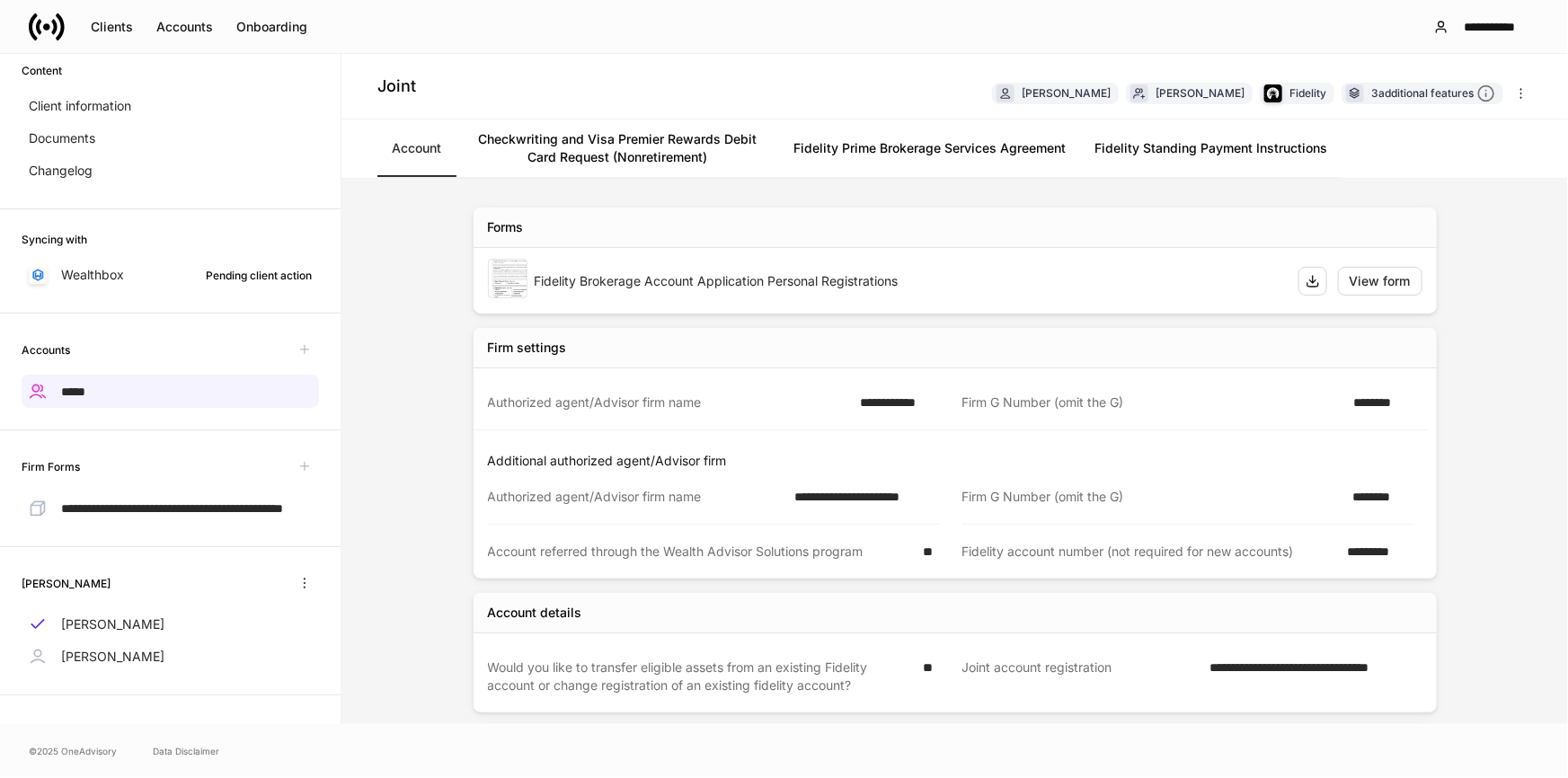
click at [645, 143] on link "Checkwriting and Visa Premier Rewards Debit Card Request (Nonretirement)" at bounding box center [617, 149] width 323 height 58
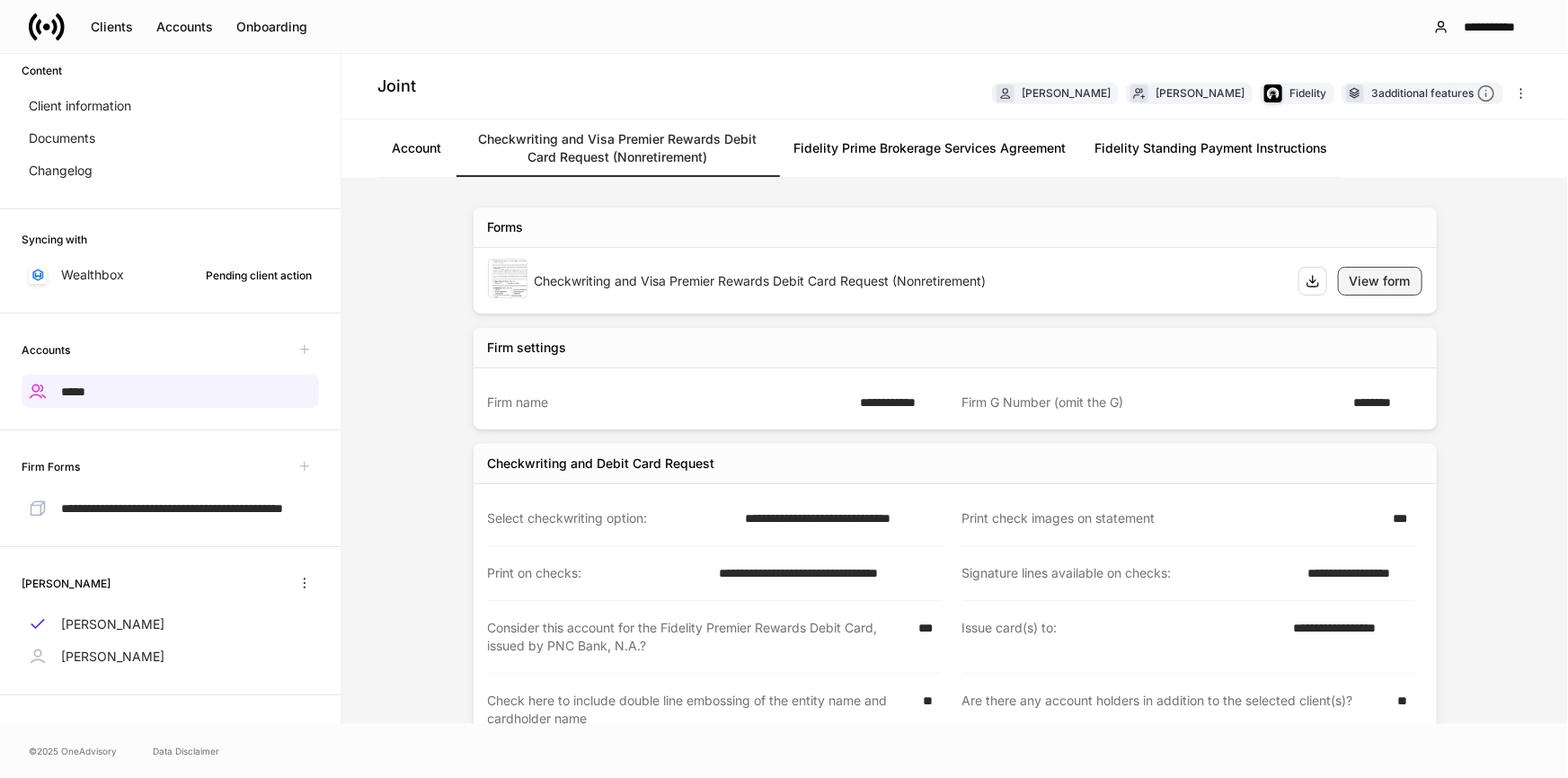
click at [1392, 277] on div "View form" at bounding box center [1379, 280] width 61 height 18
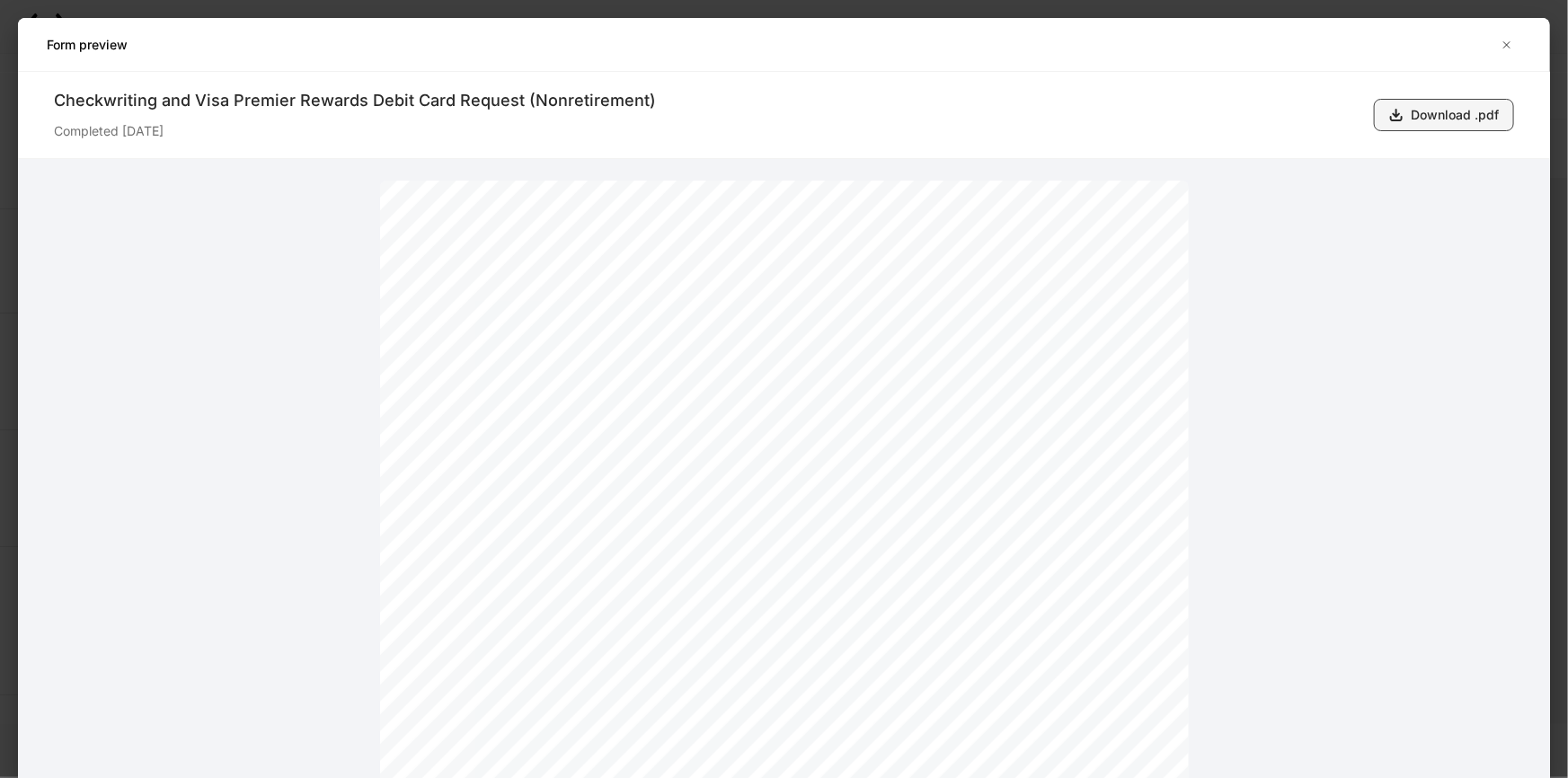
click at [1437, 116] on div "Download .pdf" at bounding box center [1454, 115] width 88 height 18
click at [1508, 49] on icon "button" at bounding box center [1506, 44] width 14 height 14
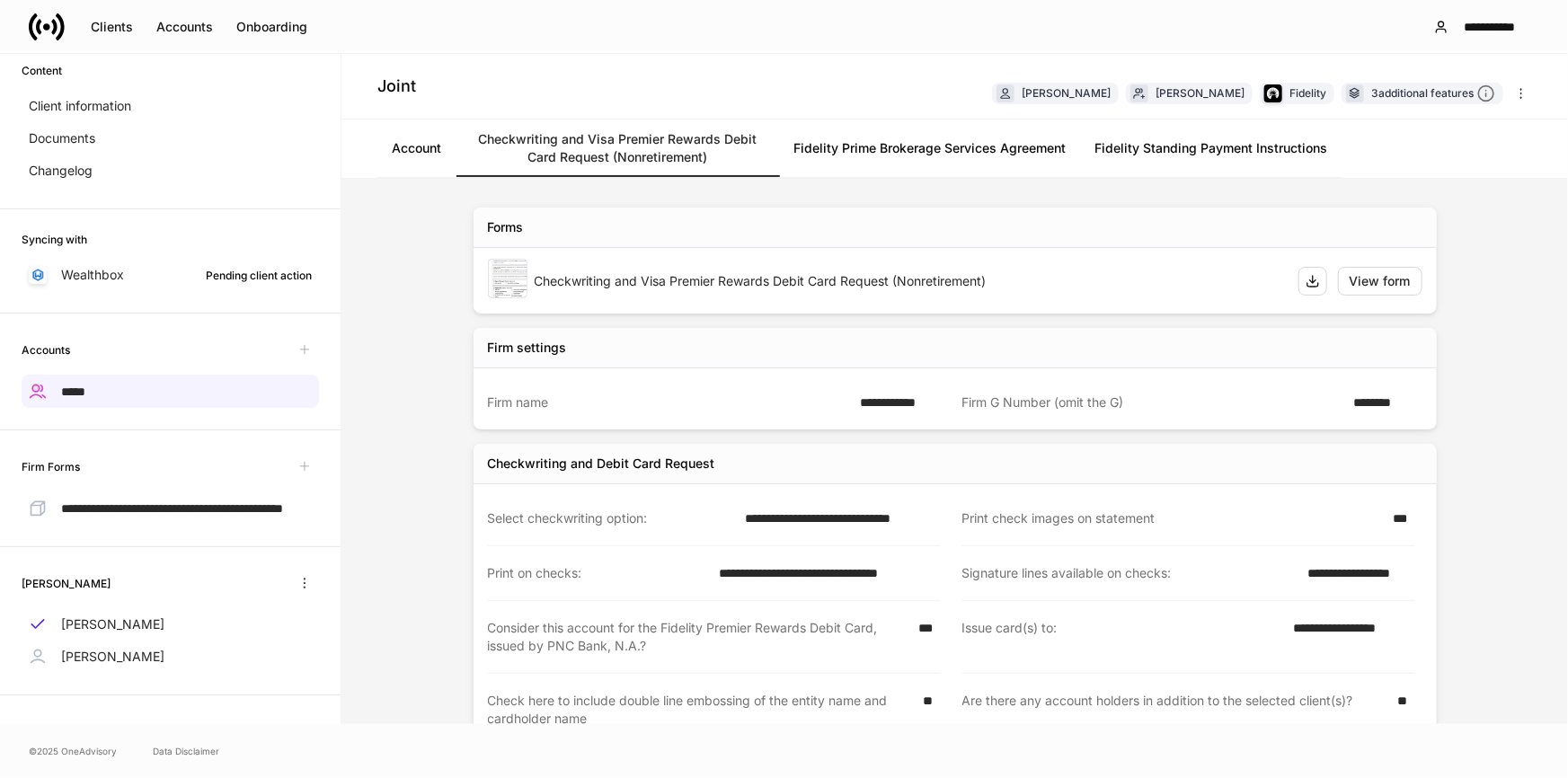
drag, startPoint x: 125, startPoint y: 583, endPoint x: 11, endPoint y: 581, distance: 114.0
click at [11, 581] on div "[PERSON_NAME] [PERSON_NAME] [PERSON_NAME]" at bounding box center [170, 621] width 341 height 149
copy h6 "[PERSON_NAME][GEOGRAPHIC_DATA]"
click at [123, 620] on p "[PERSON_NAME]" at bounding box center [112, 624] width 104 height 18
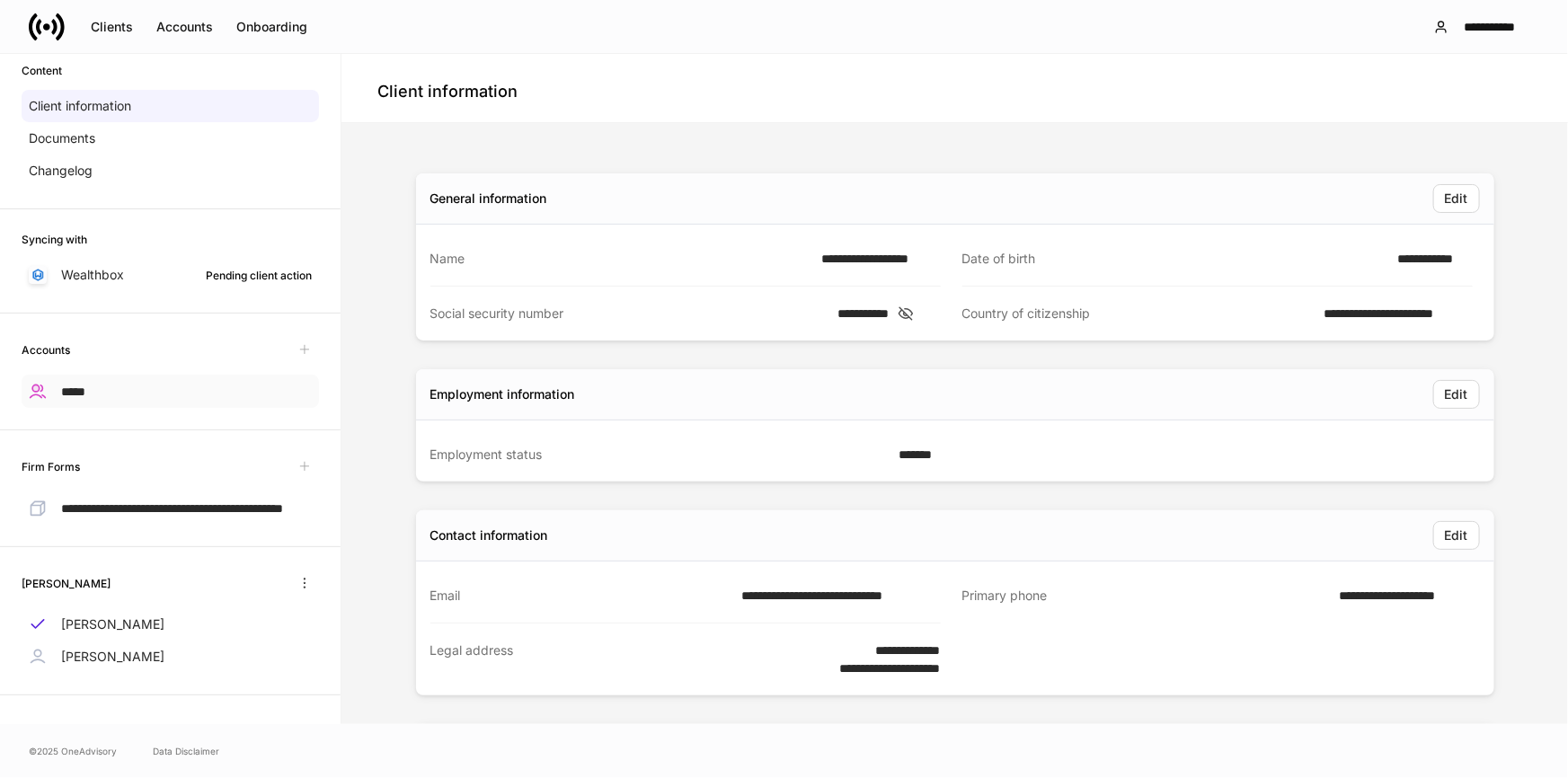
click at [124, 377] on div "*****" at bounding box center [170, 391] width 297 height 34
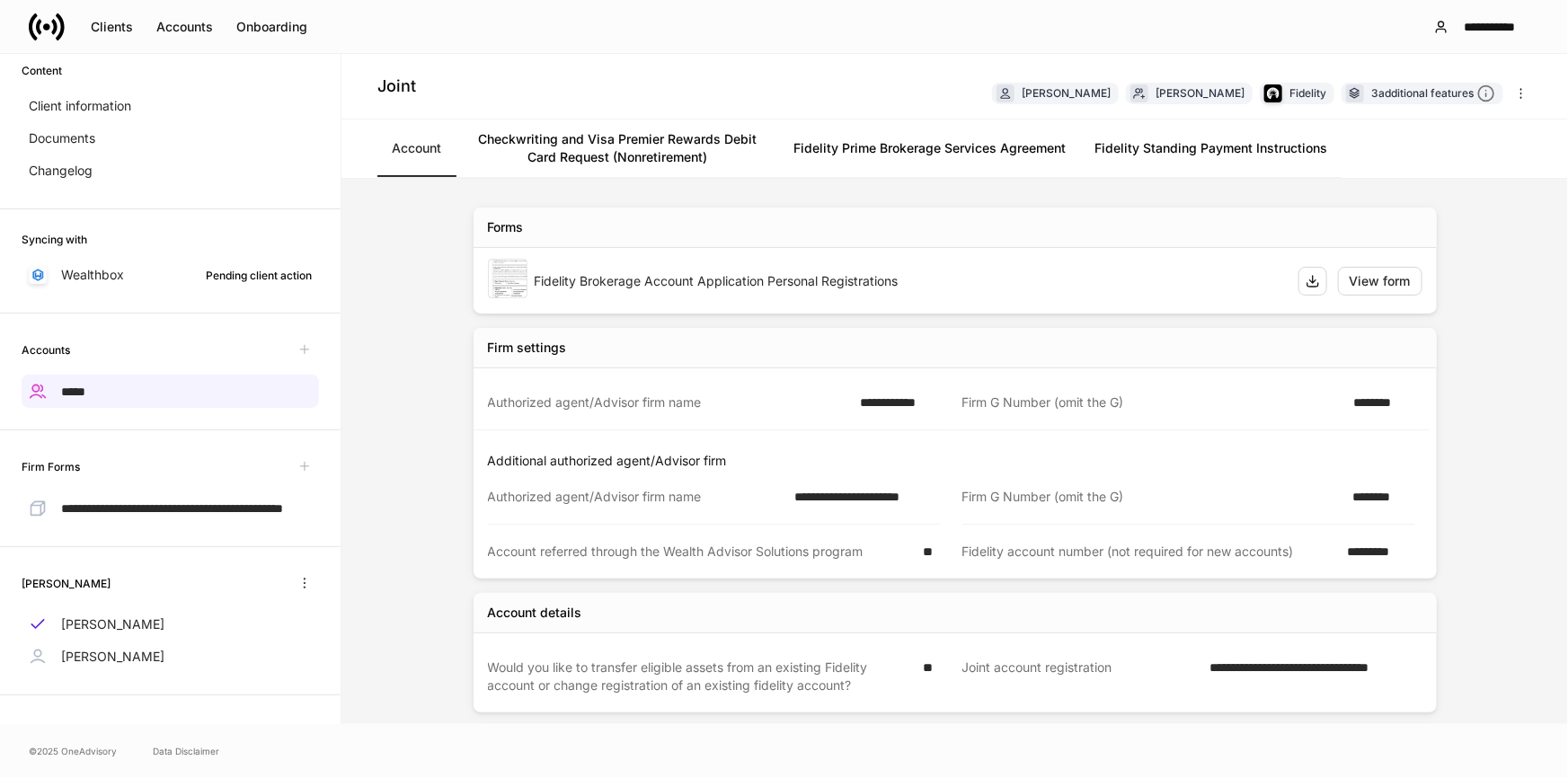
click at [671, 154] on link "Checkwriting and Visa Premier Rewards Debit Card Request (Nonretirement)" at bounding box center [617, 149] width 323 height 58
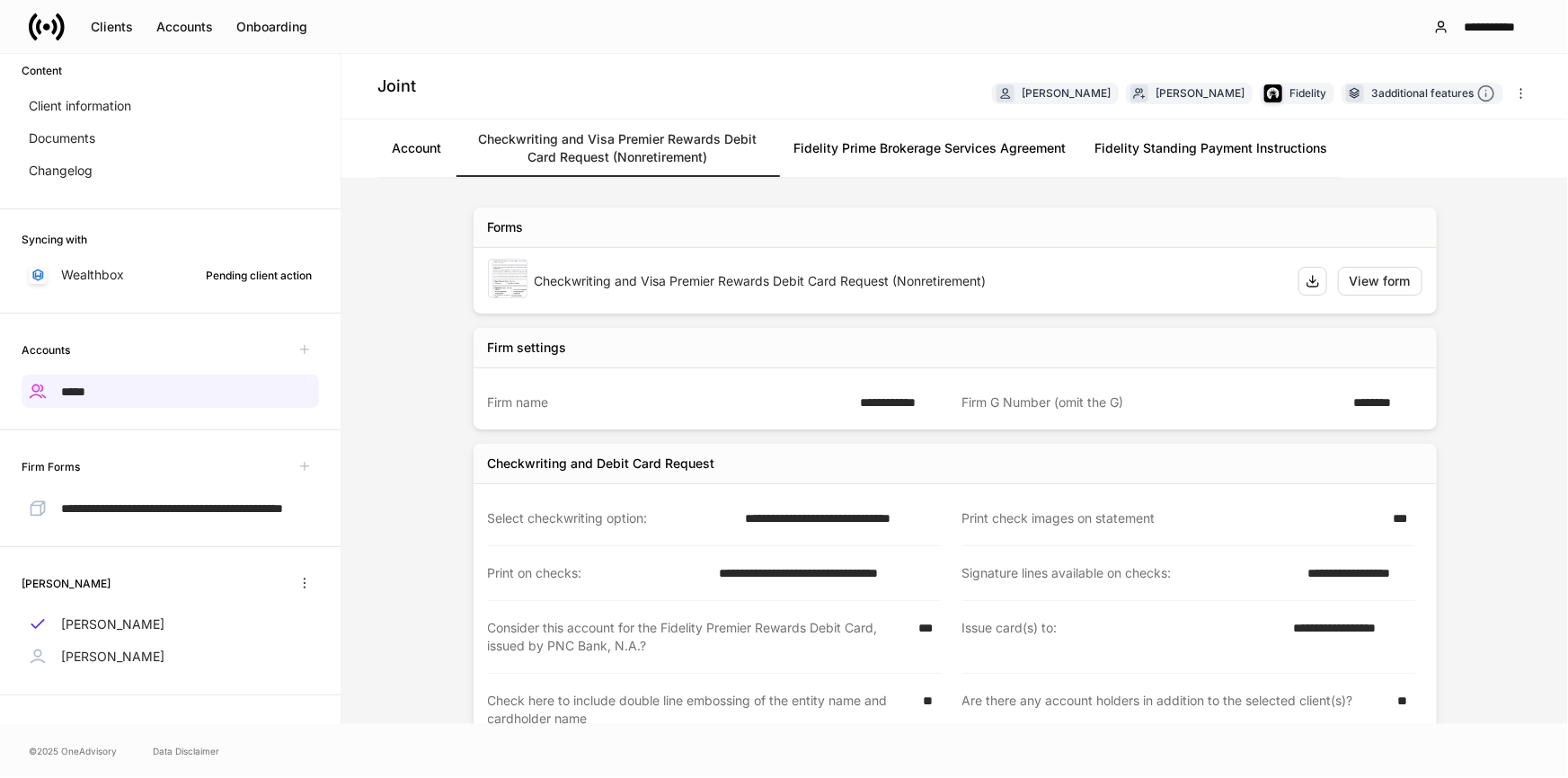
click at [888, 144] on link "Fidelity Prime Brokerage Services Agreement" at bounding box center [929, 149] width 301 height 58
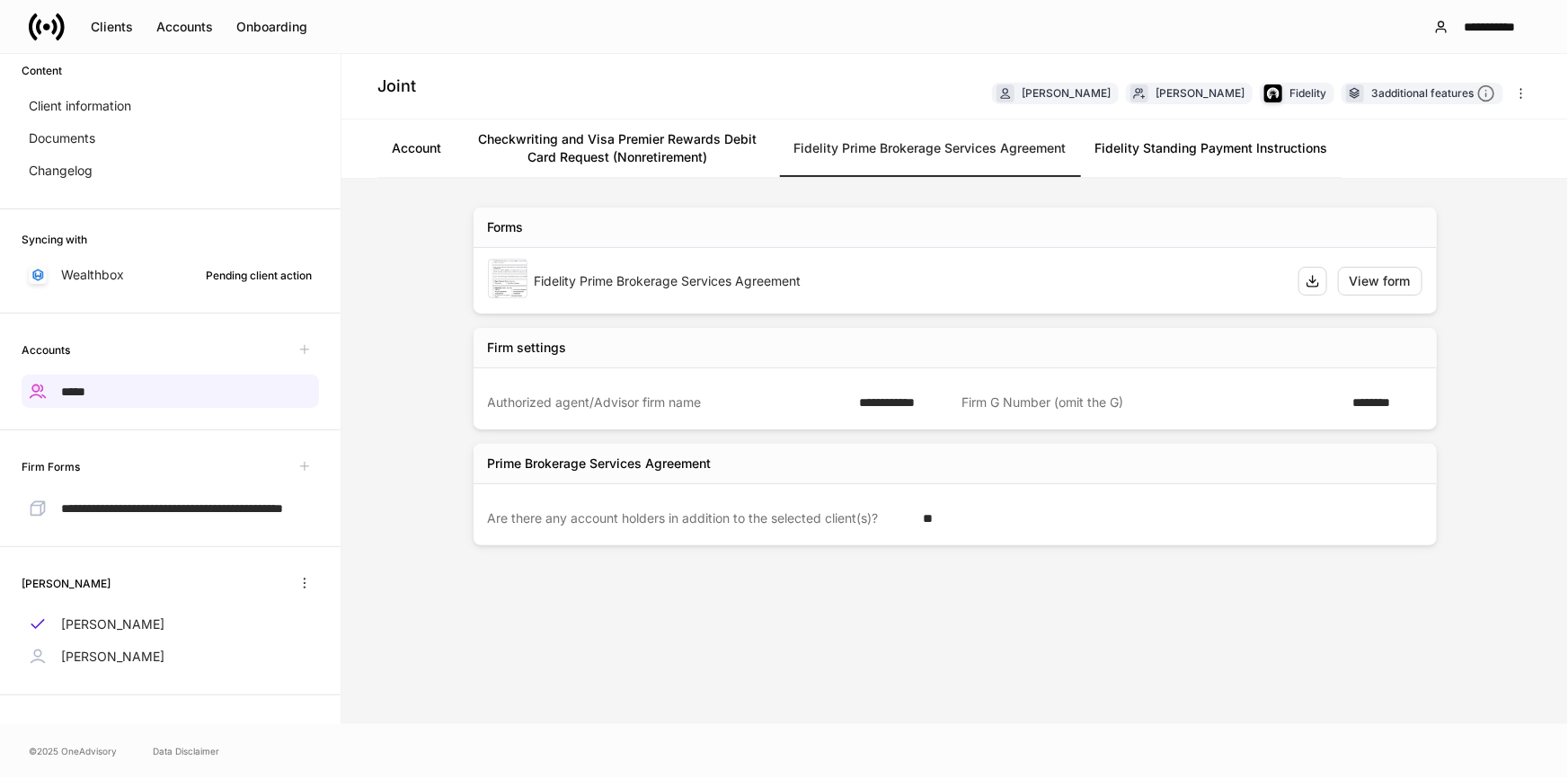
click at [1157, 153] on link "Fidelity Standing Payment Instructions" at bounding box center [1210, 149] width 261 height 58
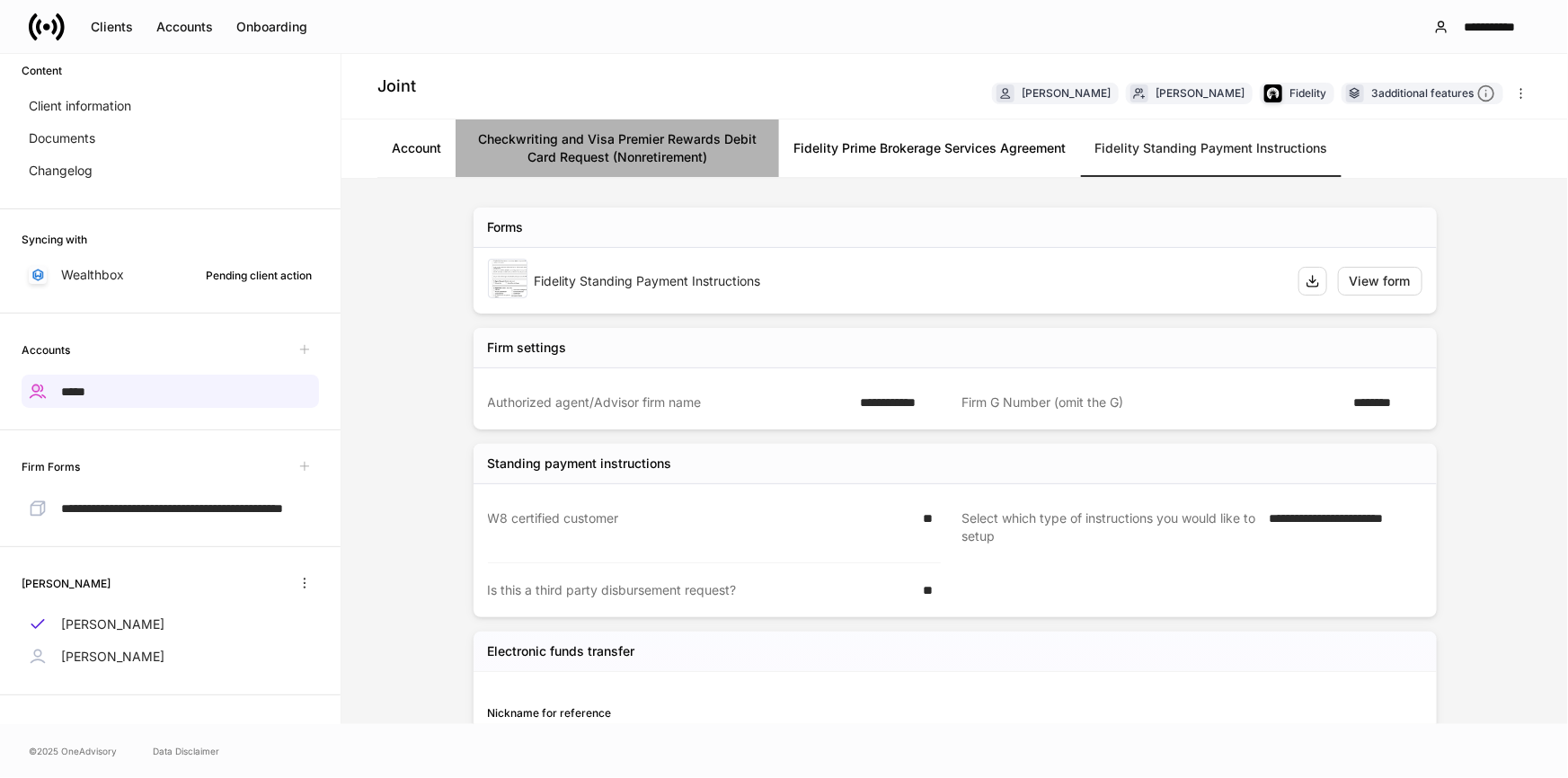
click at [584, 144] on link "Checkwriting and Visa Premier Rewards Debit Card Request (Nonretirement)" at bounding box center [617, 149] width 323 height 58
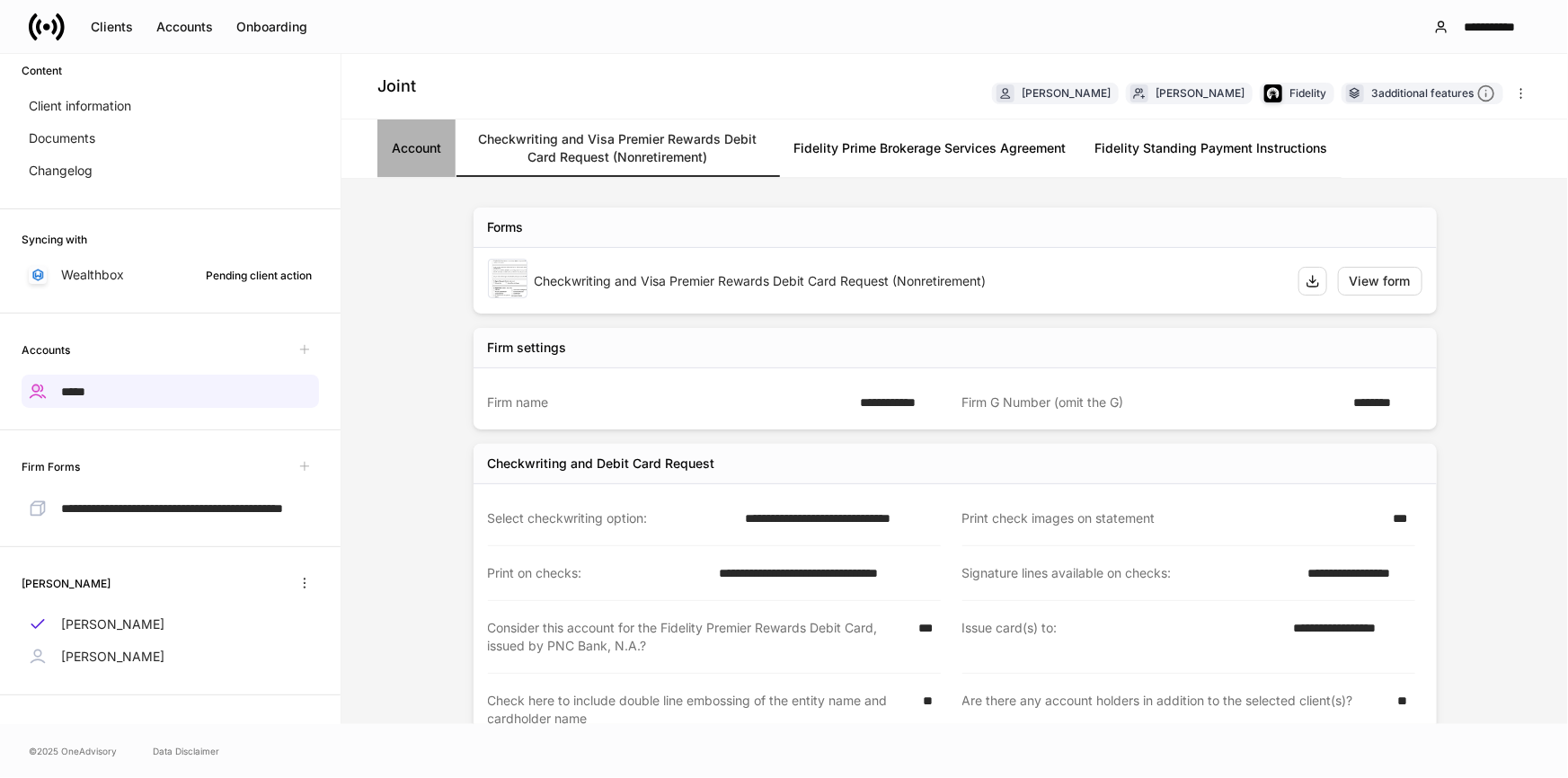
click at [403, 141] on link "Account" at bounding box center [417, 149] width 78 height 58
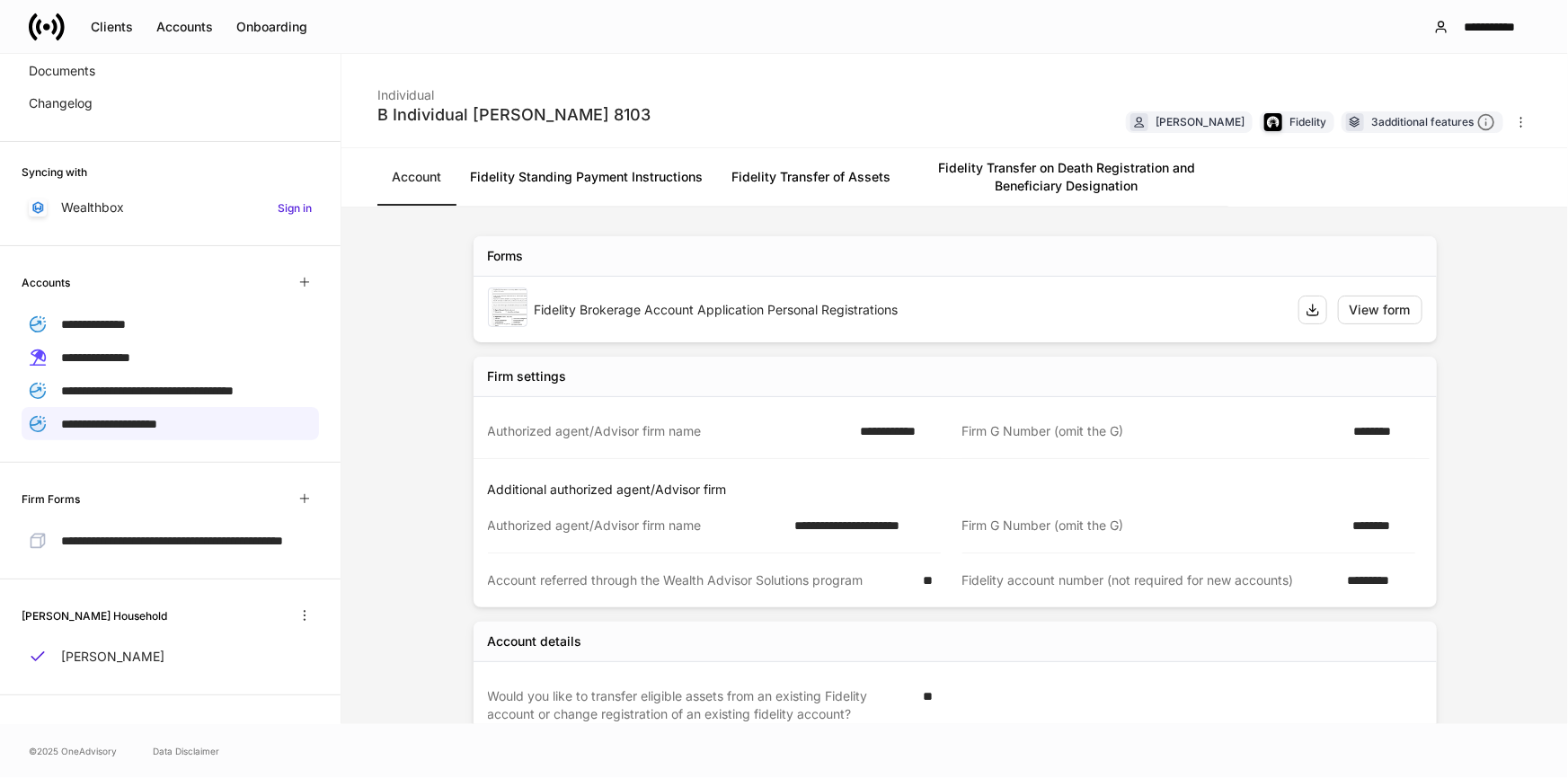
scroll to position [195, 0]
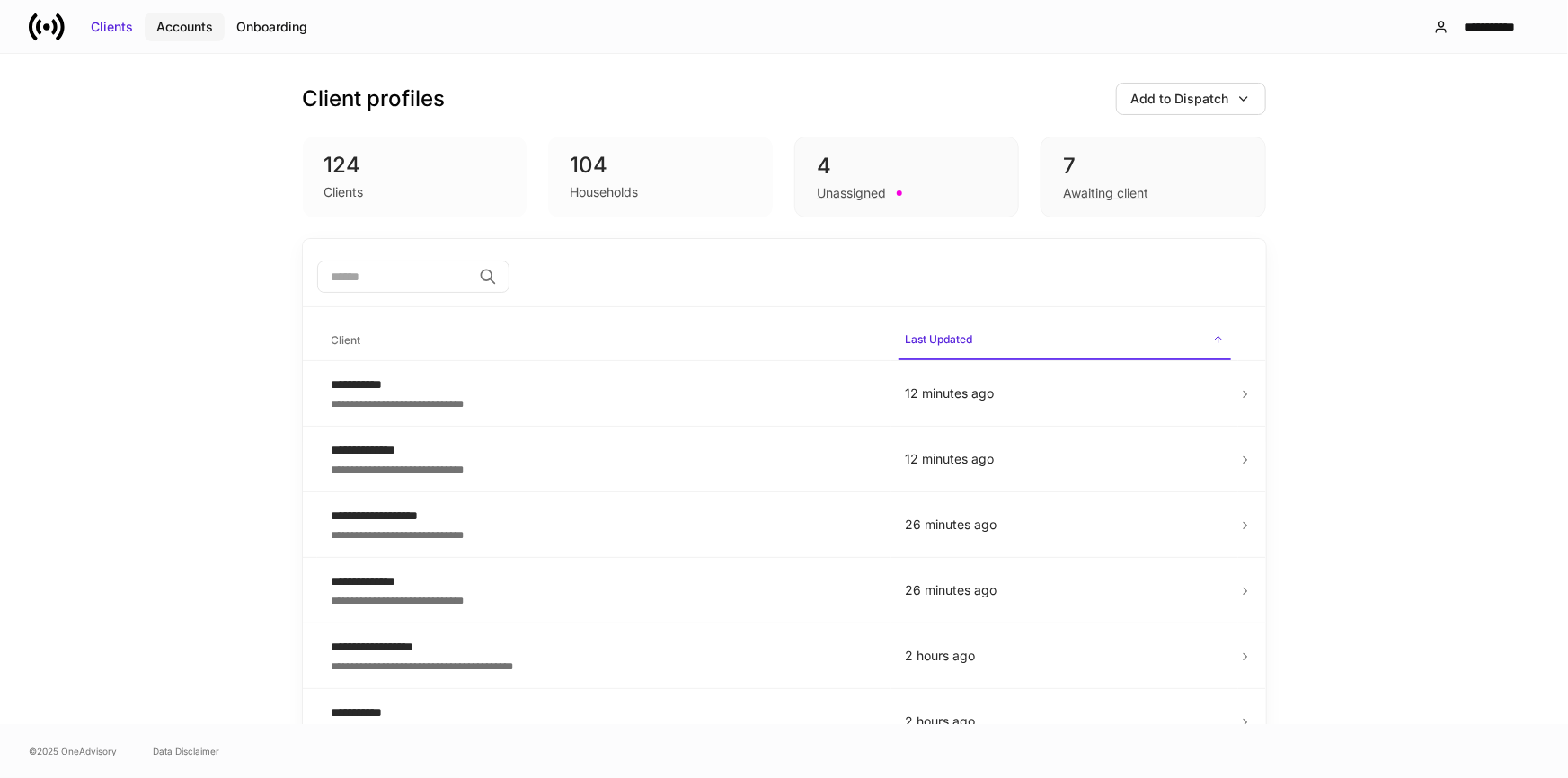
click at [173, 18] on div "Accounts" at bounding box center [184, 26] width 57 height 18
